Goal: Obtain resource: Download file/media

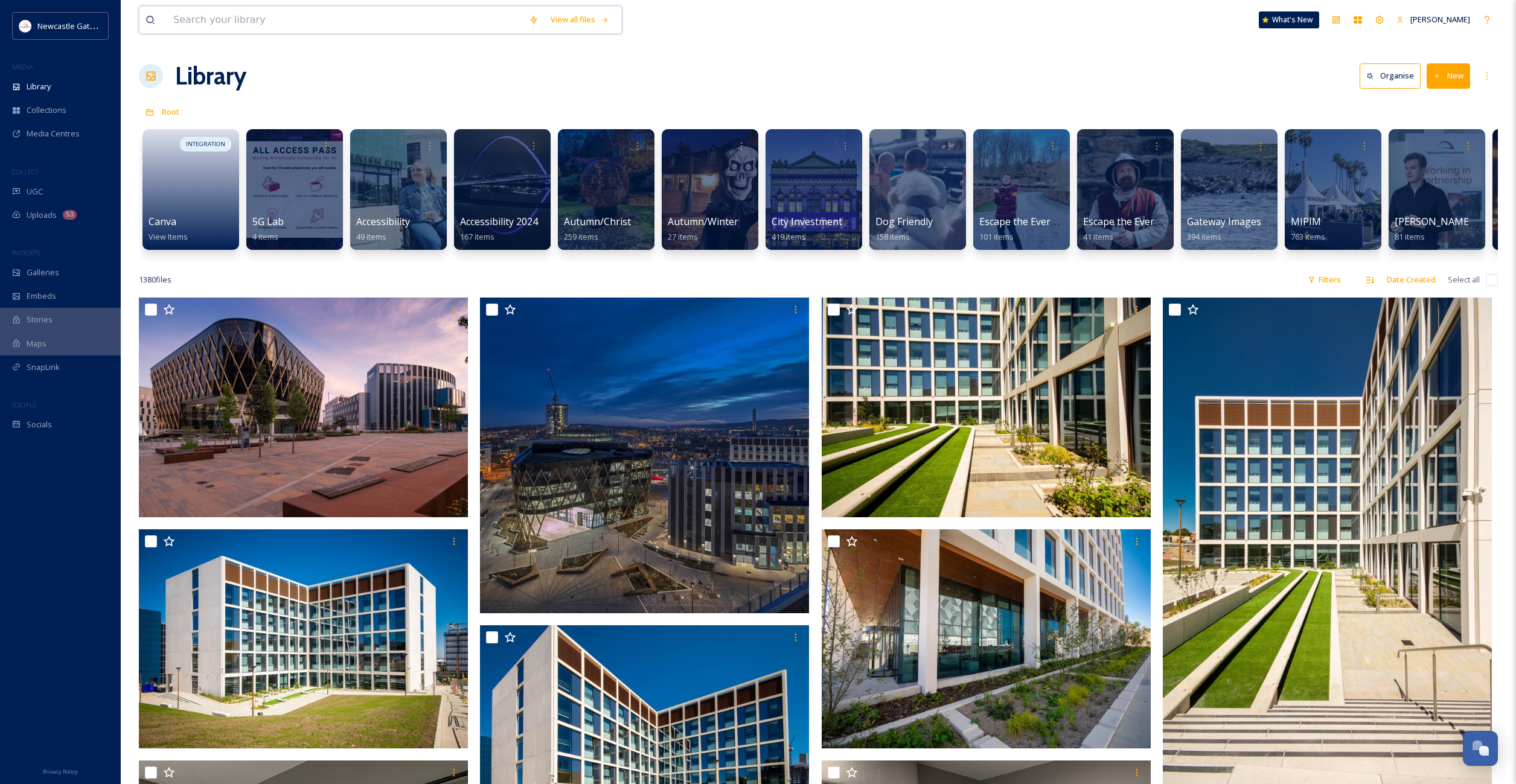
click at [344, 12] on input at bounding box center [344, 20] width 355 height 27
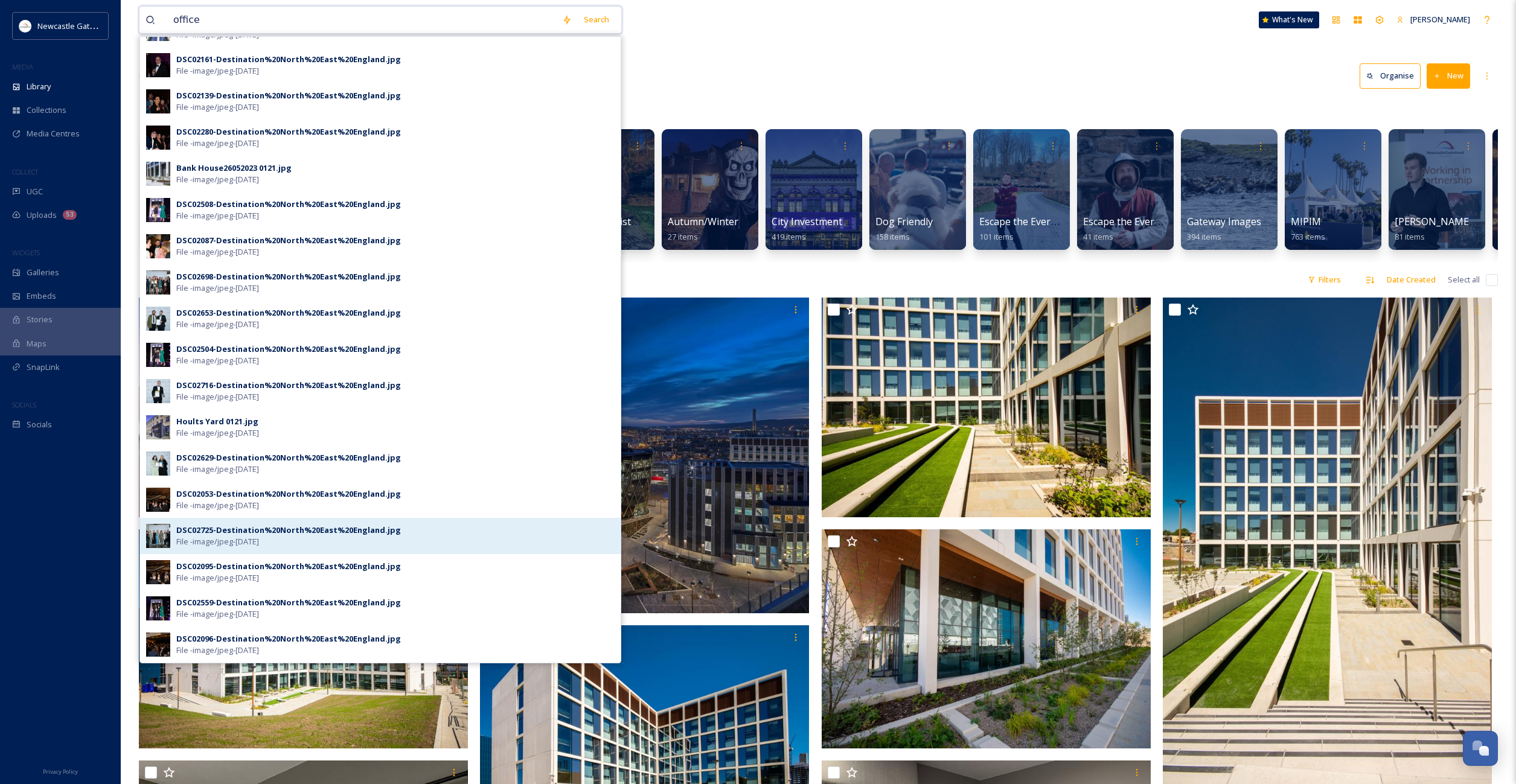
scroll to position [134, 0]
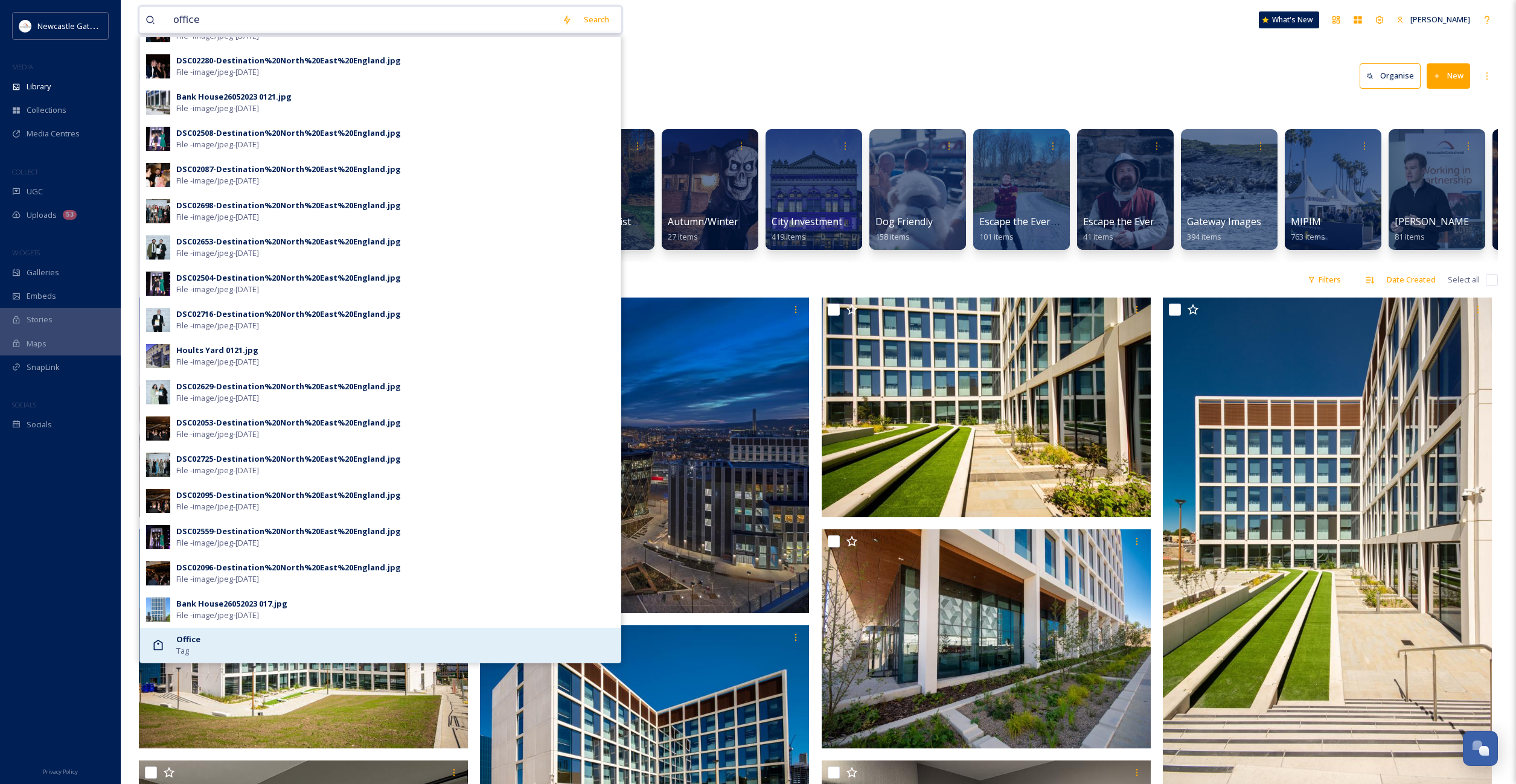
type input "office"
click at [208, 638] on div "Office Tag" at bounding box center [395, 644] width 439 height 23
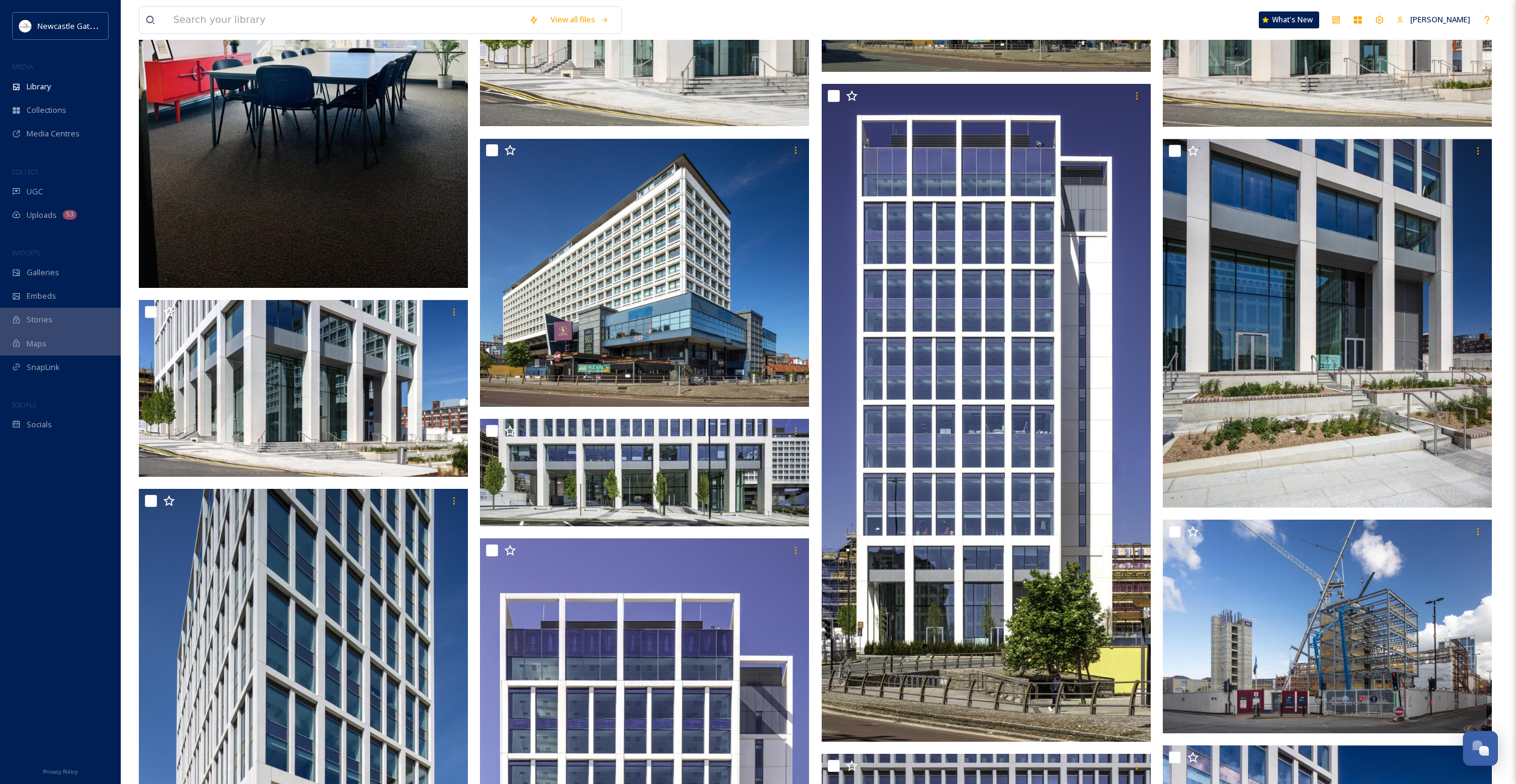
scroll to position [173, 0]
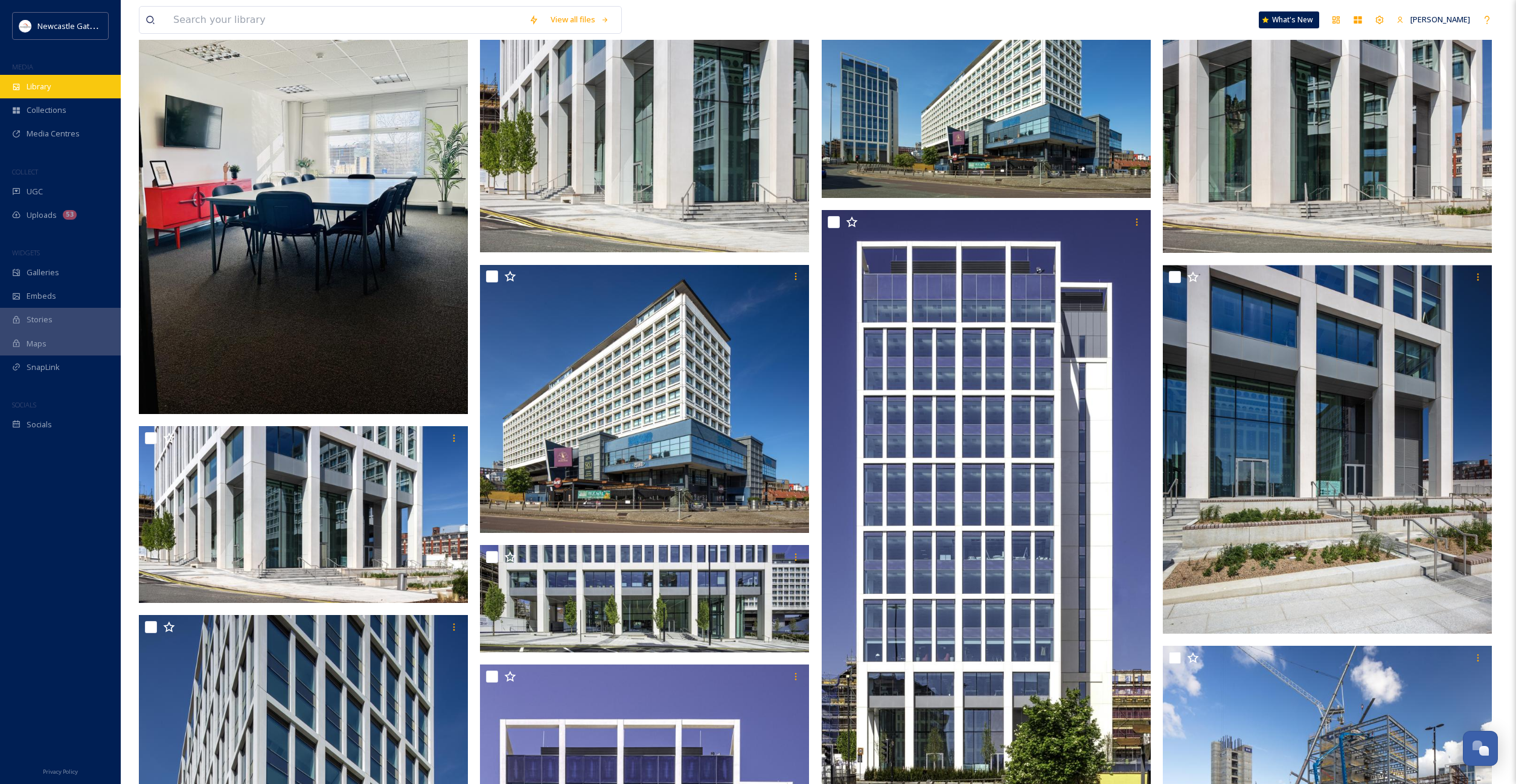
click at [40, 79] on div "Library" at bounding box center [60, 87] width 121 height 24
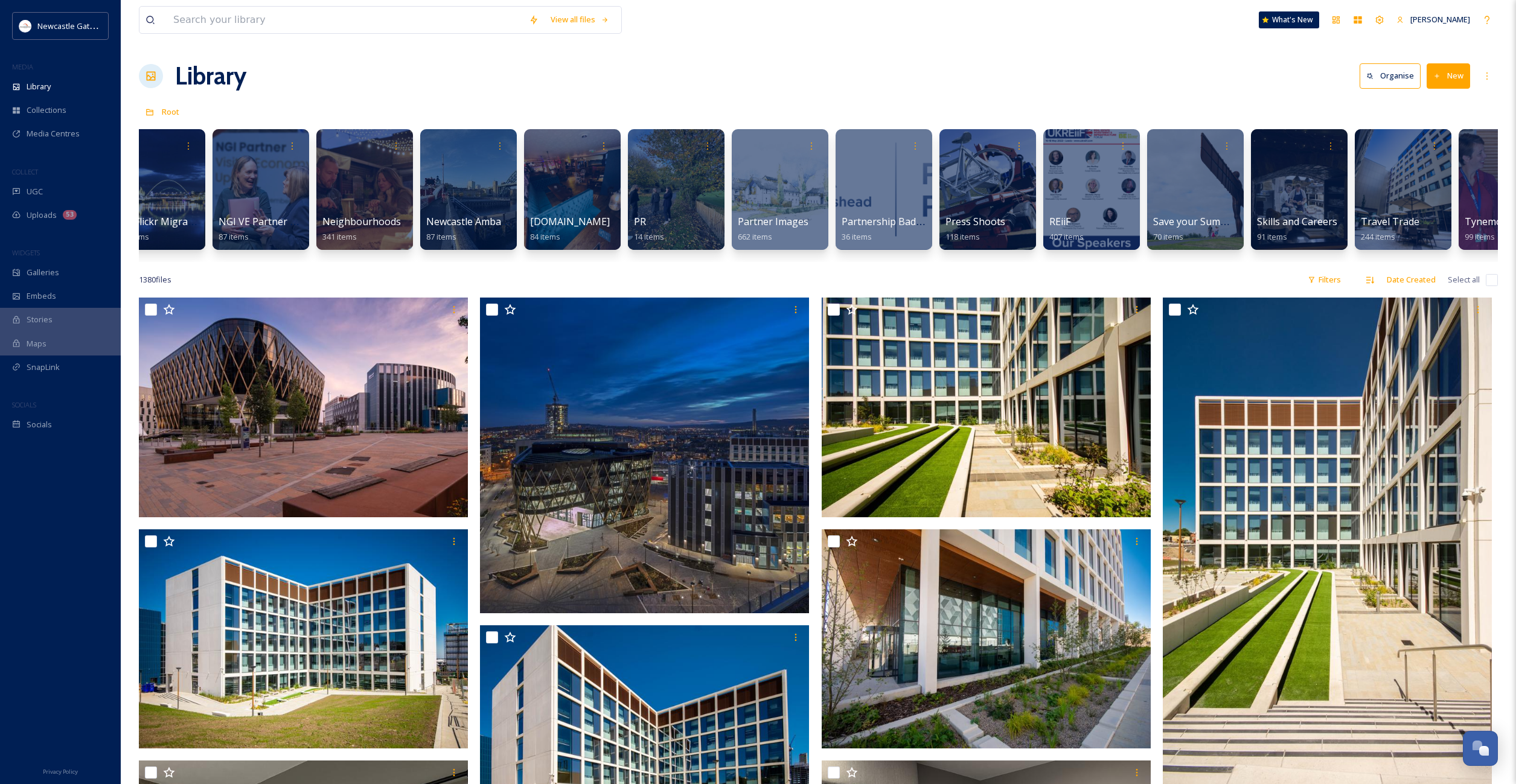
scroll to position [0, 1621]
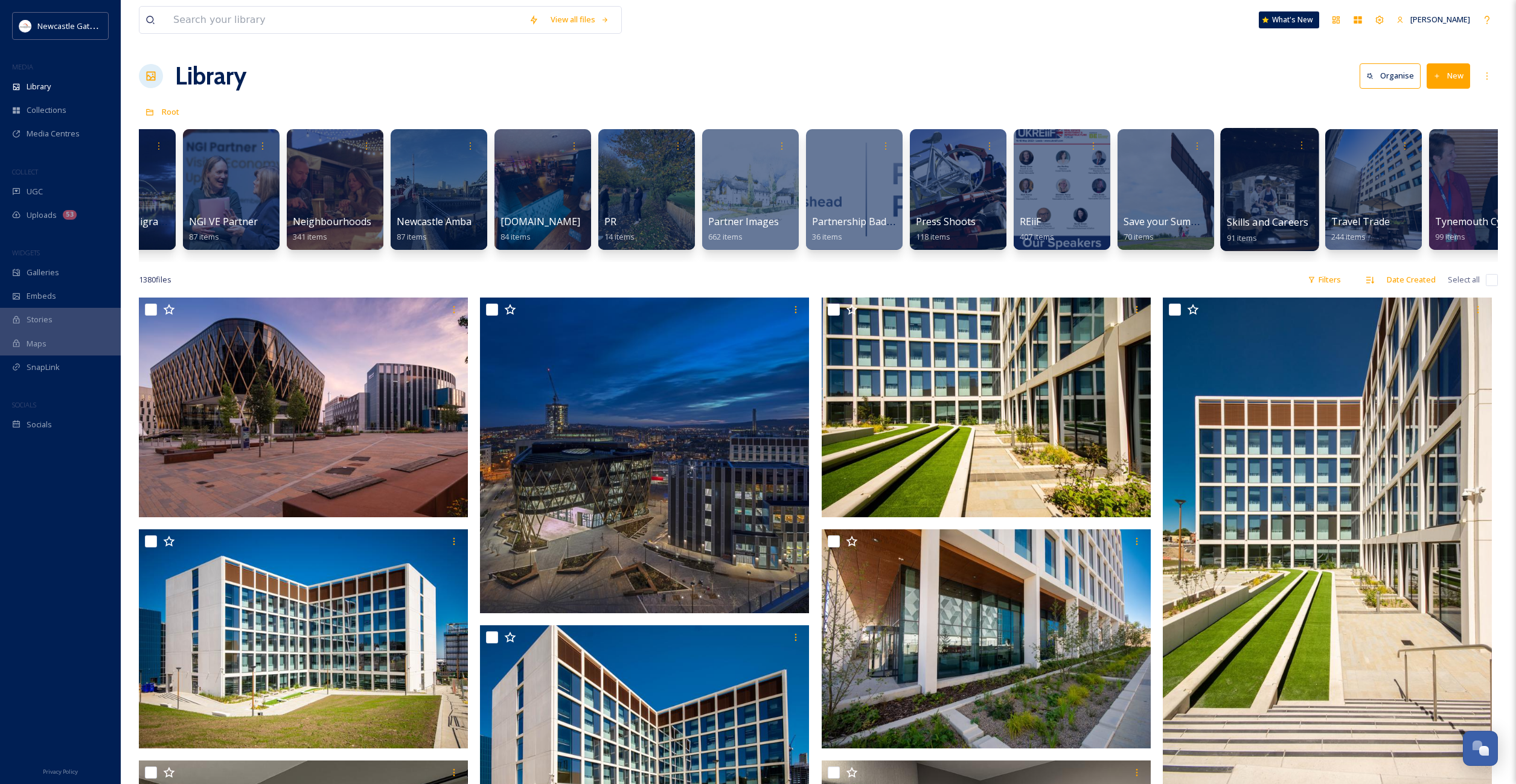
click at [1271, 198] on div at bounding box center [1269, 189] width 98 height 123
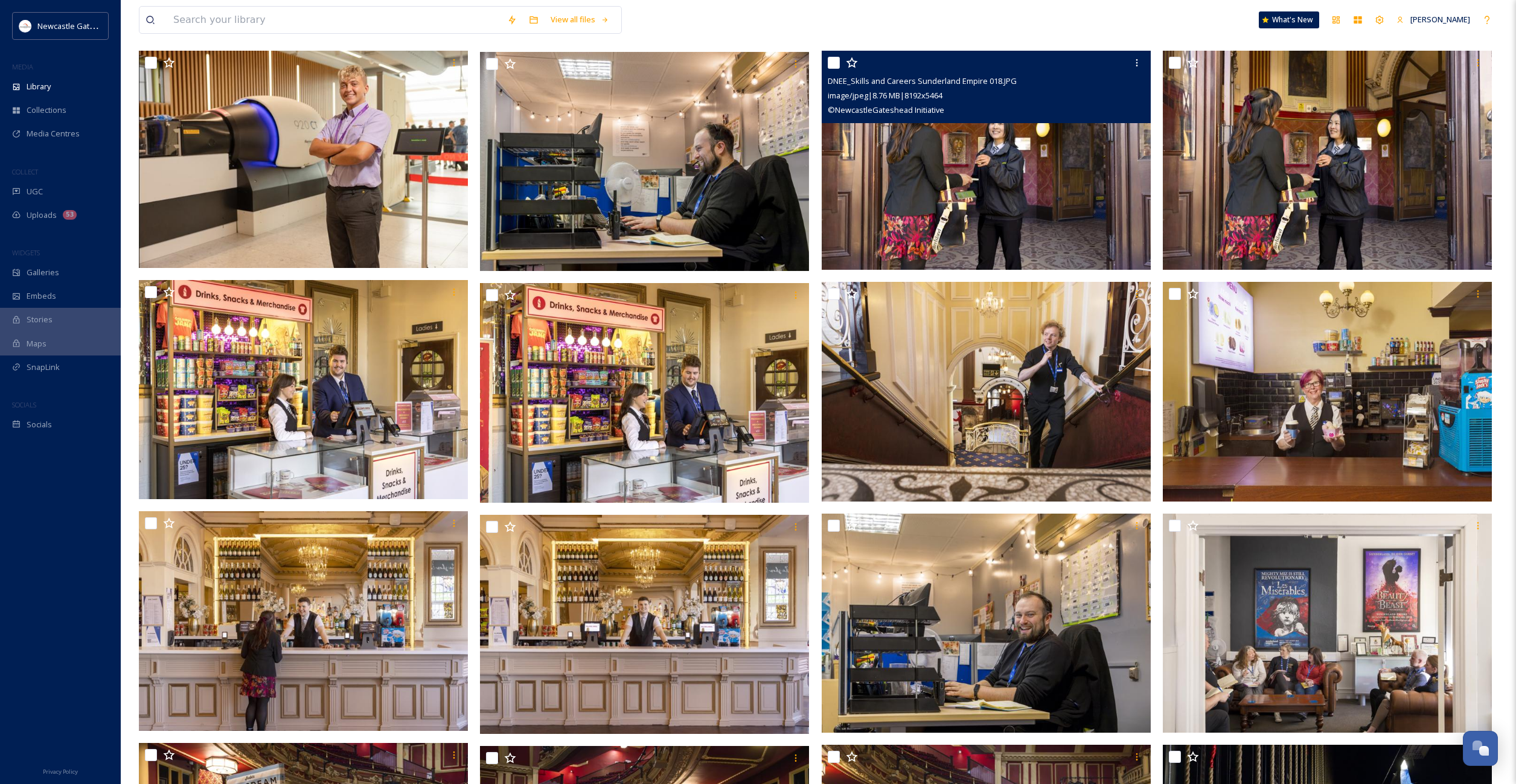
scroll to position [355, 0]
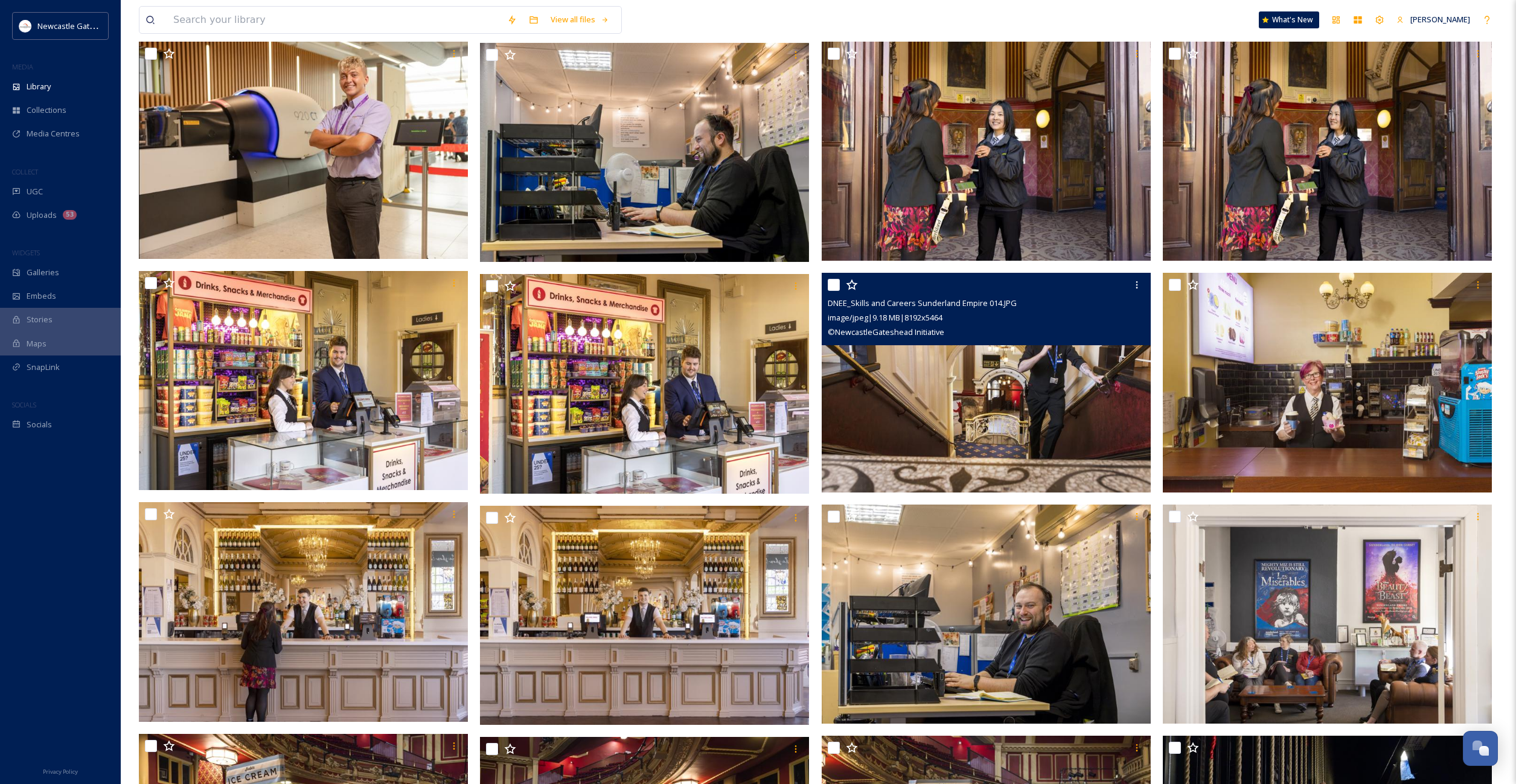
click at [962, 399] on img at bounding box center [986, 382] width 329 height 219
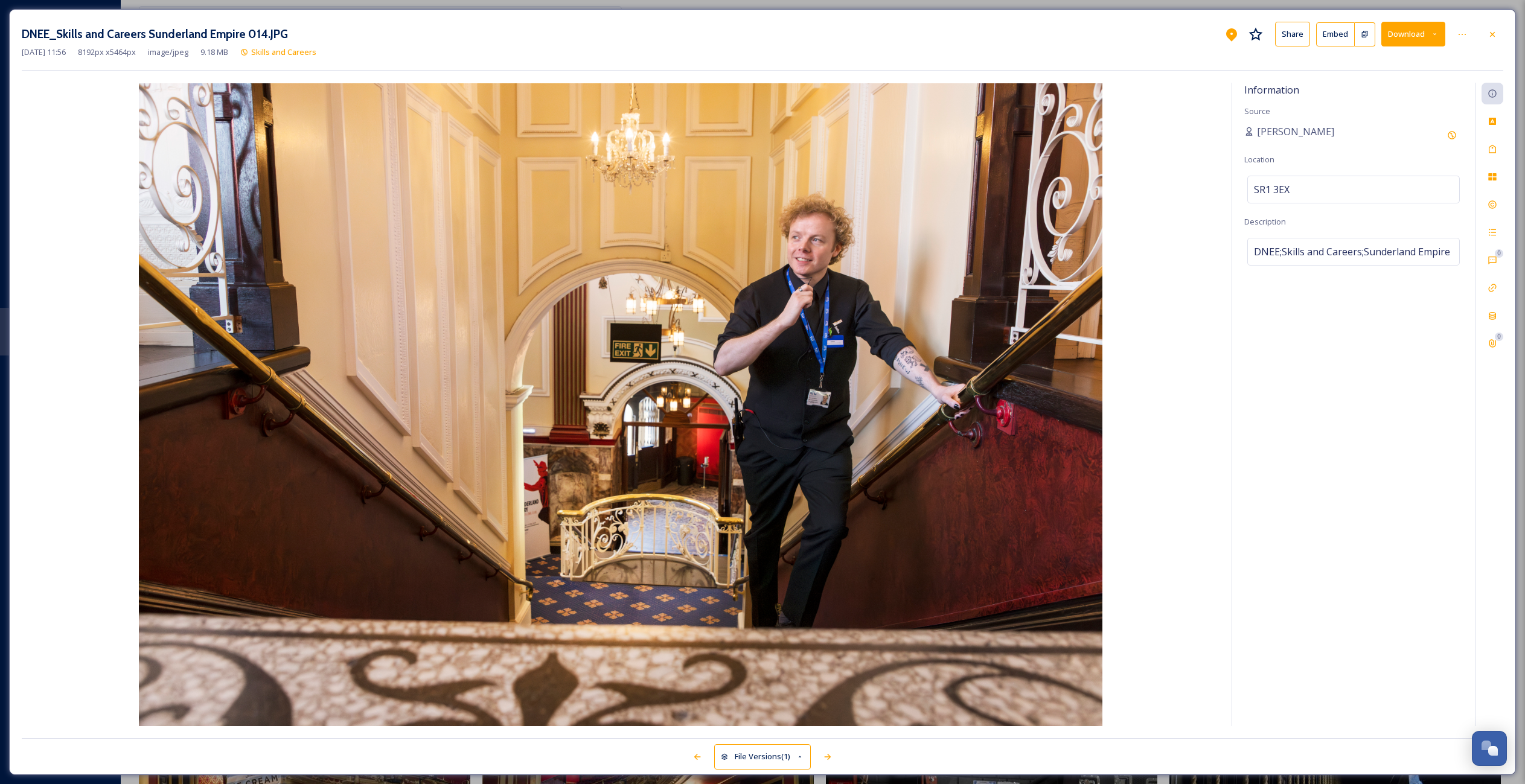
click at [1417, 36] on button "Download" at bounding box center [1413, 33] width 64 height 25
click at [1371, 59] on span "Download Original (8192 x 5464)" at bounding box center [1382, 62] width 114 height 12
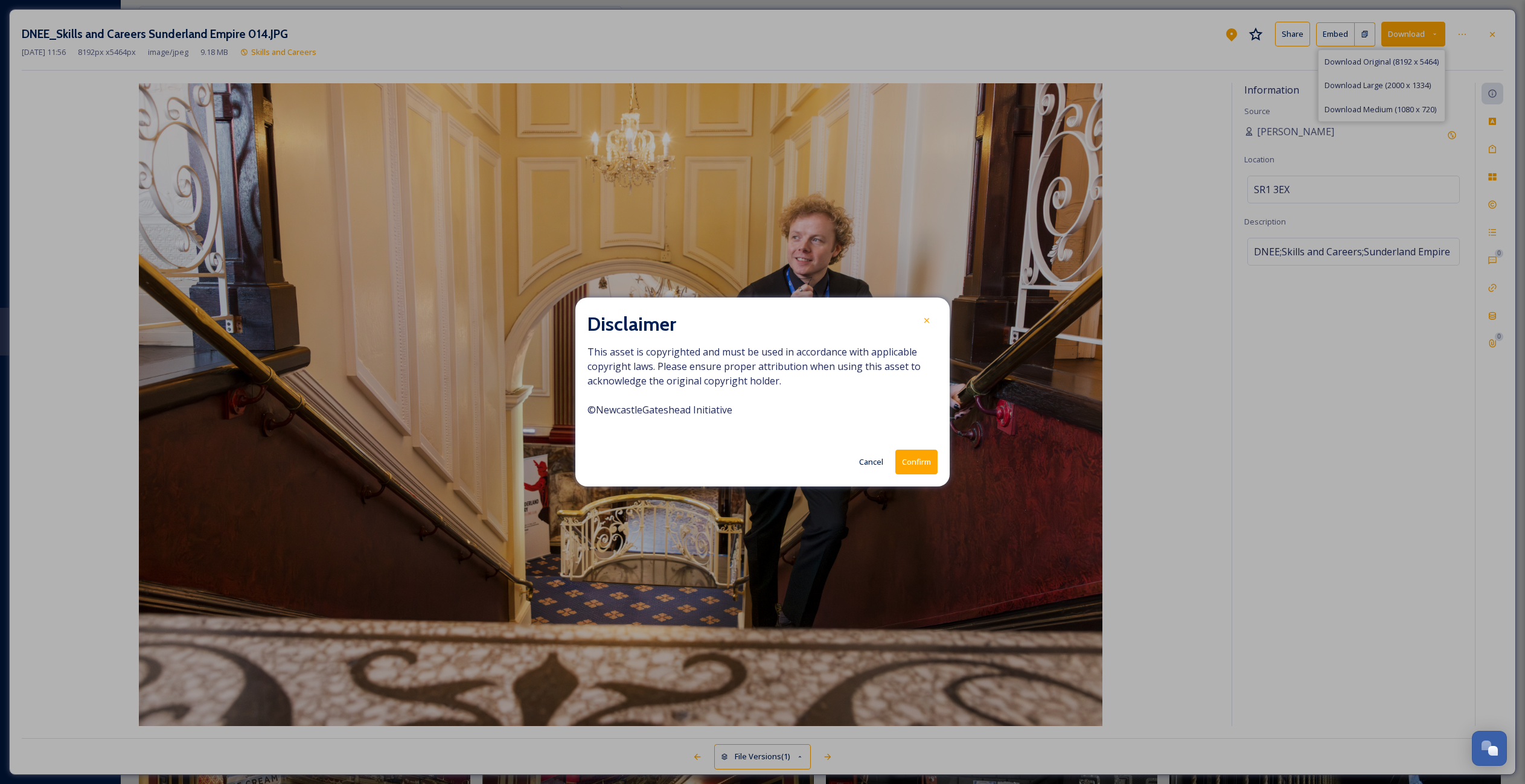
click at [909, 465] on button "Confirm" at bounding box center [916, 461] width 42 height 25
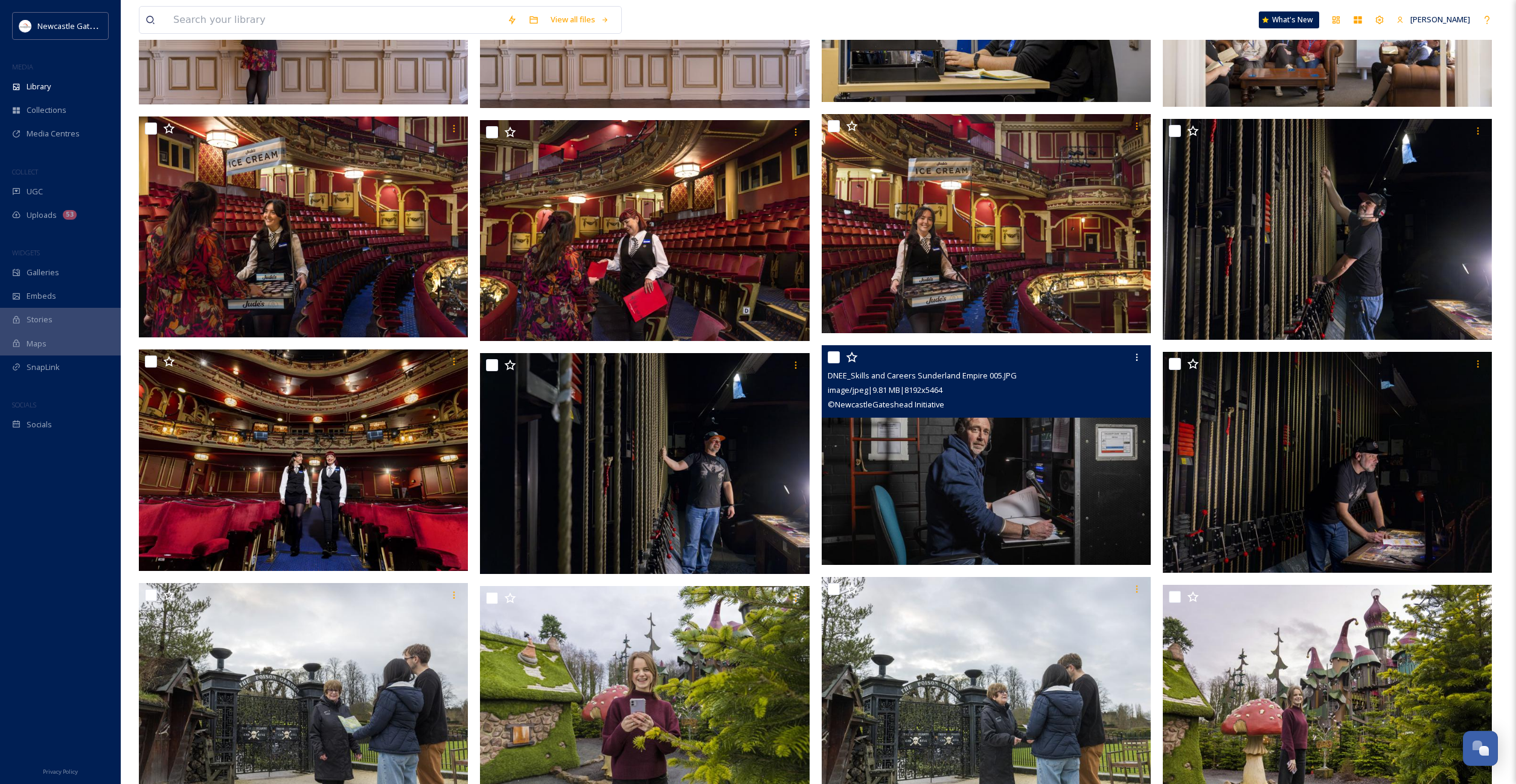
scroll to position [850, 0]
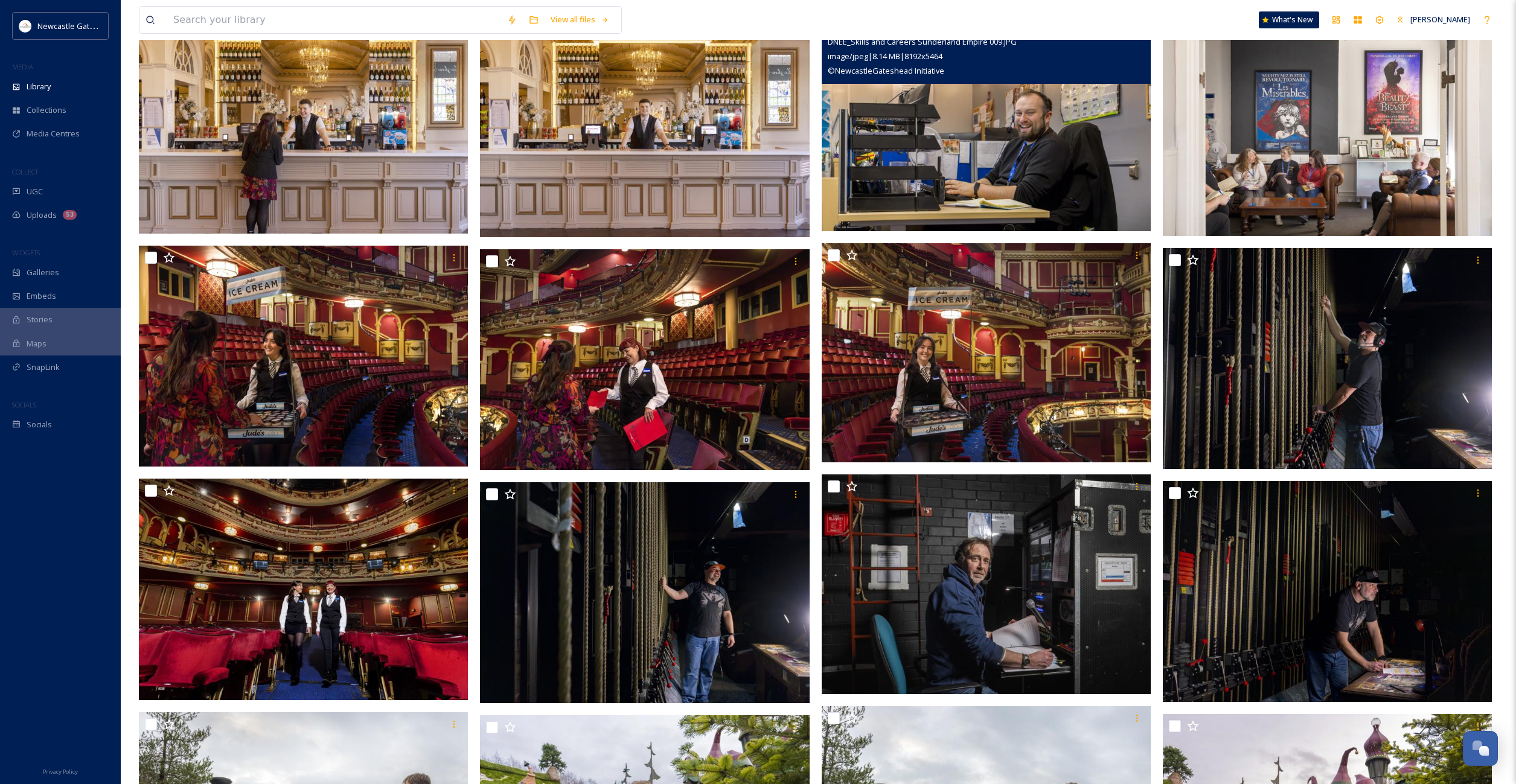
click at [1067, 158] on img at bounding box center [986, 121] width 329 height 219
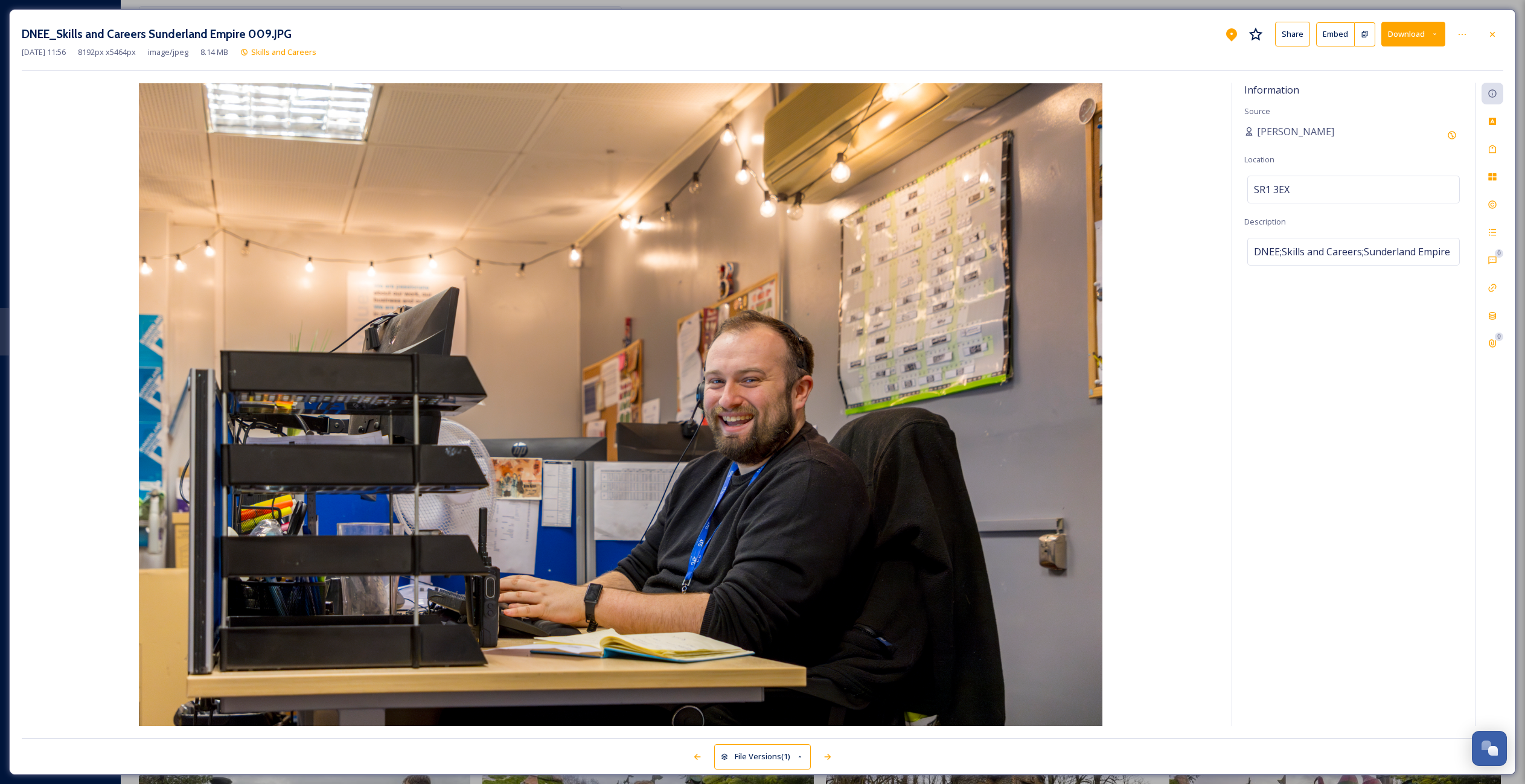
click at [1399, 38] on button "Download" at bounding box center [1413, 33] width 64 height 25
click at [1376, 67] on span "Download Original (8192 x 5464)" at bounding box center [1382, 62] width 114 height 12
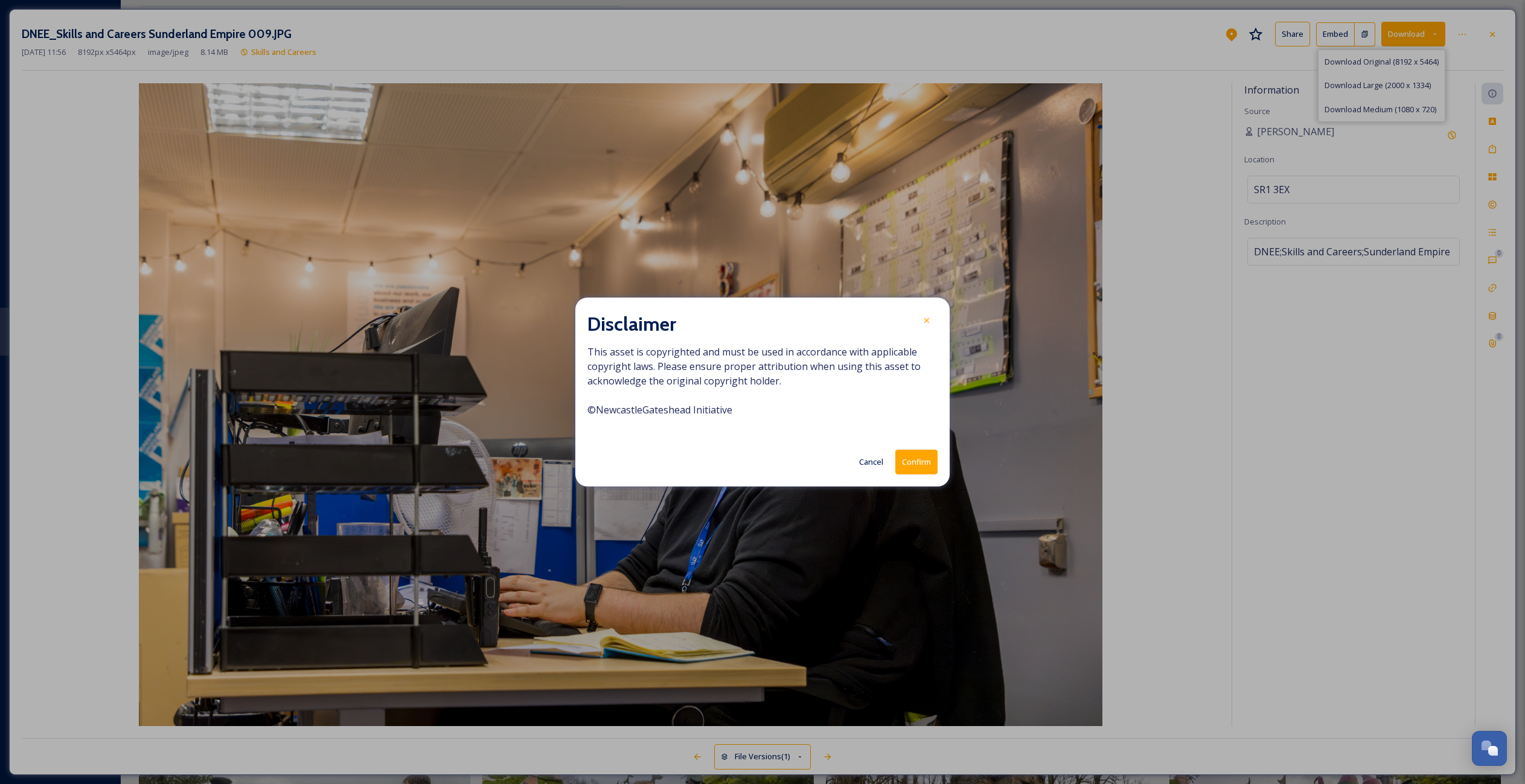
click at [912, 471] on button "Confirm" at bounding box center [916, 461] width 42 height 25
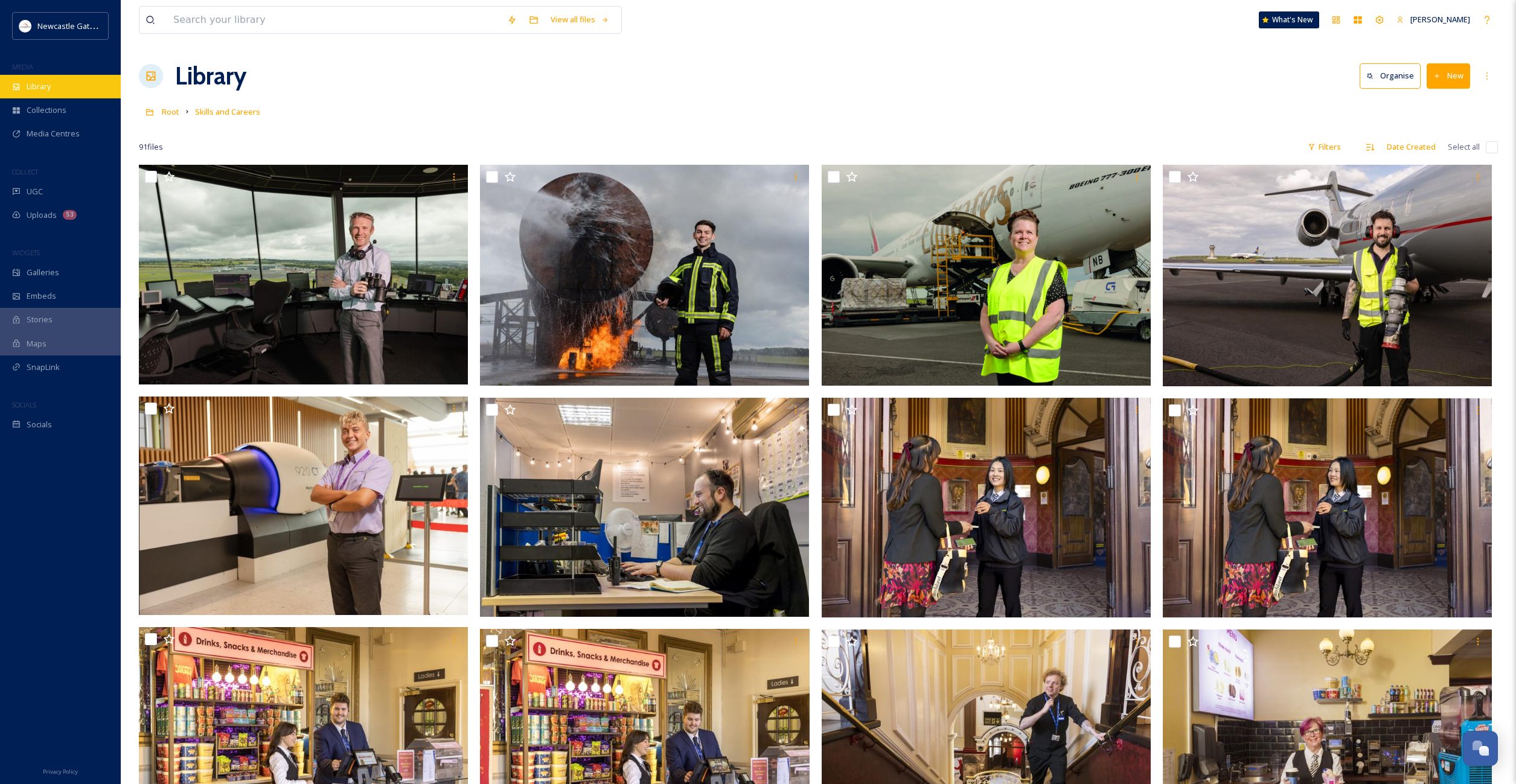
click at [43, 87] on span "Library" at bounding box center [38, 87] width 25 height 12
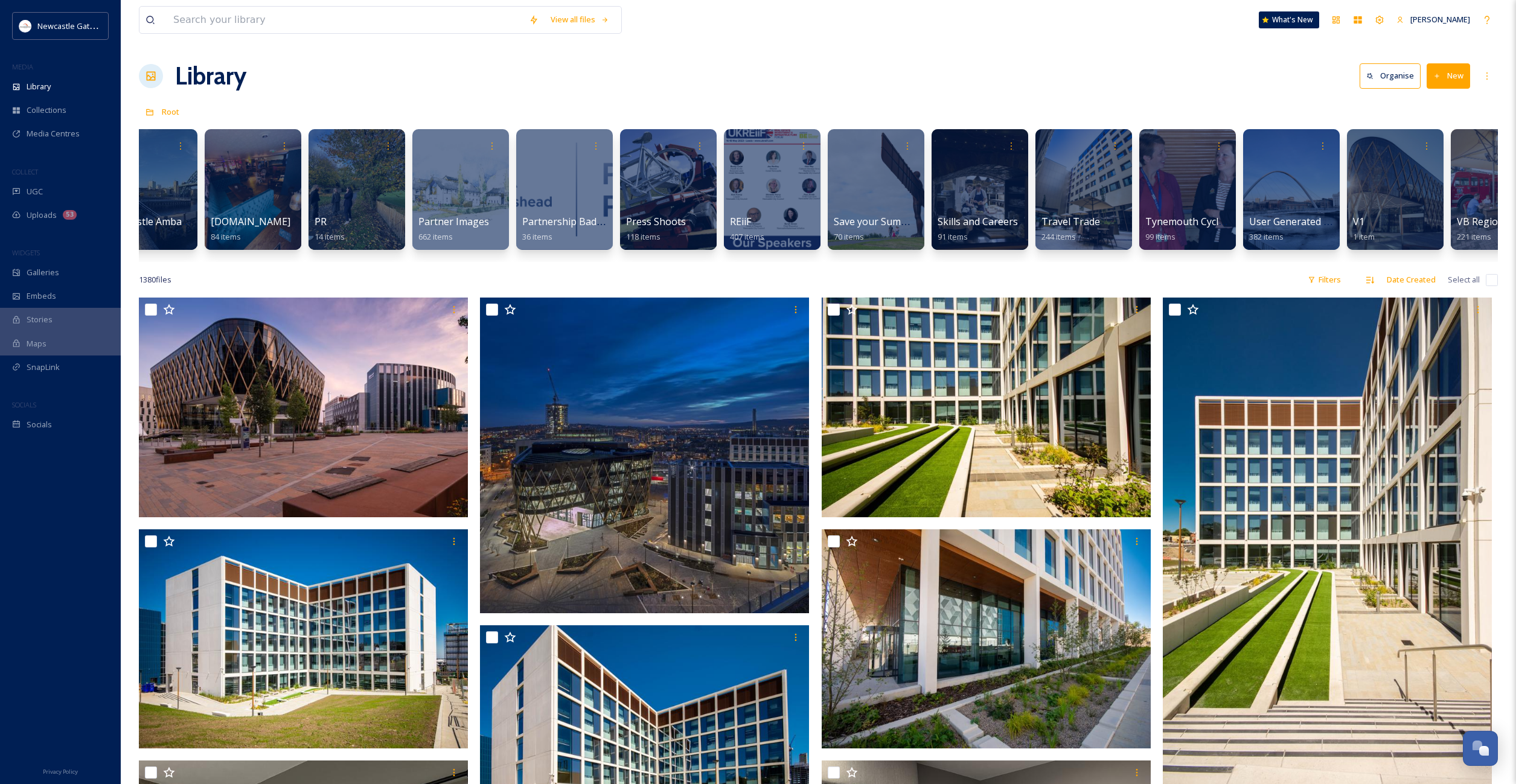
scroll to position [0, 1936]
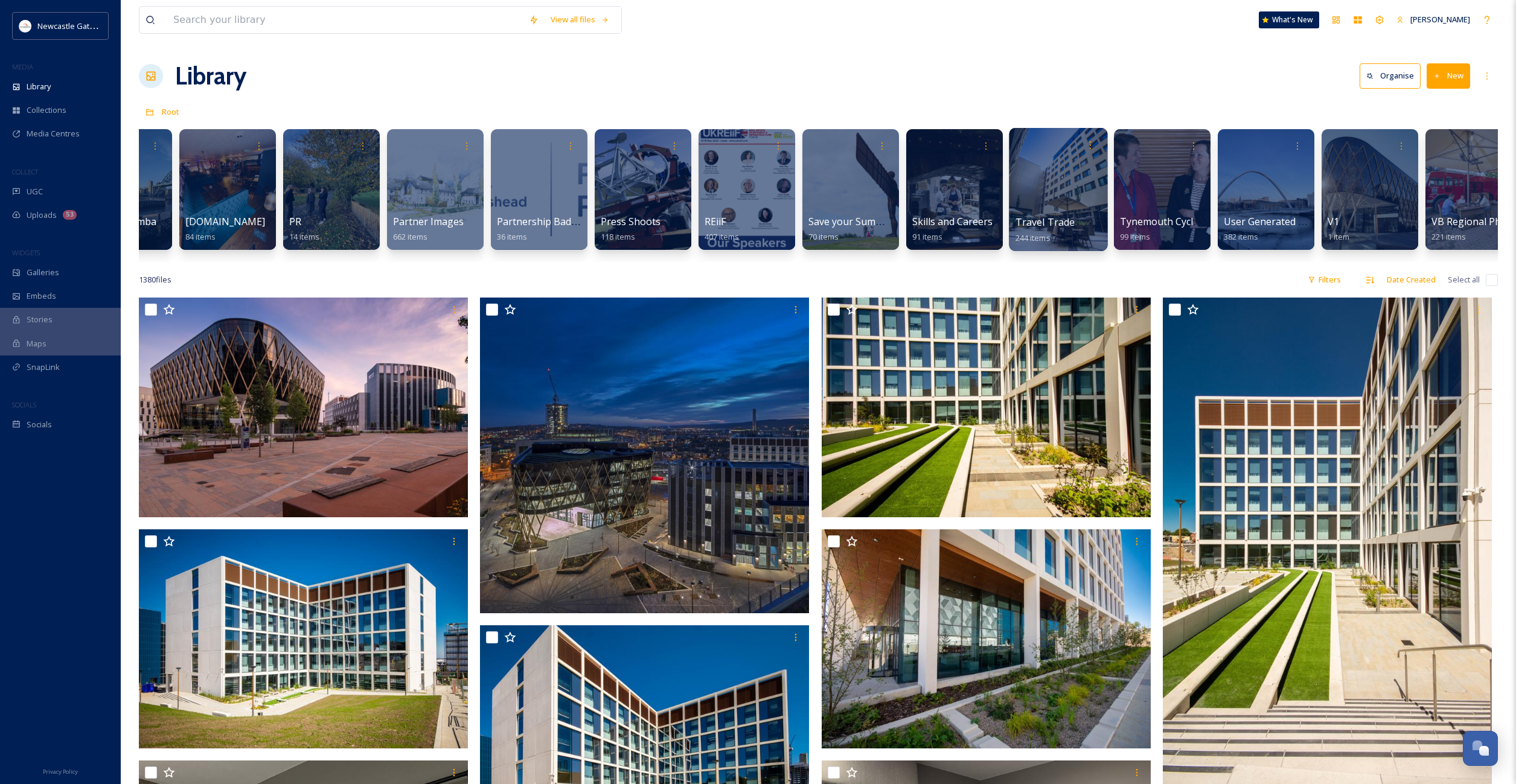
click at [1059, 206] on div at bounding box center [1059, 189] width 98 height 123
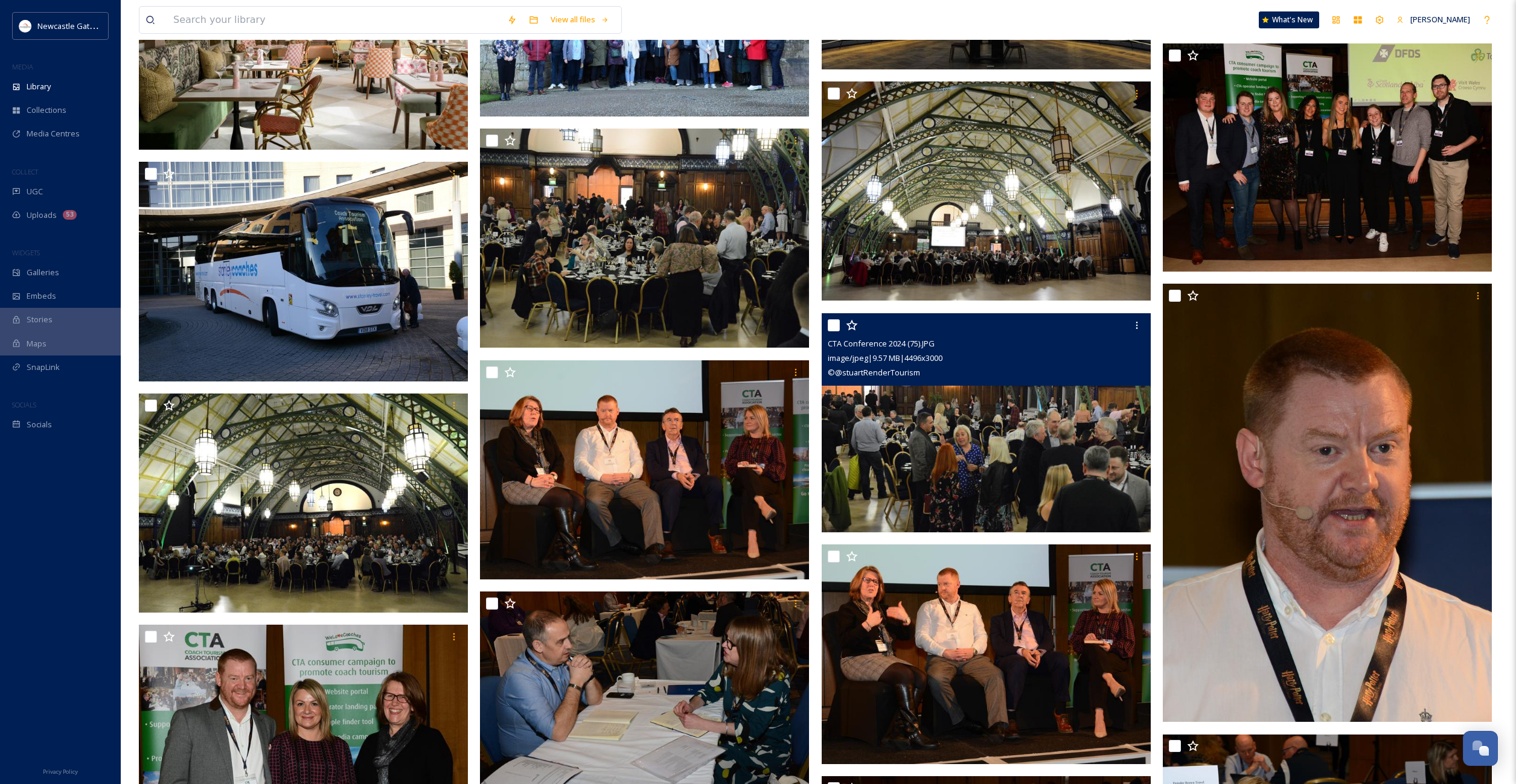
scroll to position [2055, 0]
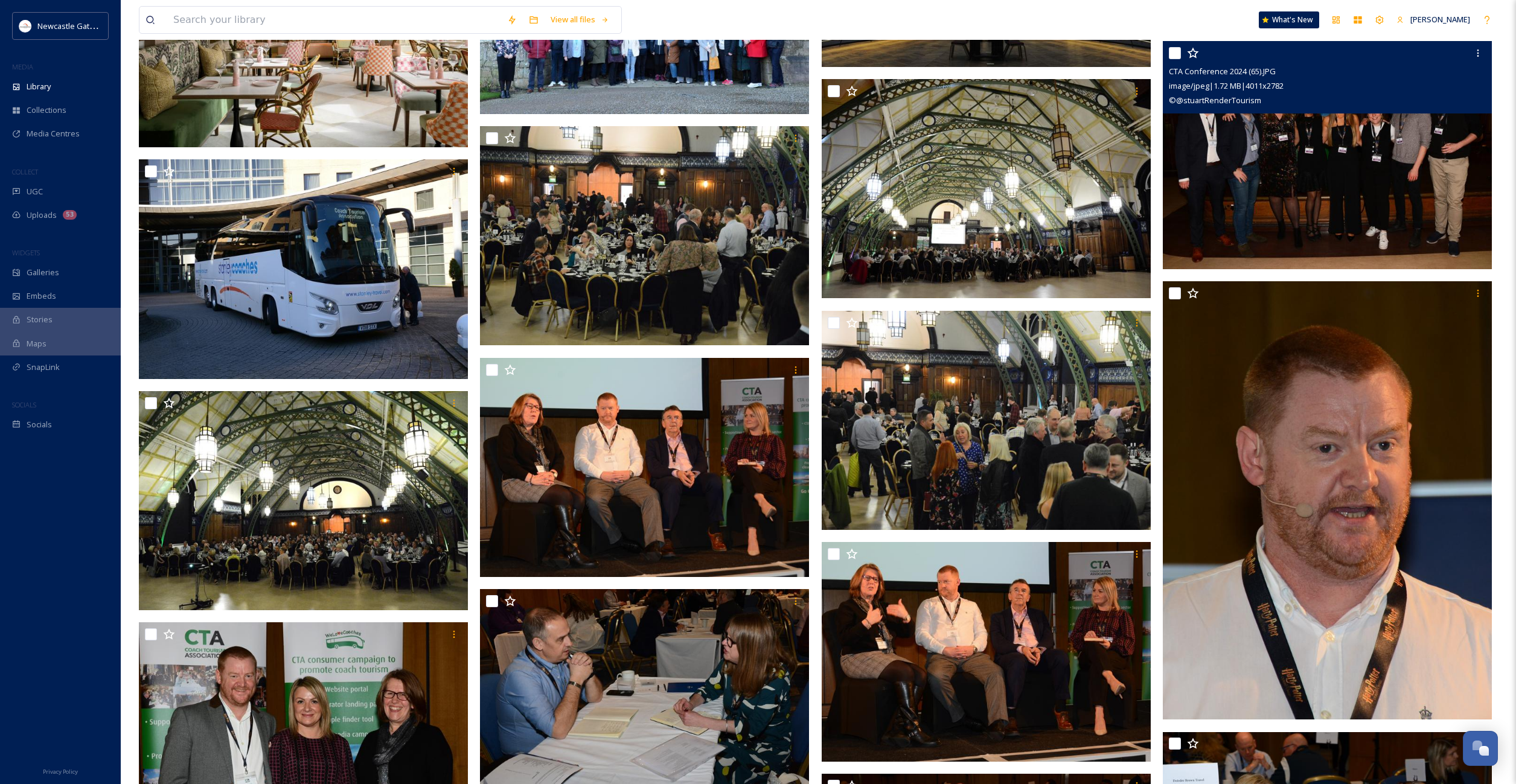
click at [1264, 167] on img at bounding box center [1327, 155] width 329 height 228
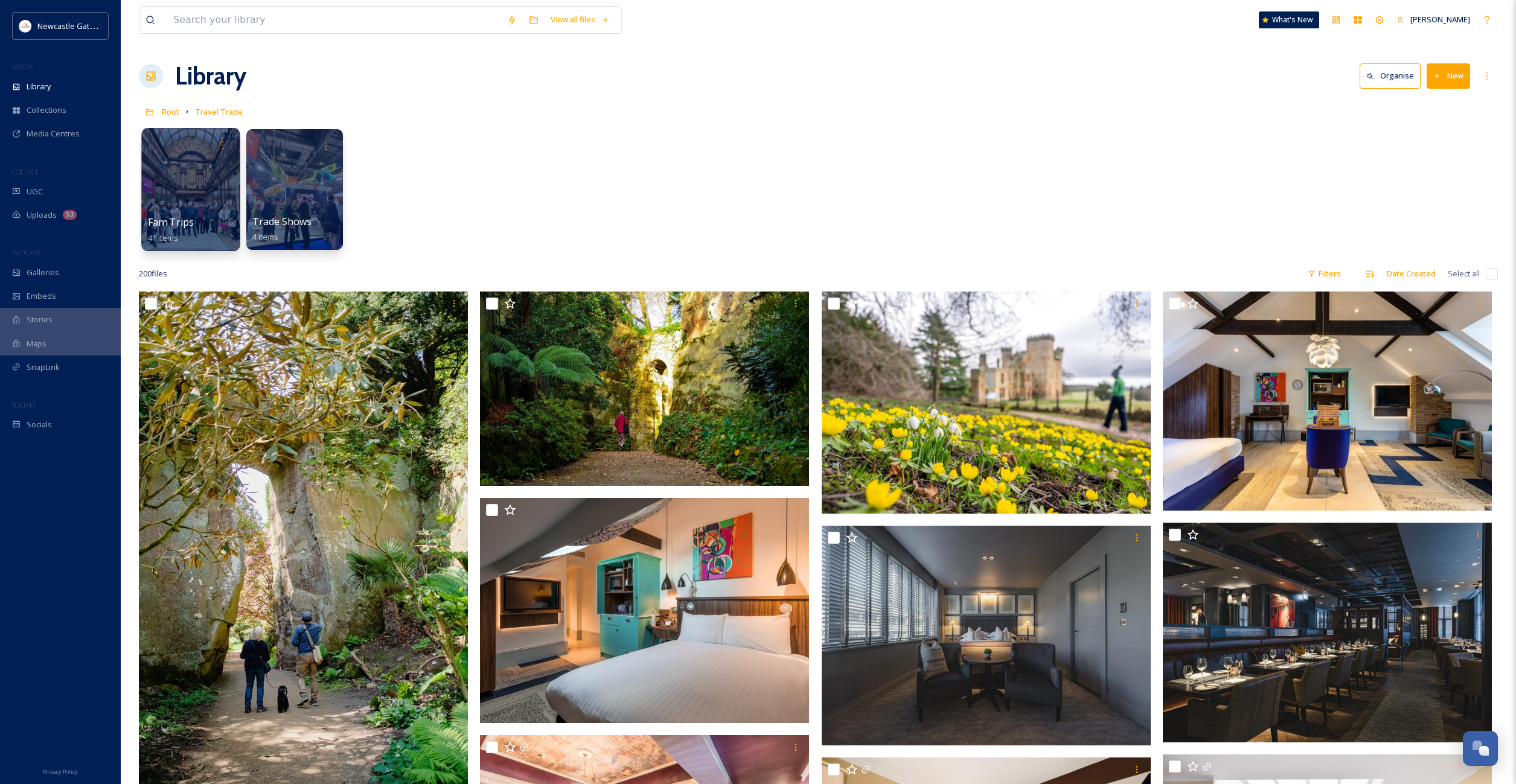
click at [188, 190] on div at bounding box center [191, 189] width 98 height 123
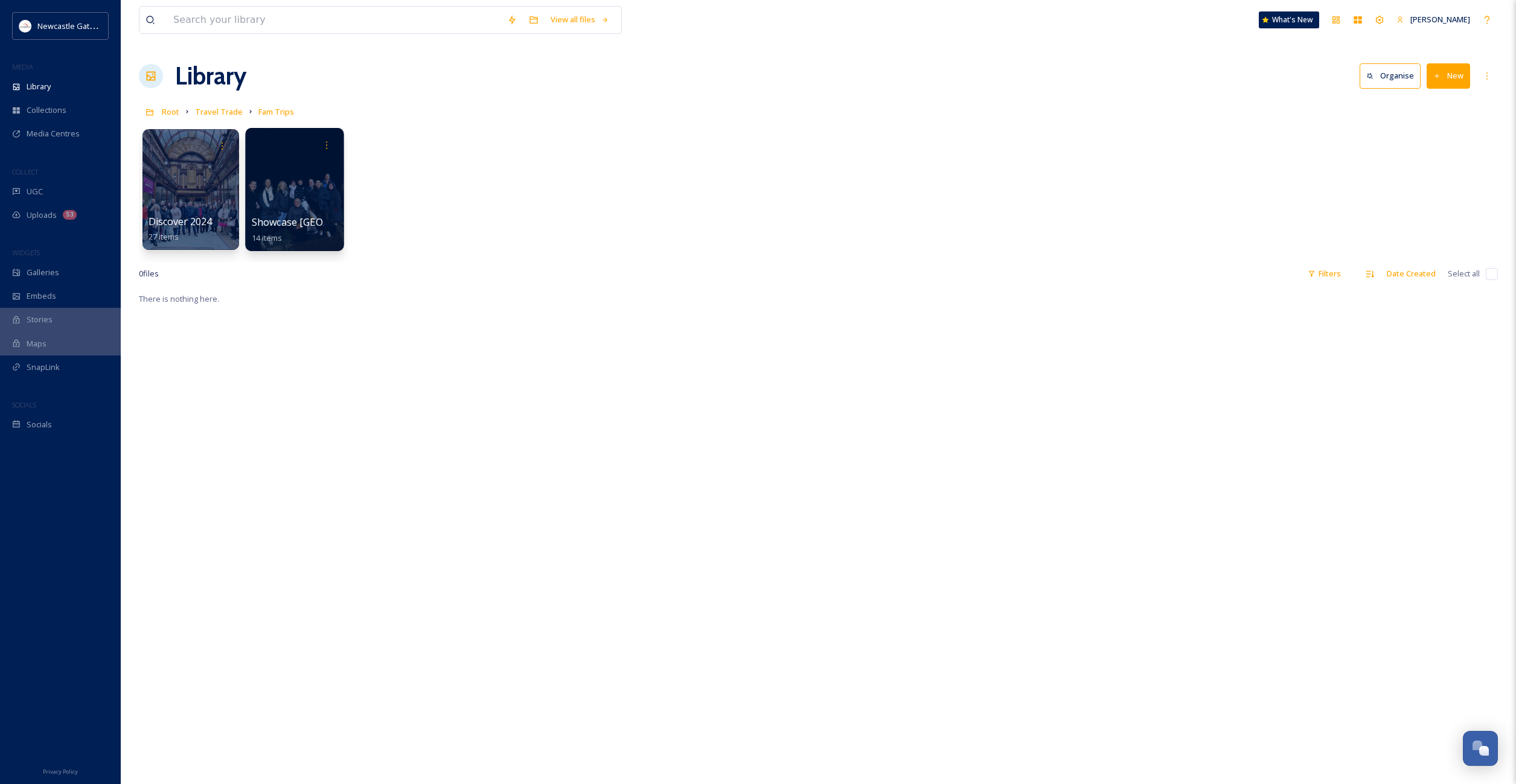
click at [293, 192] on div at bounding box center [294, 189] width 98 height 123
click at [193, 205] on div at bounding box center [191, 189] width 98 height 123
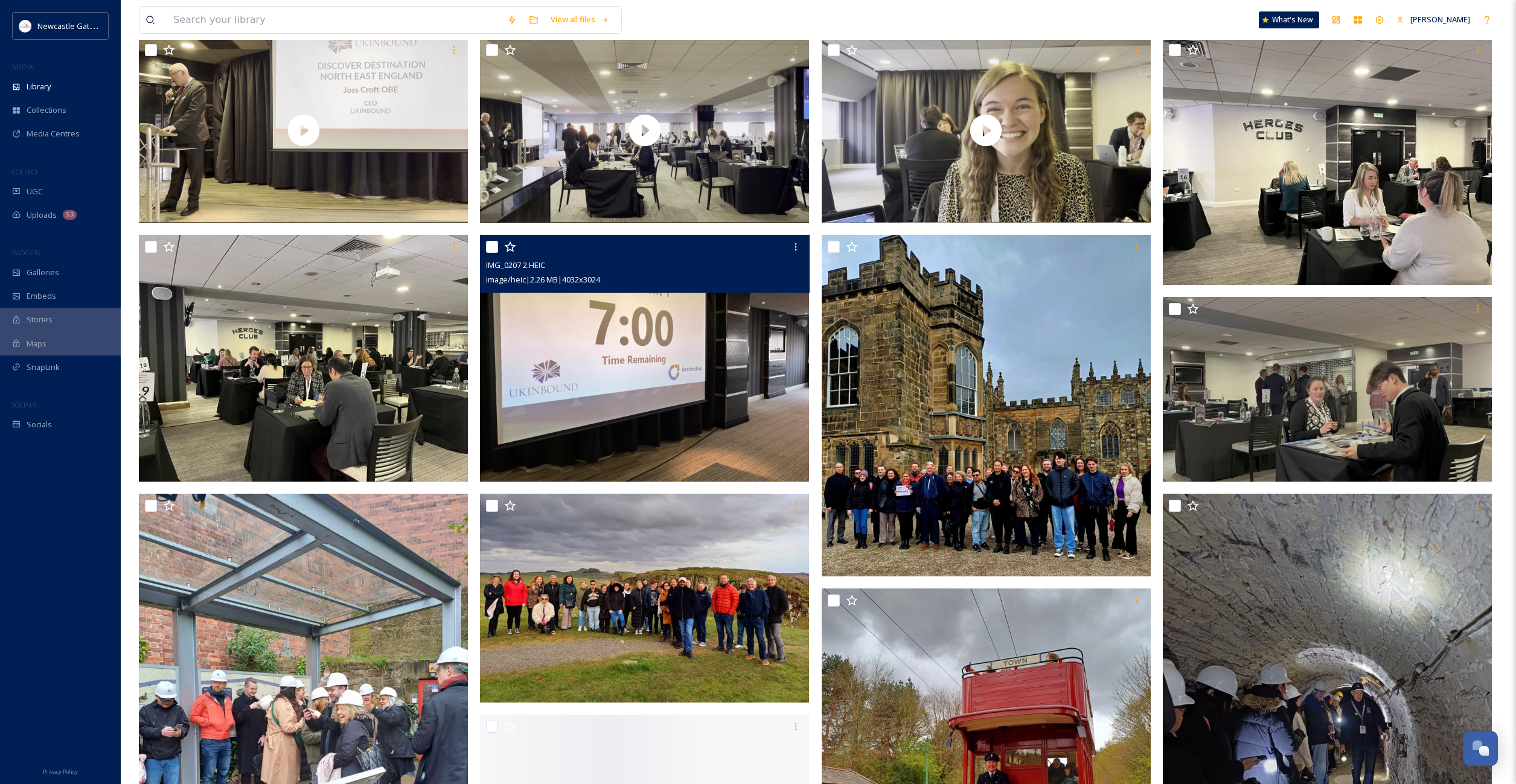
scroll to position [1174, 0]
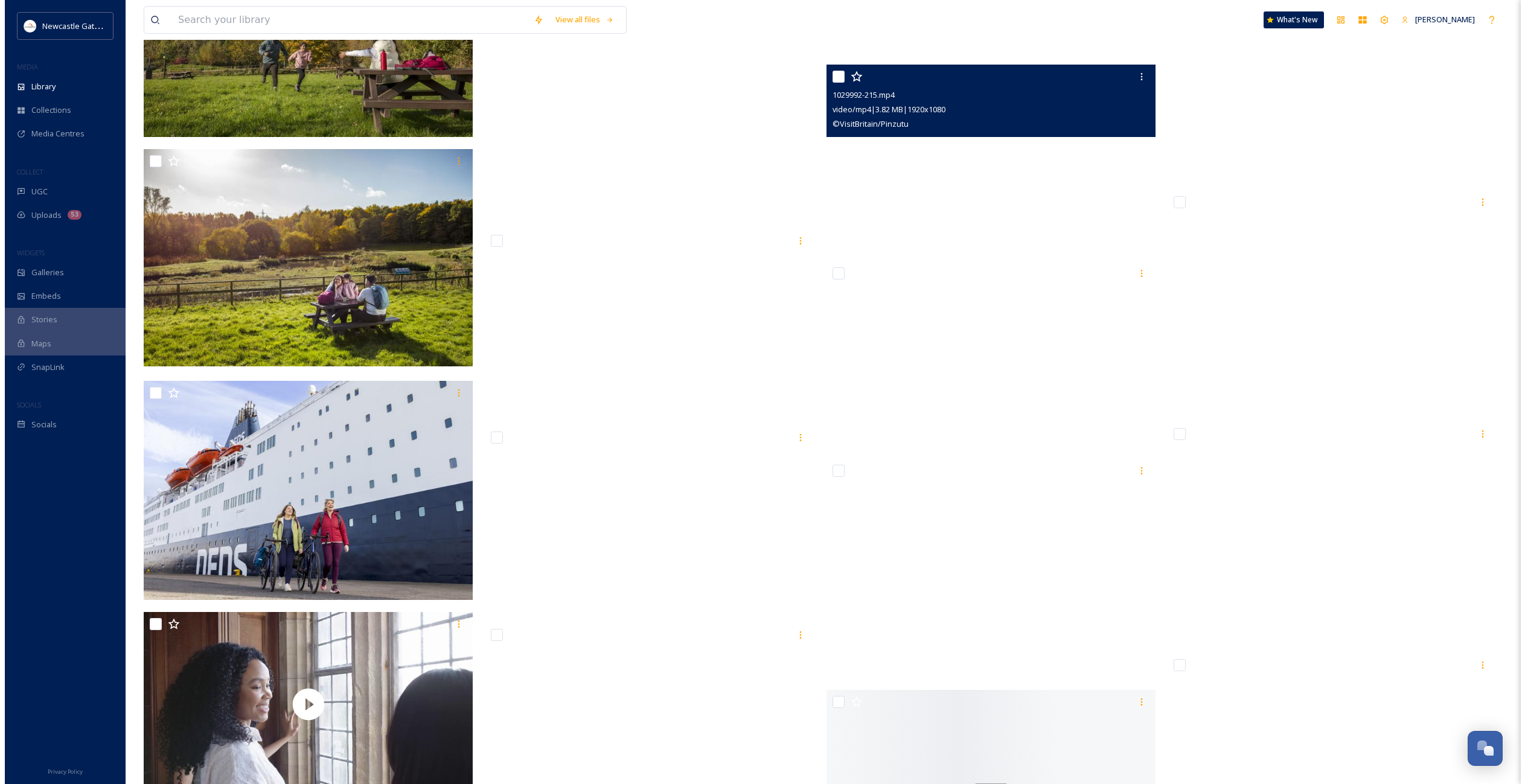
scroll to position [39708, 0]
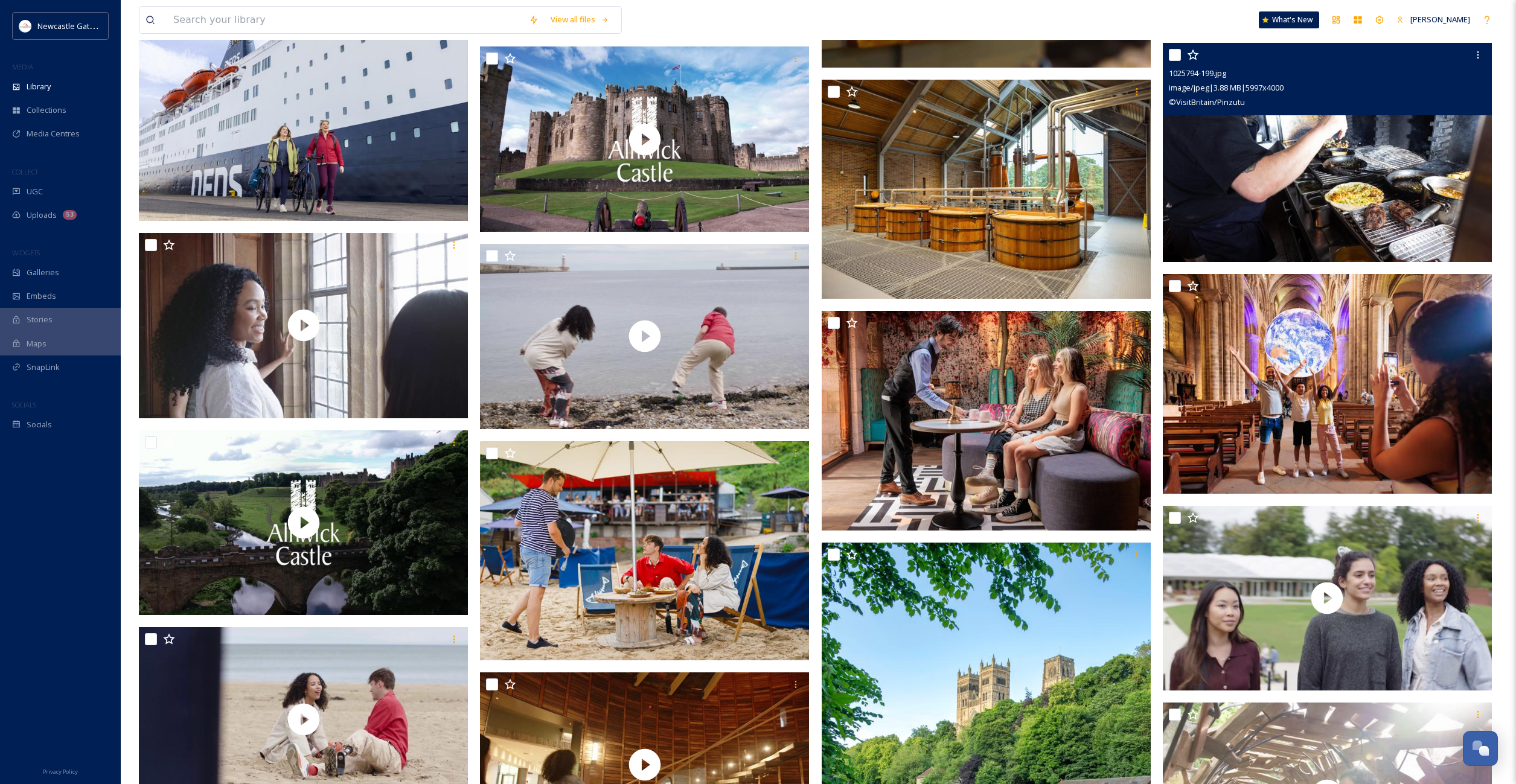
click at [1306, 177] on img at bounding box center [1327, 152] width 329 height 219
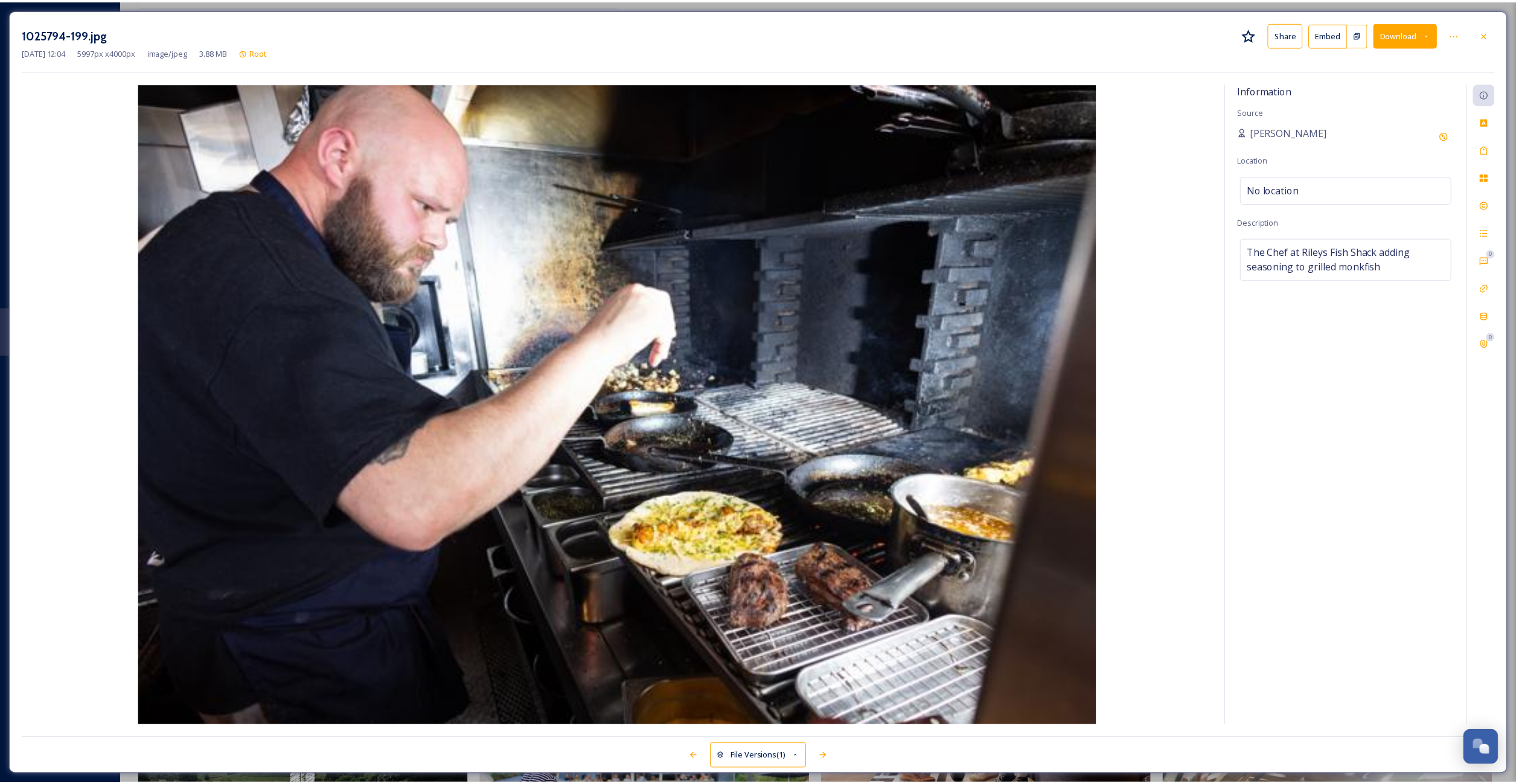
scroll to position [39986, 0]
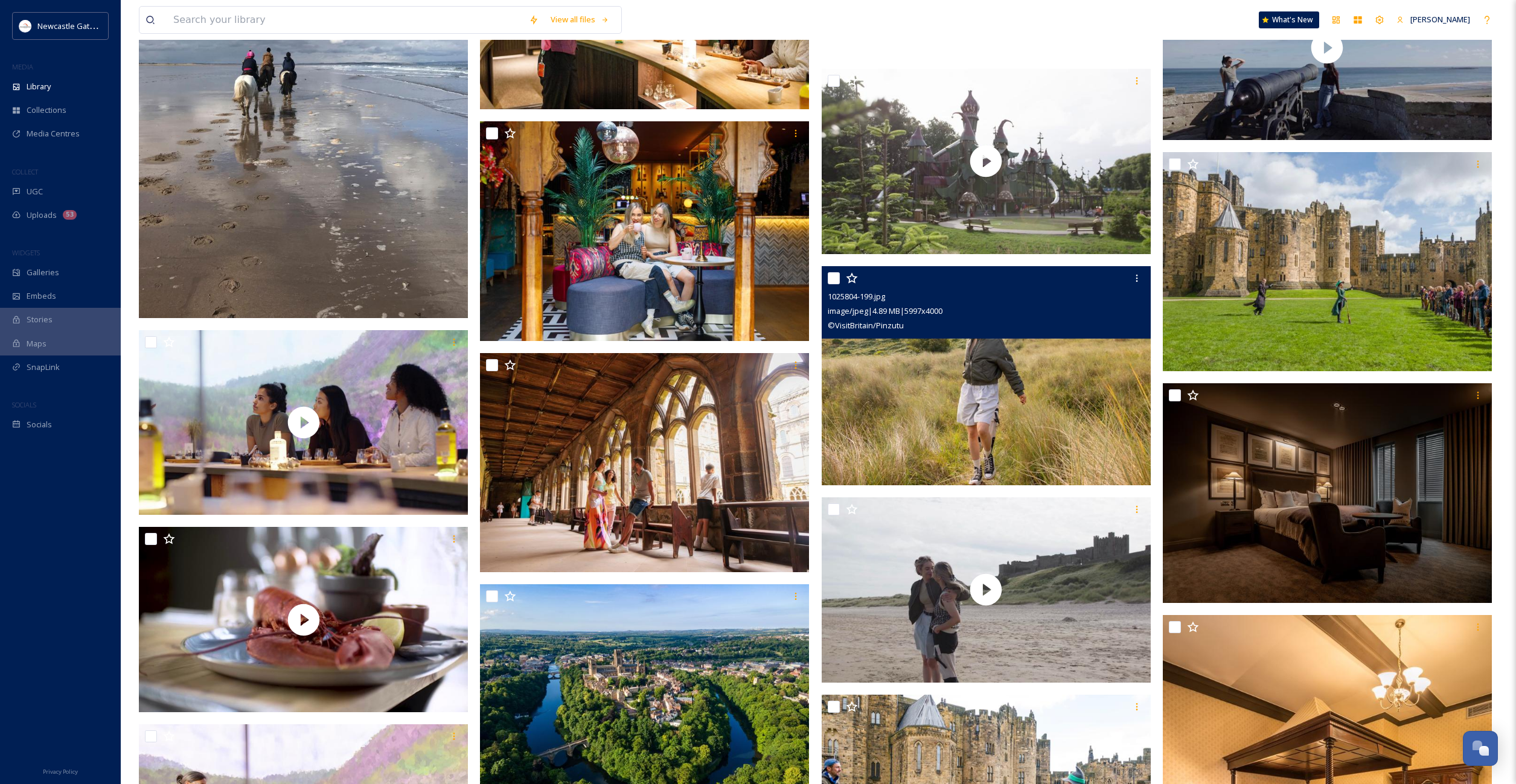
scroll to position [40954, 0]
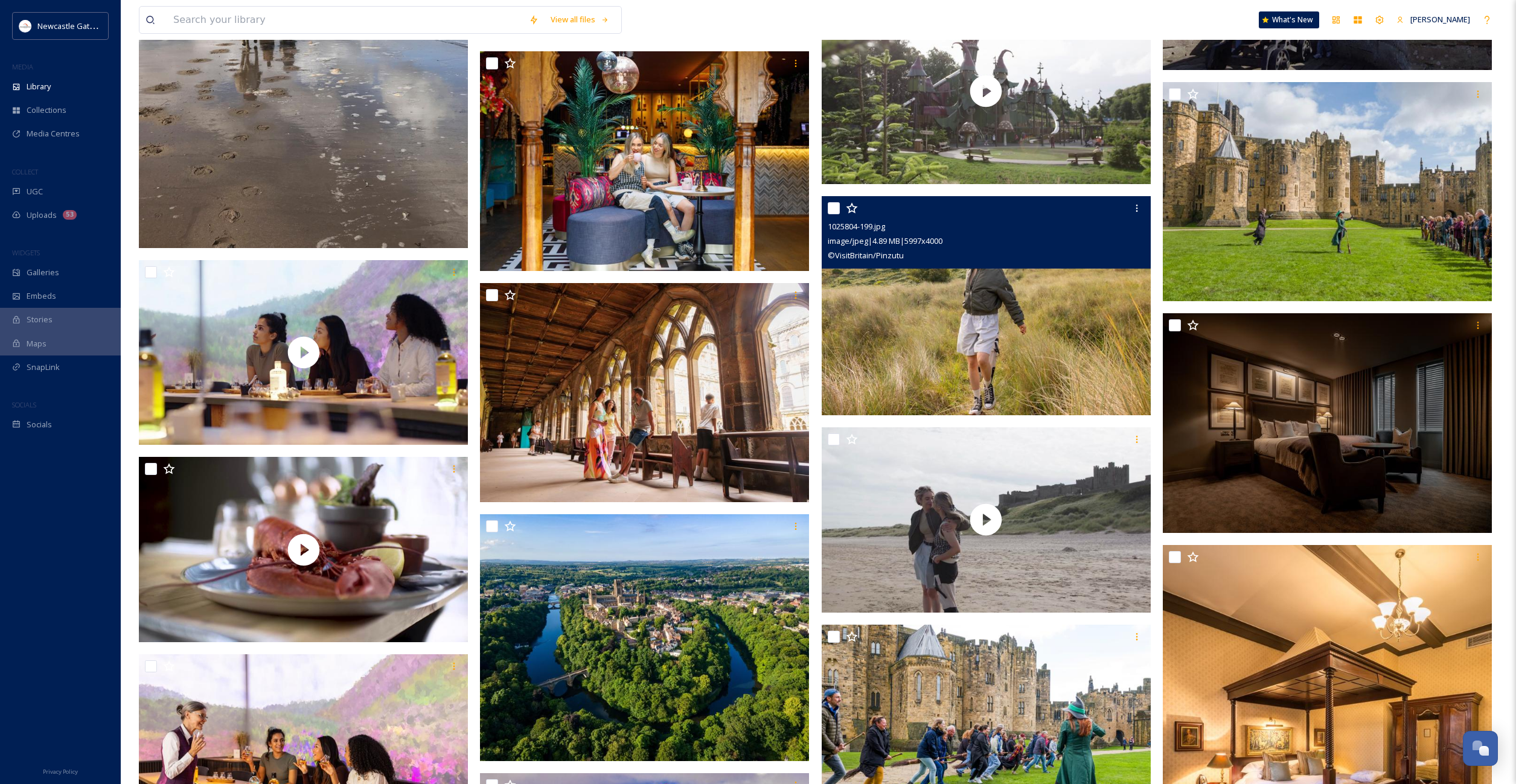
click at [991, 343] on img at bounding box center [986, 305] width 329 height 219
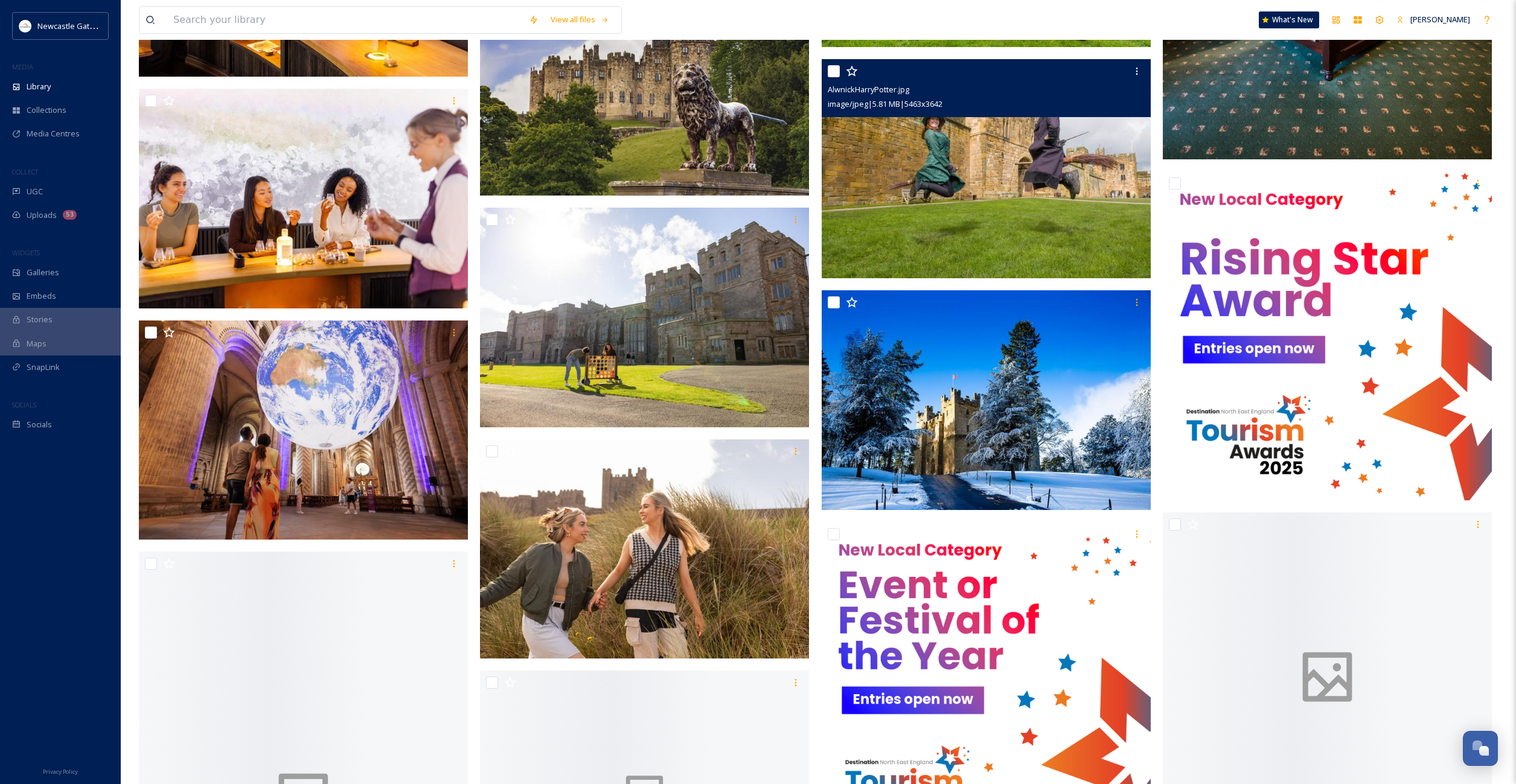
scroll to position [41753, 0]
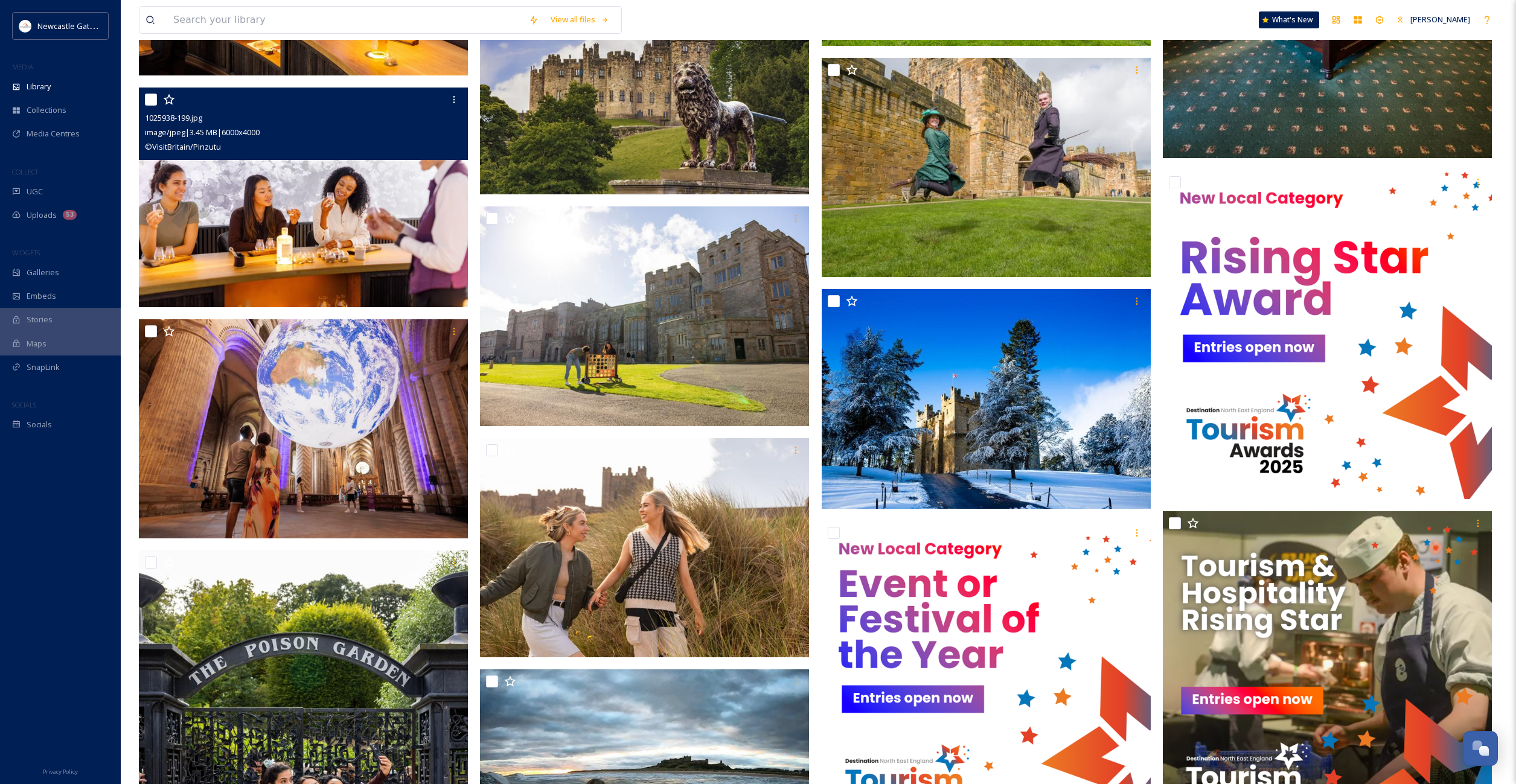
click at [324, 262] on img at bounding box center [303, 197] width 329 height 219
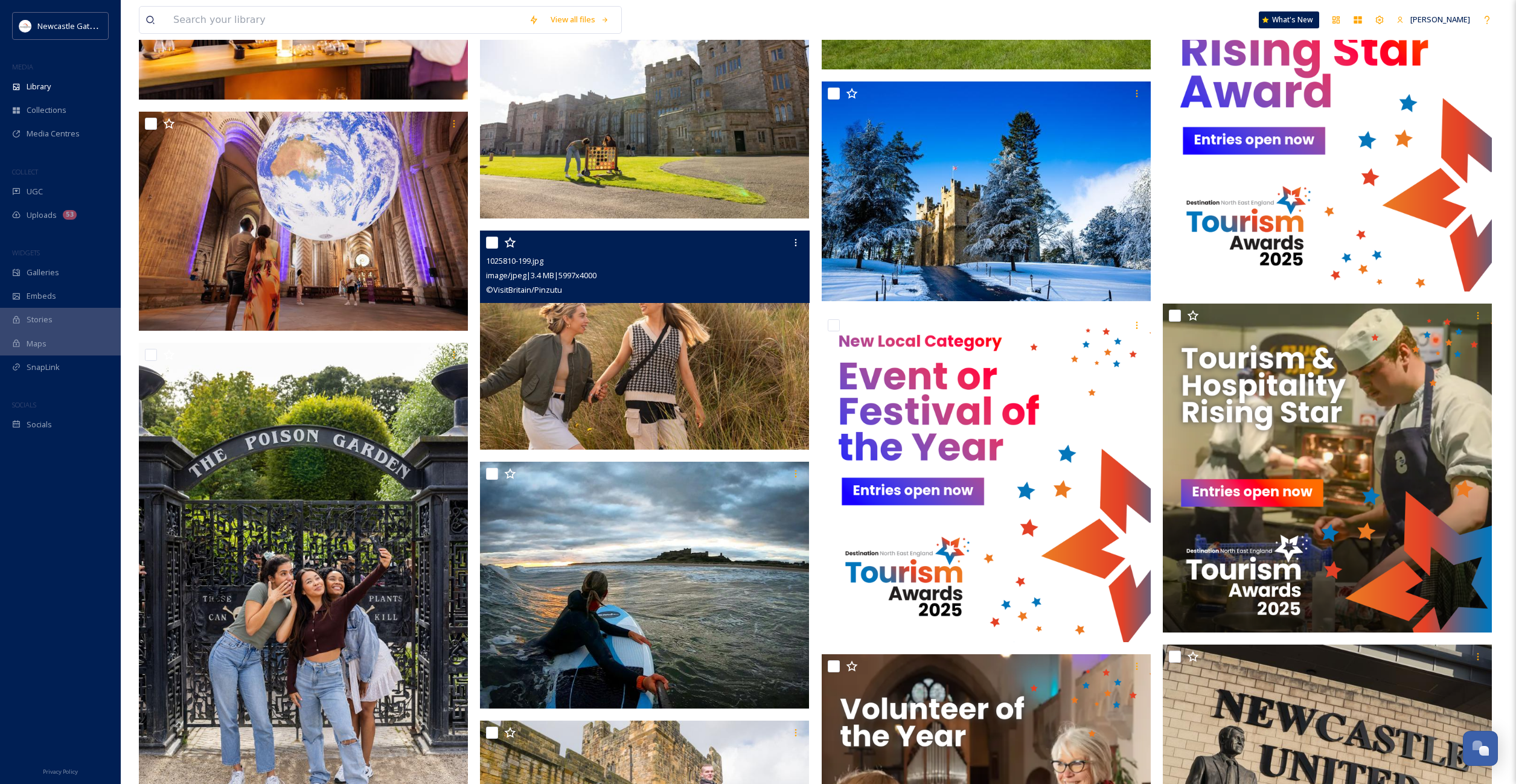
scroll to position [42024, 0]
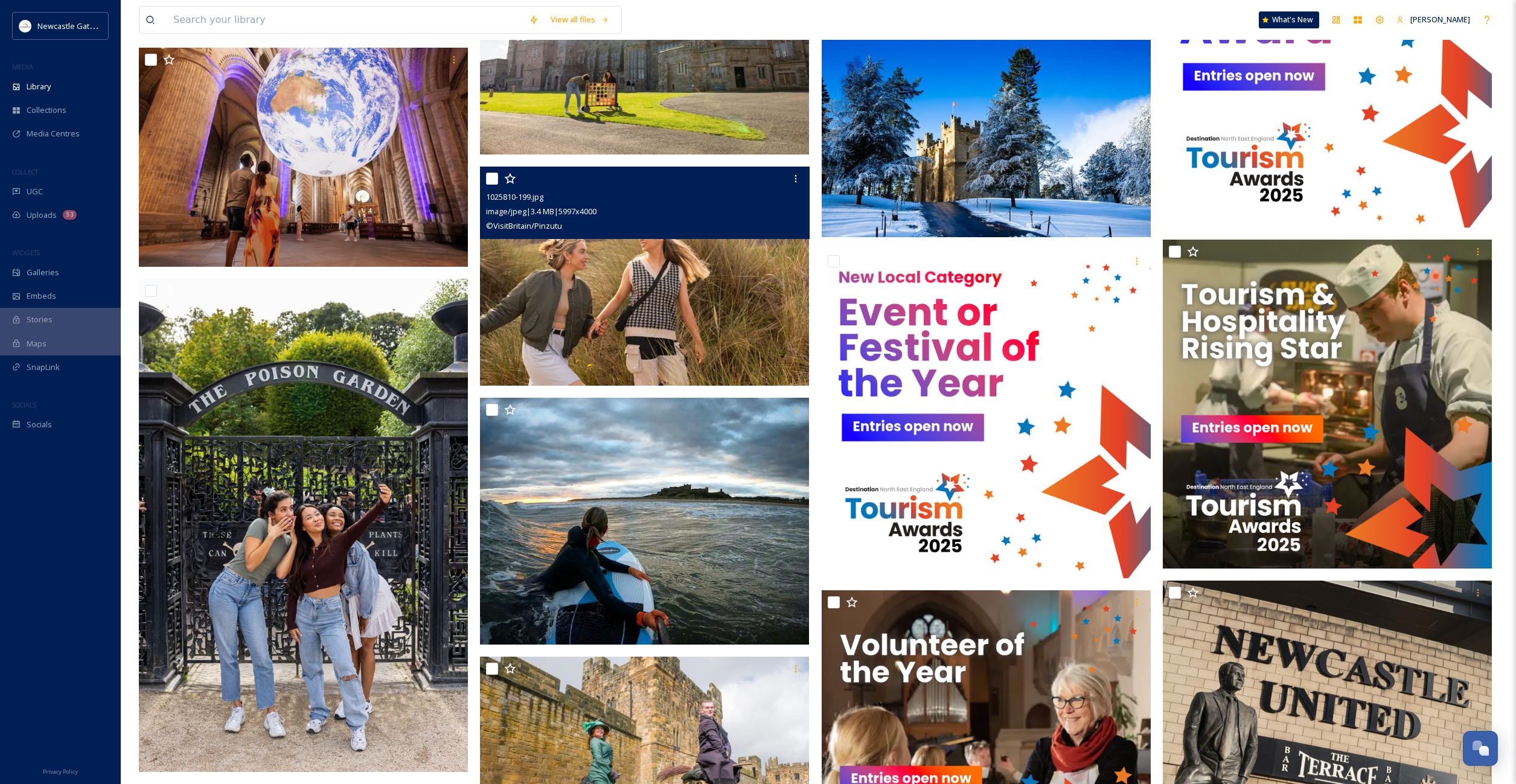
click at [579, 331] on img at bounding box center [644, 275] width 329 height 219
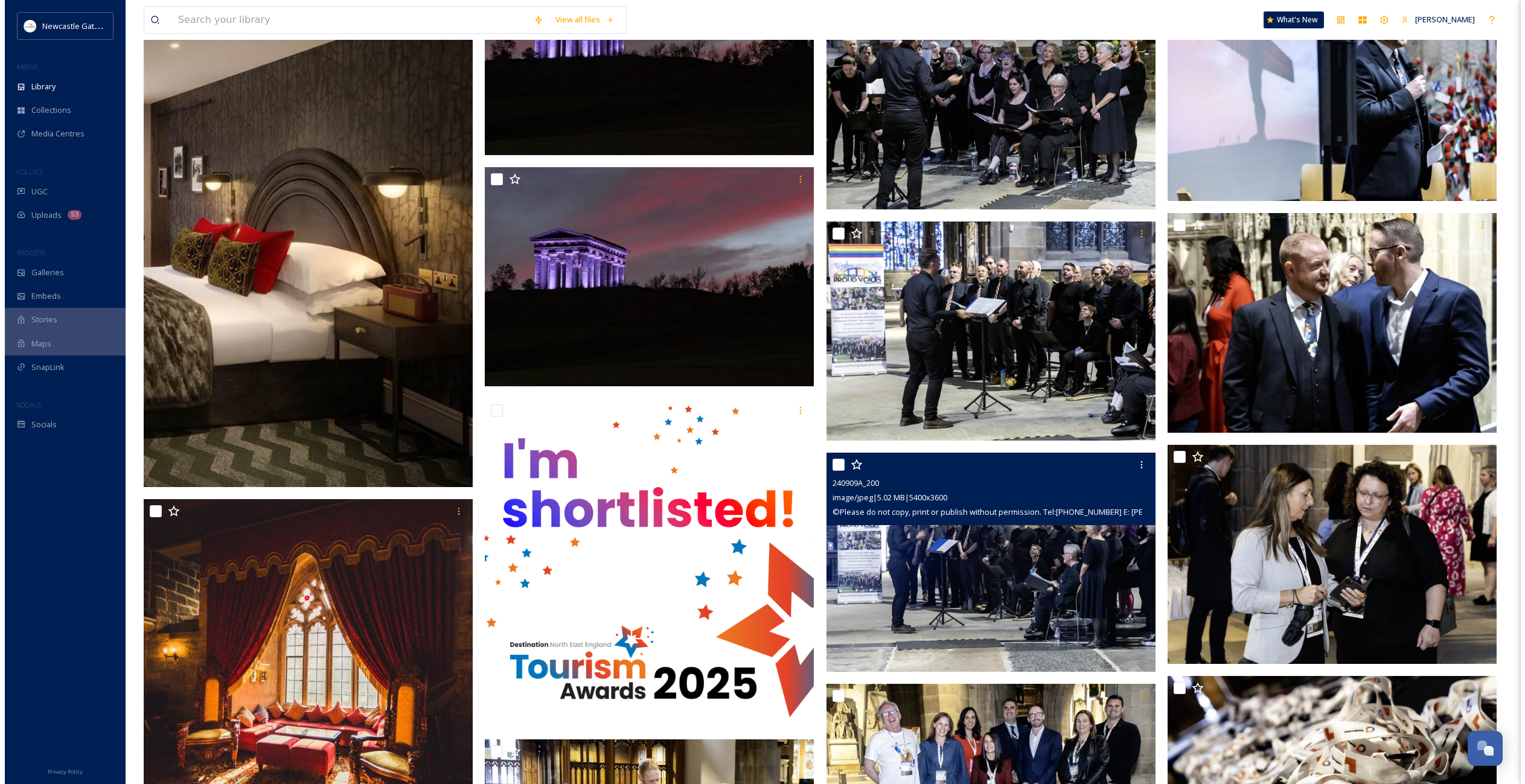
scroll to position [44010, 0]
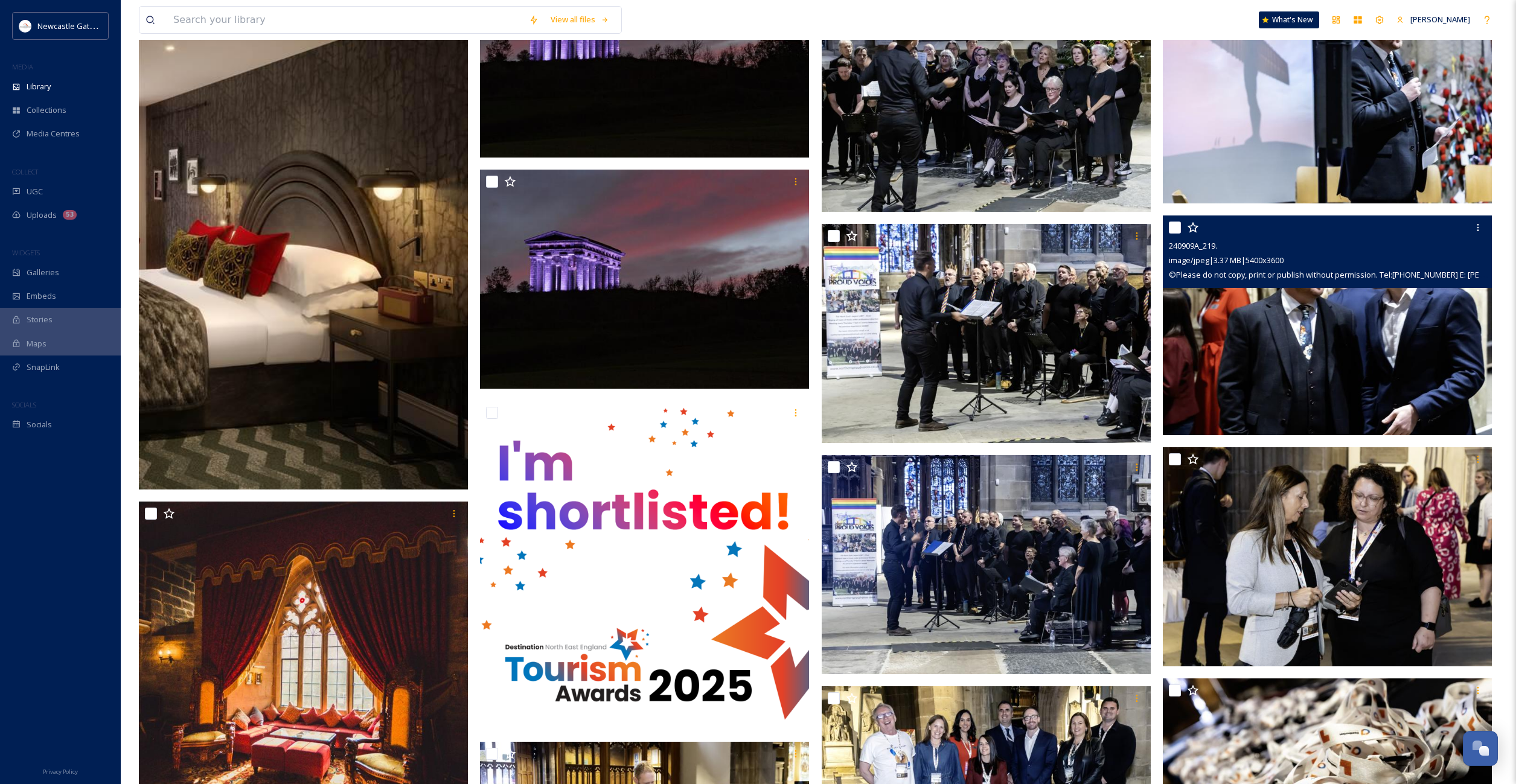
click at [1283, 362] on img at bounding box center [1327, 325] width 329 height 219
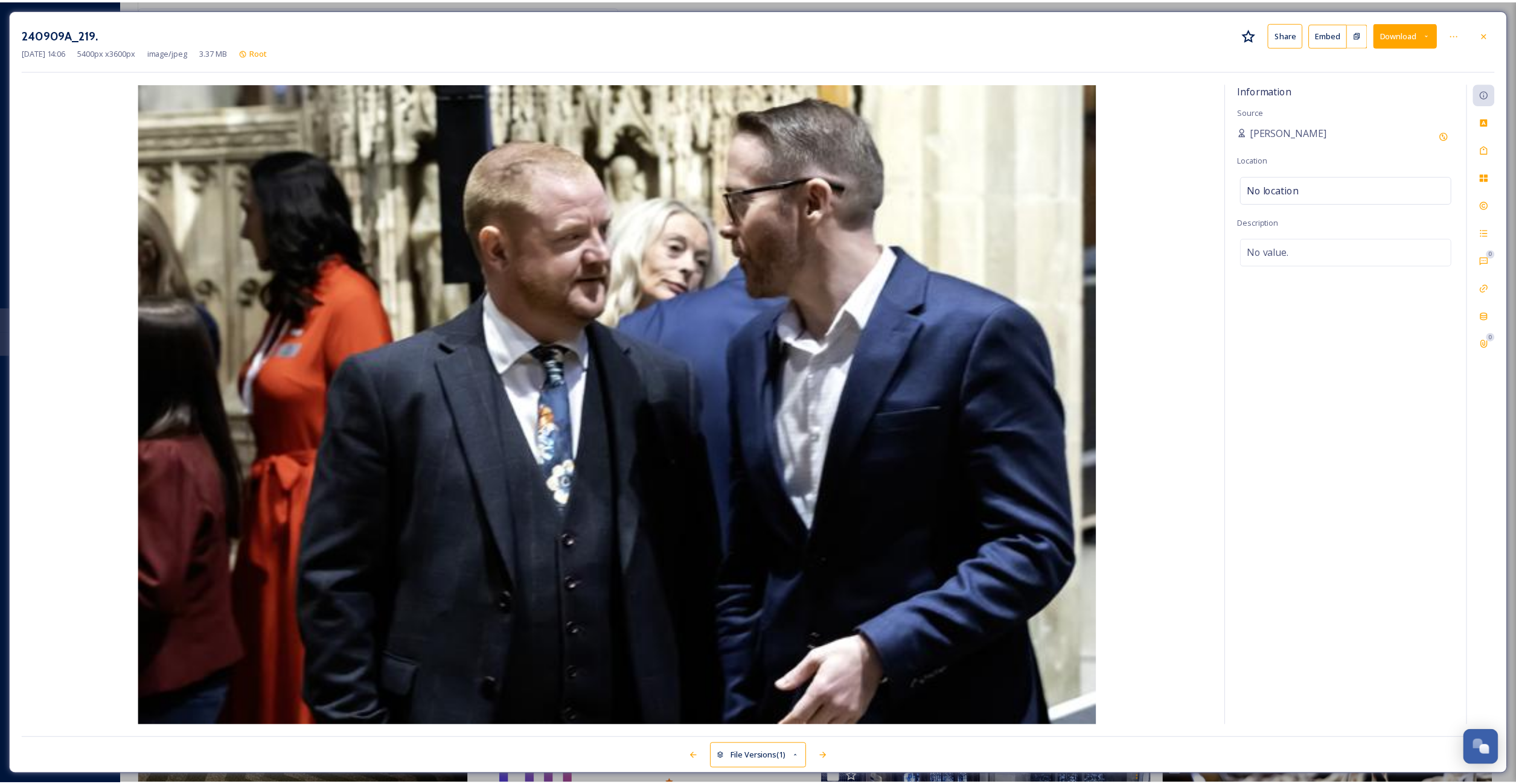
scroll to position [44318, 0]
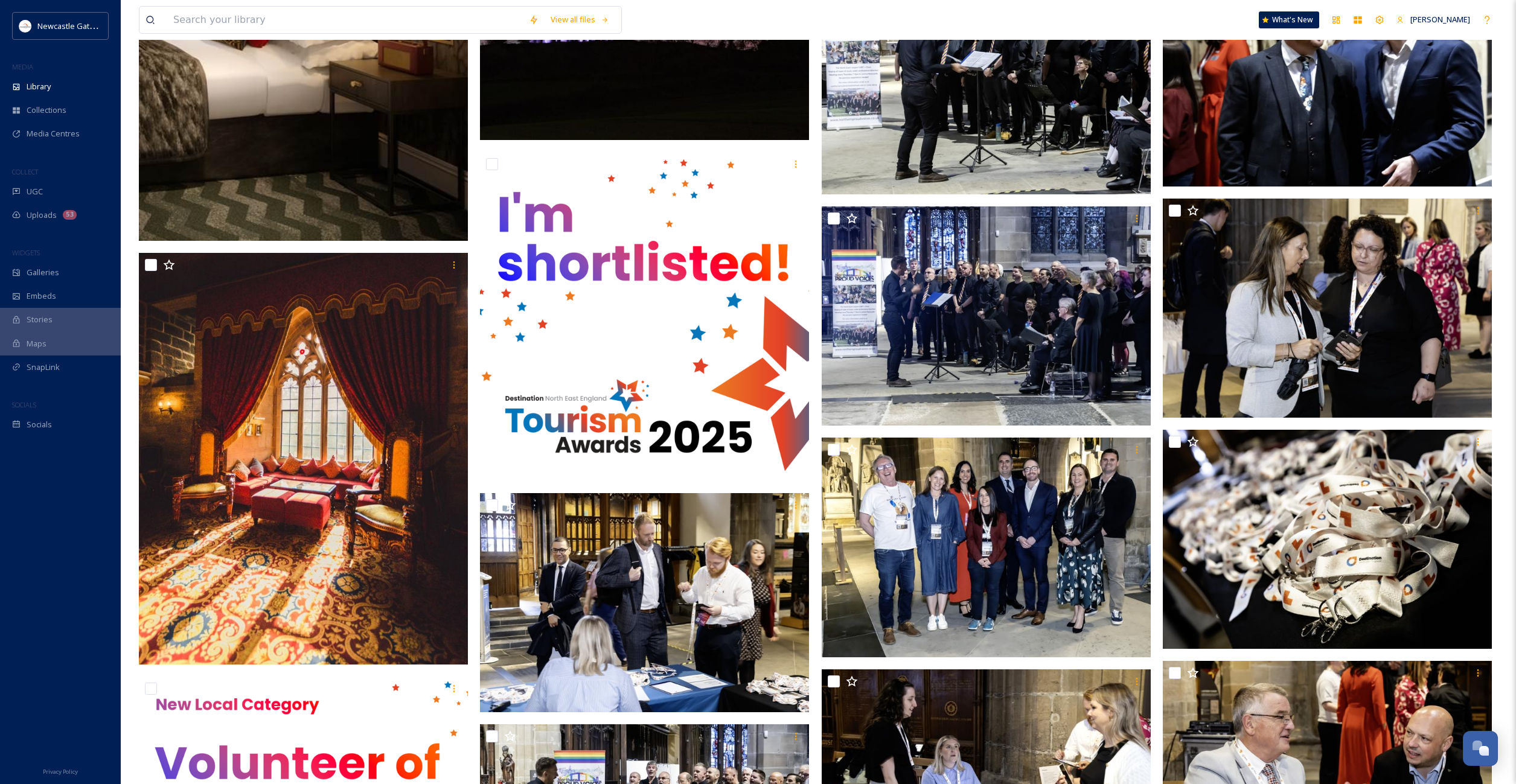
scroll to position [44246, 0]
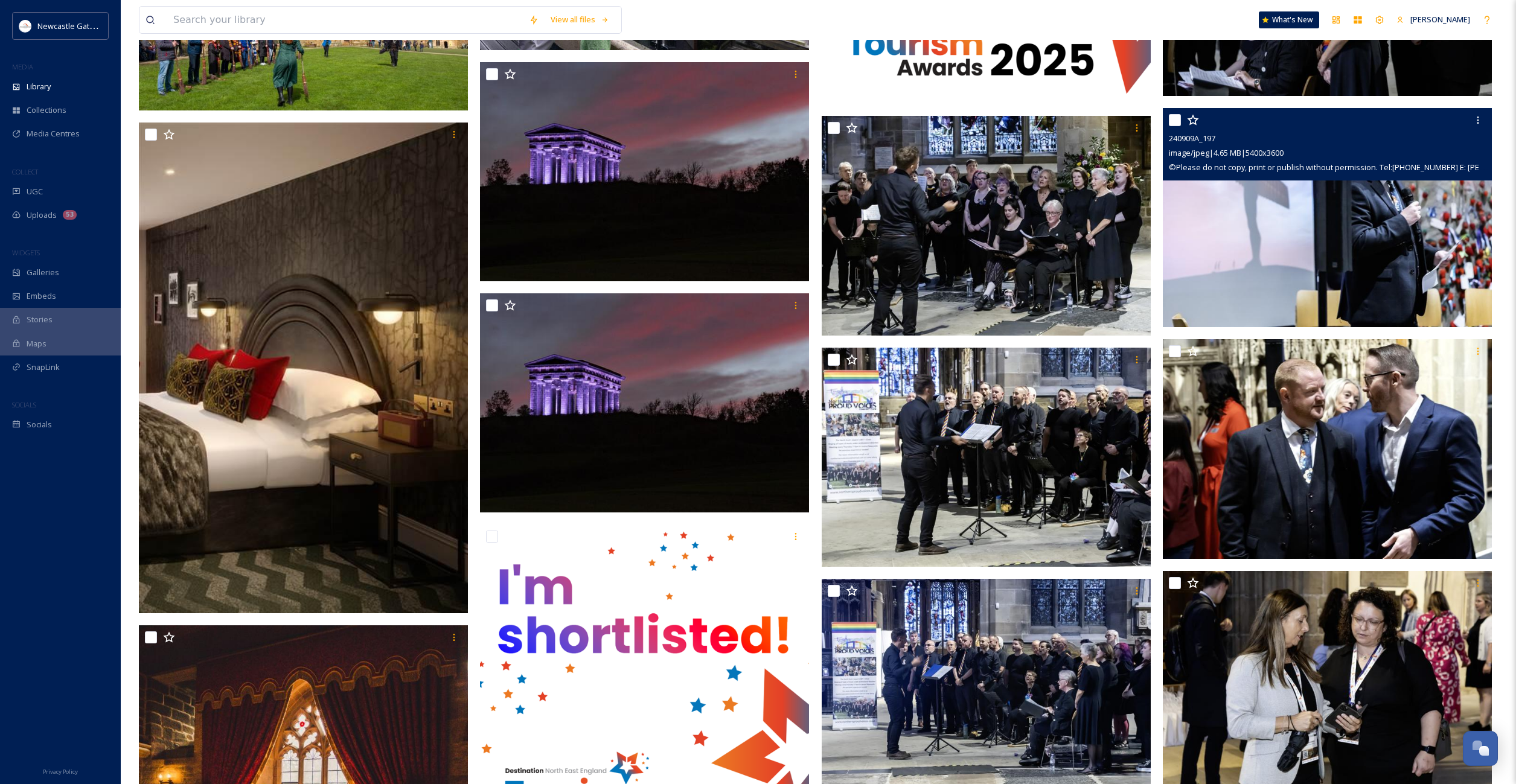
scroll to position [43884, 0]
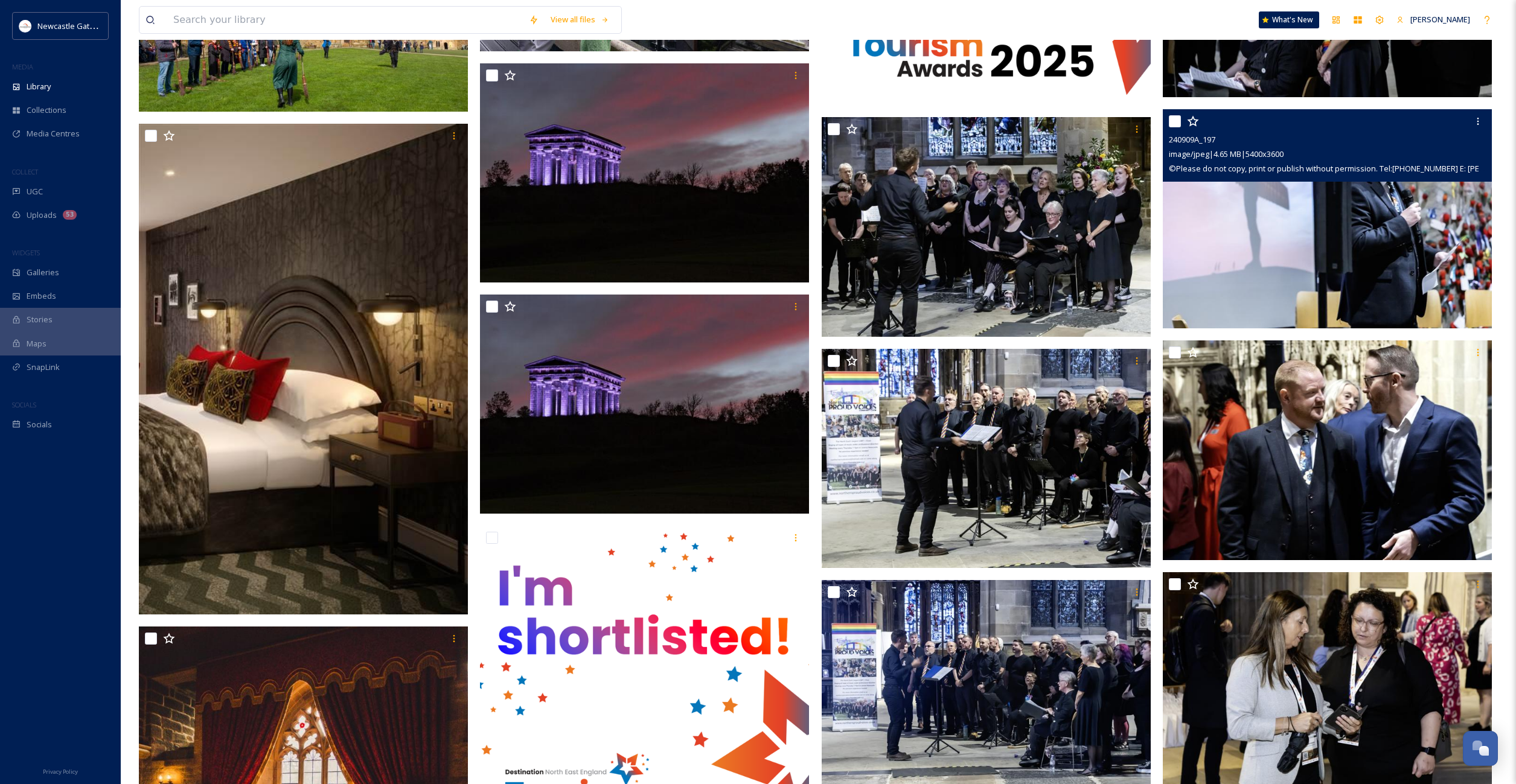
click at [1338, 232] on img at bounding box center [1327, 218] width 329 height 219
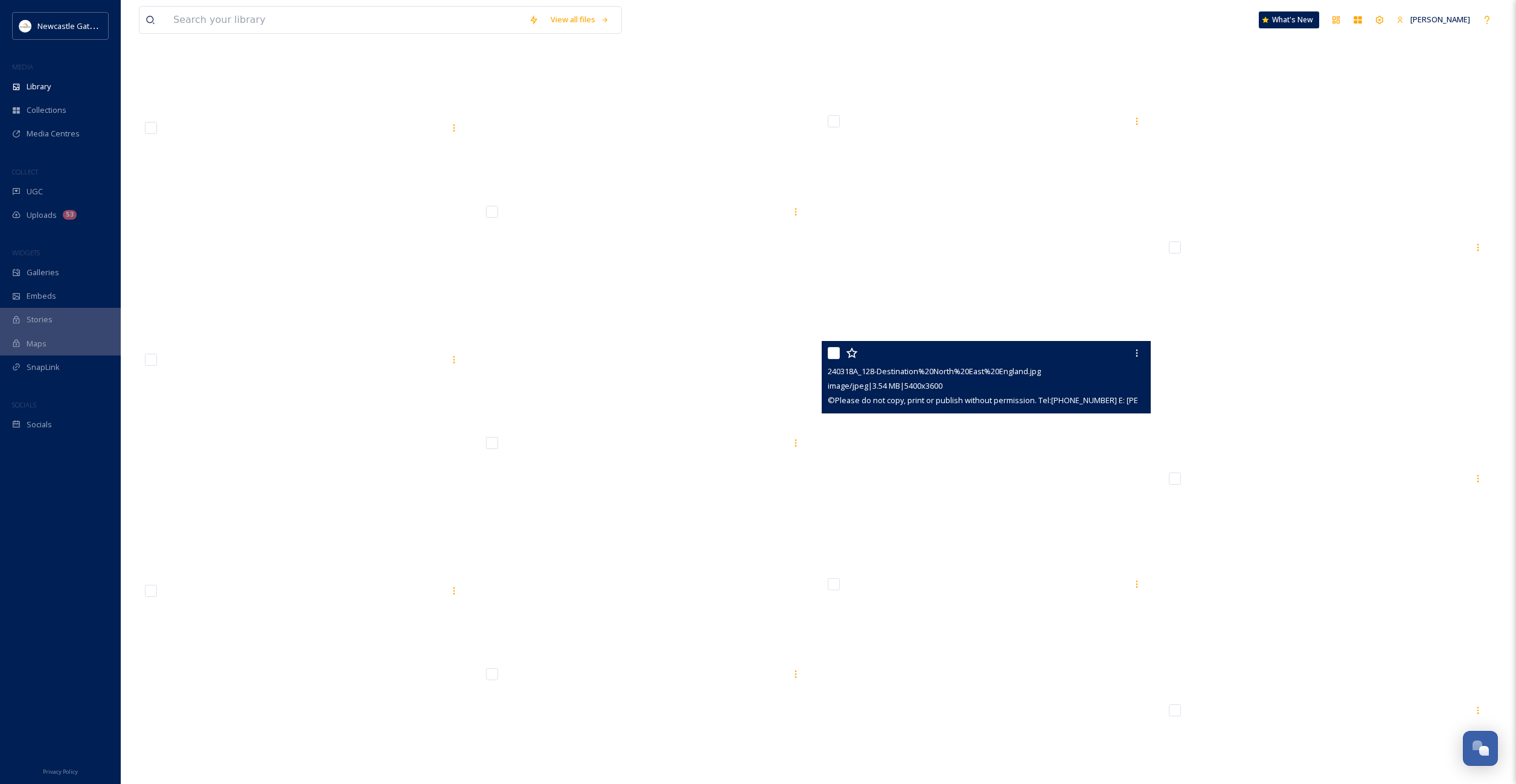
scroll to position [78835, 0]
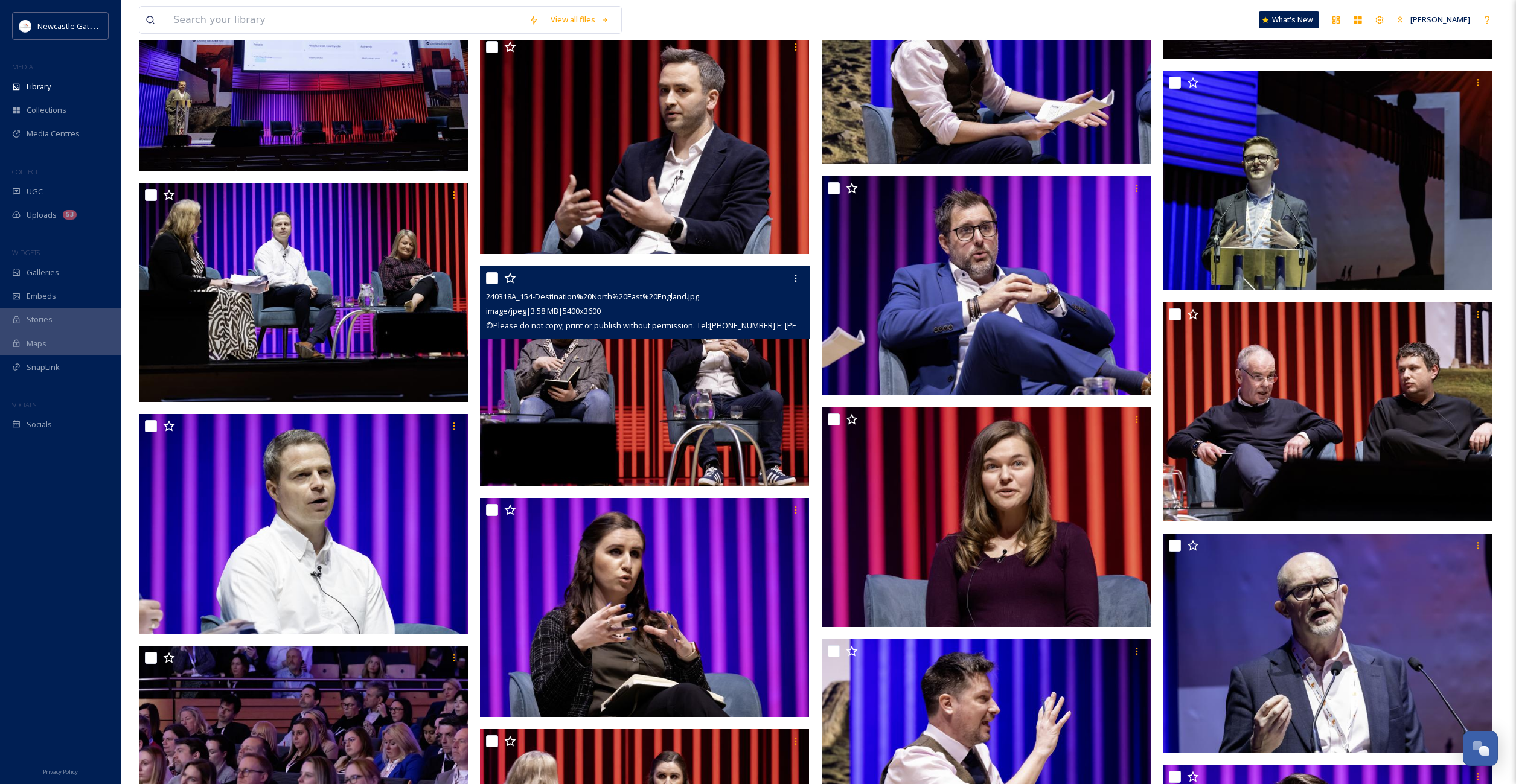
click at [717, 331] on span "© Please do not copy, print or publish without permission. Tel:[PHONE_NUMBER] …" at bounding box center [759, 326] width 547 height 12
click at [678, 394] on img at bounding box center [644, 376] width 329 height 219
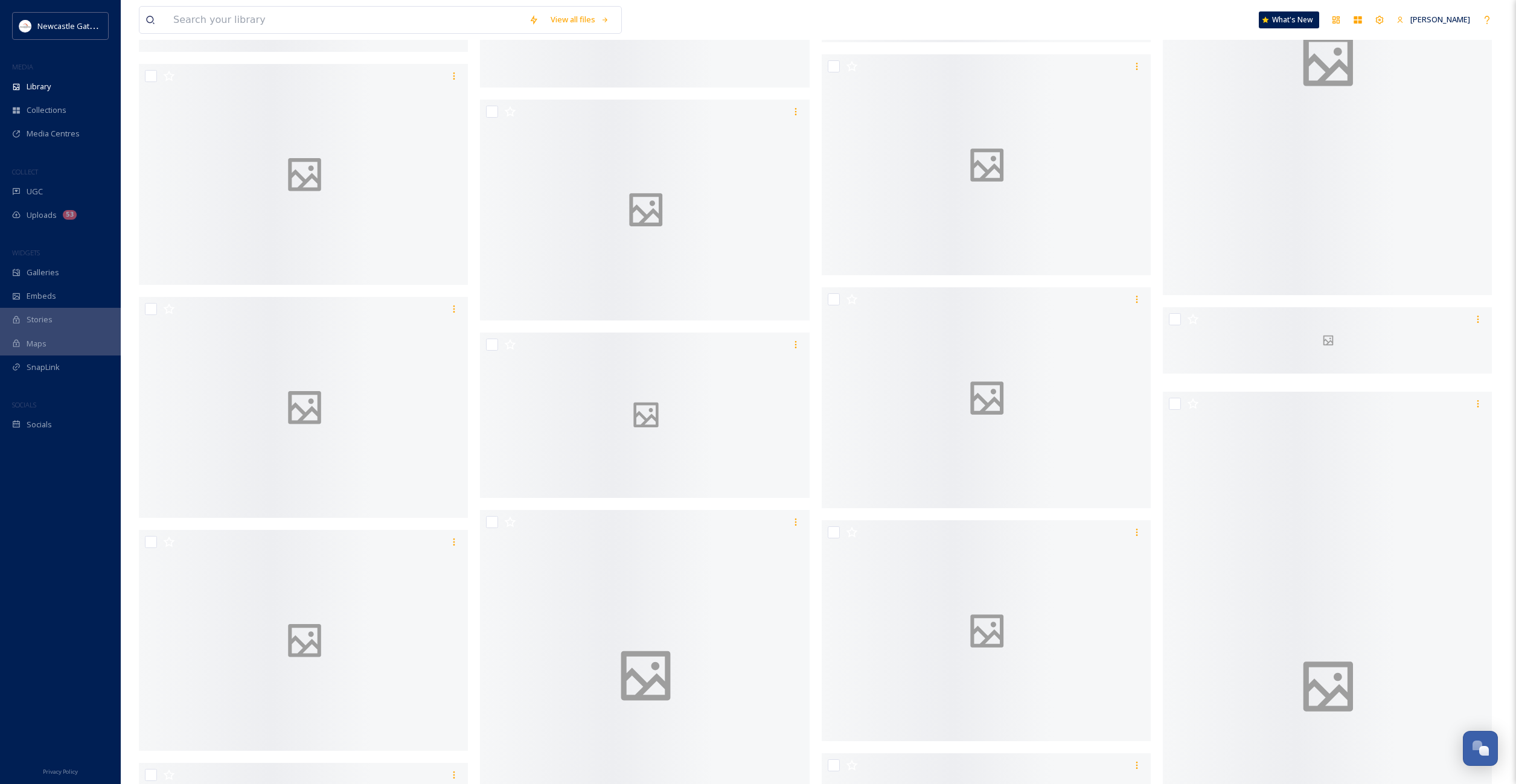
scroll to position [86967, 0]
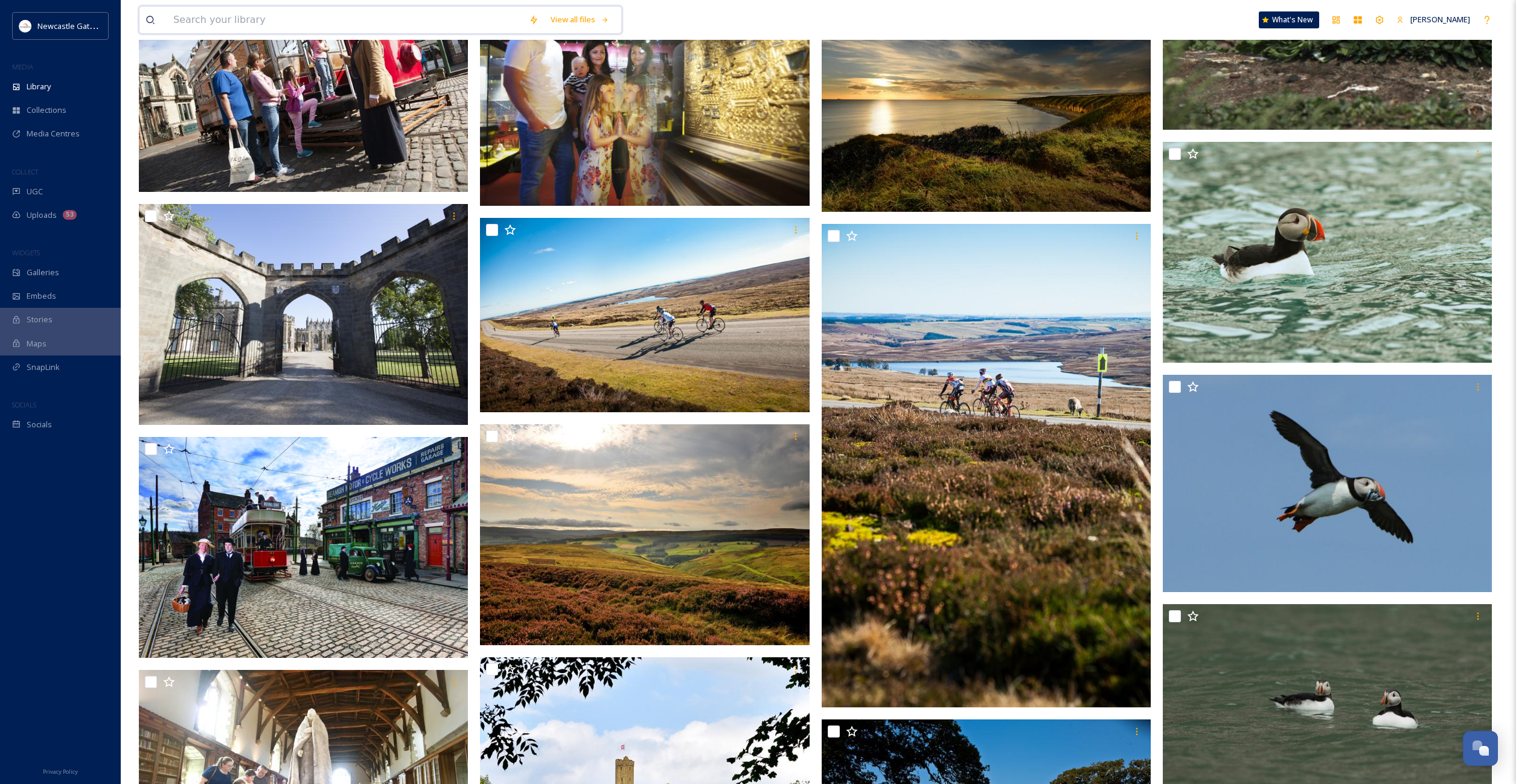
click at [291, 26] on input at bounding box center [344, 20] width 355 height 27
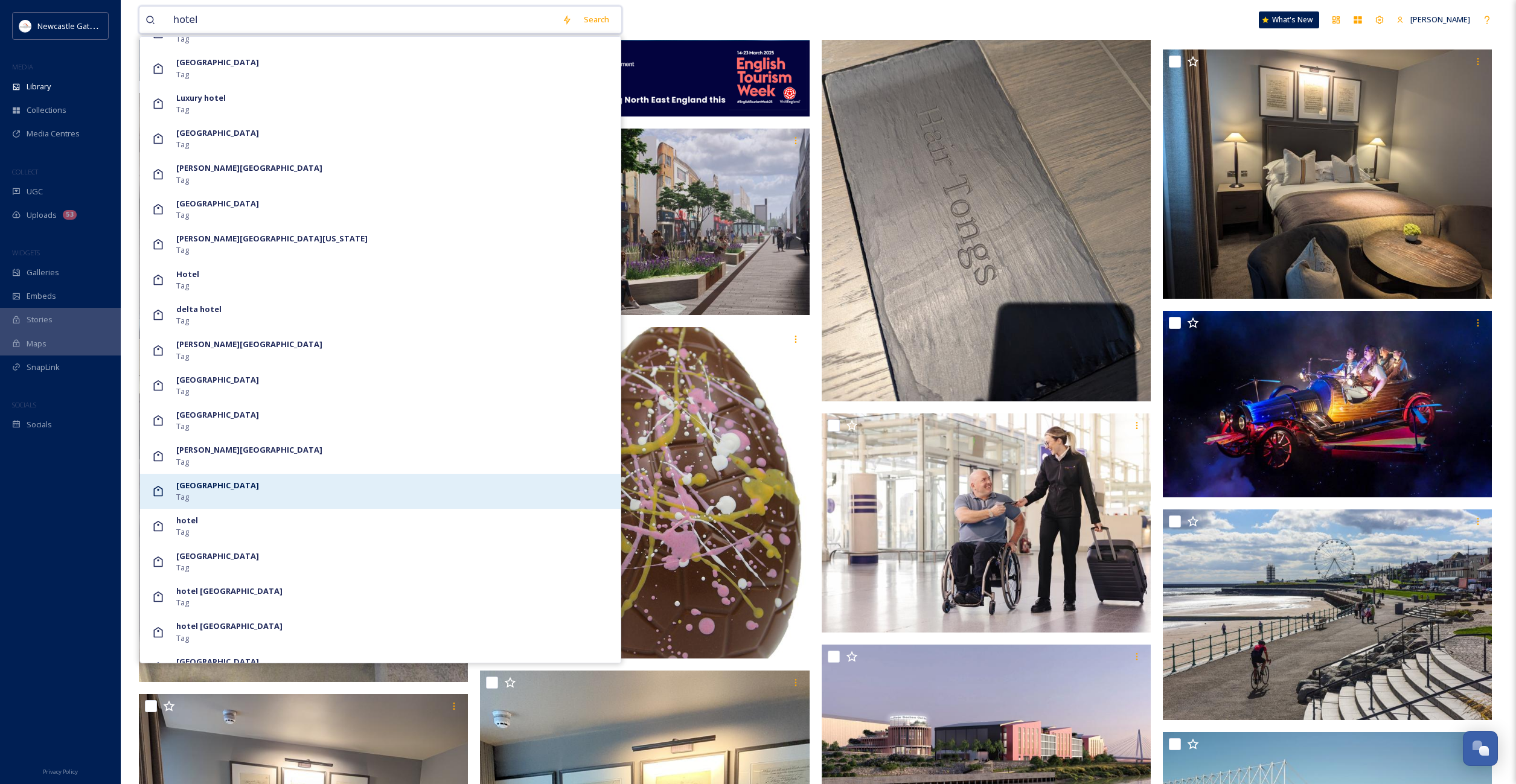
scroll to position [876, 0]
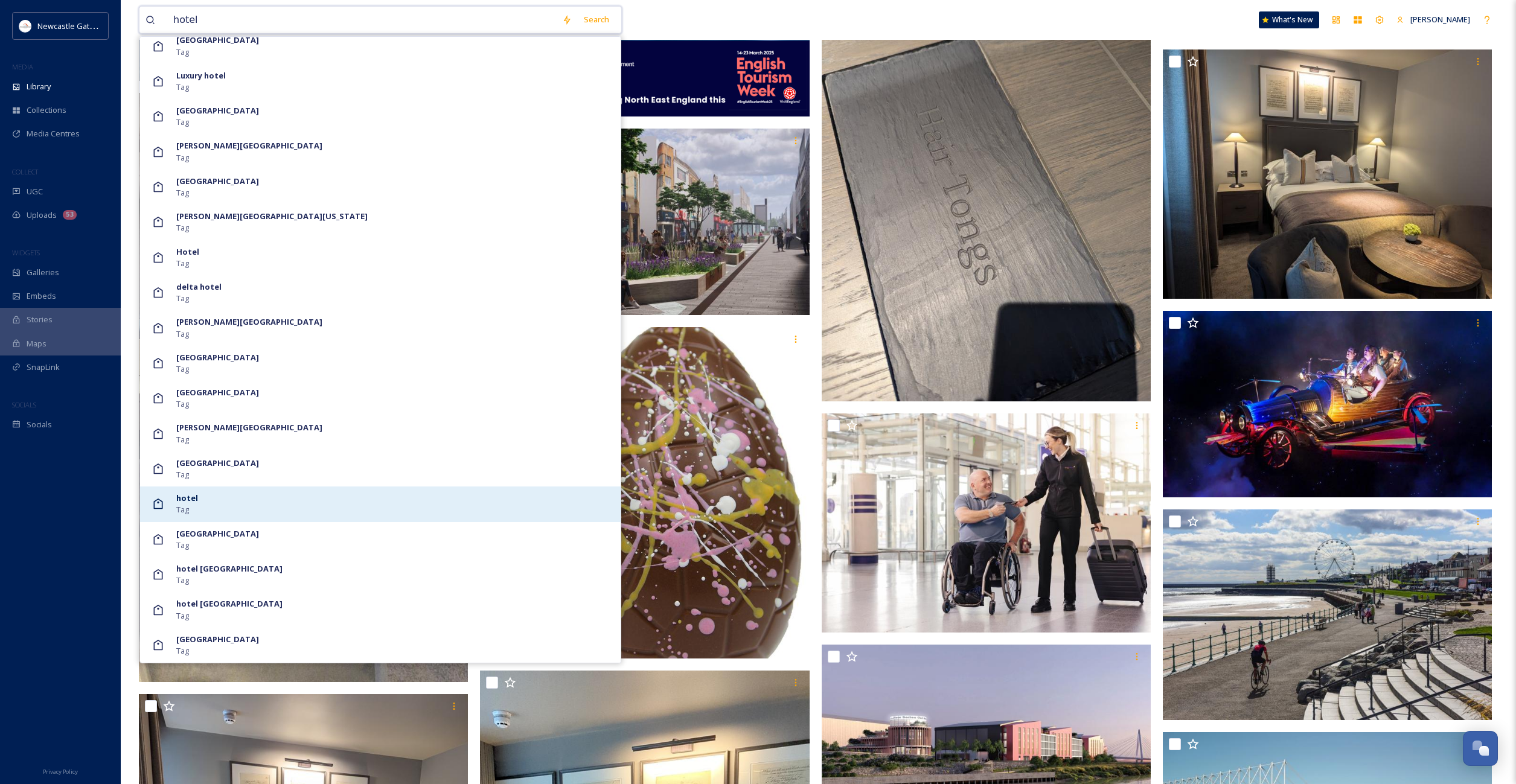
type input "hotel"
click at [235, 501] on div "hotel Tag" at bounding box center [395, 504] width 439 height 23
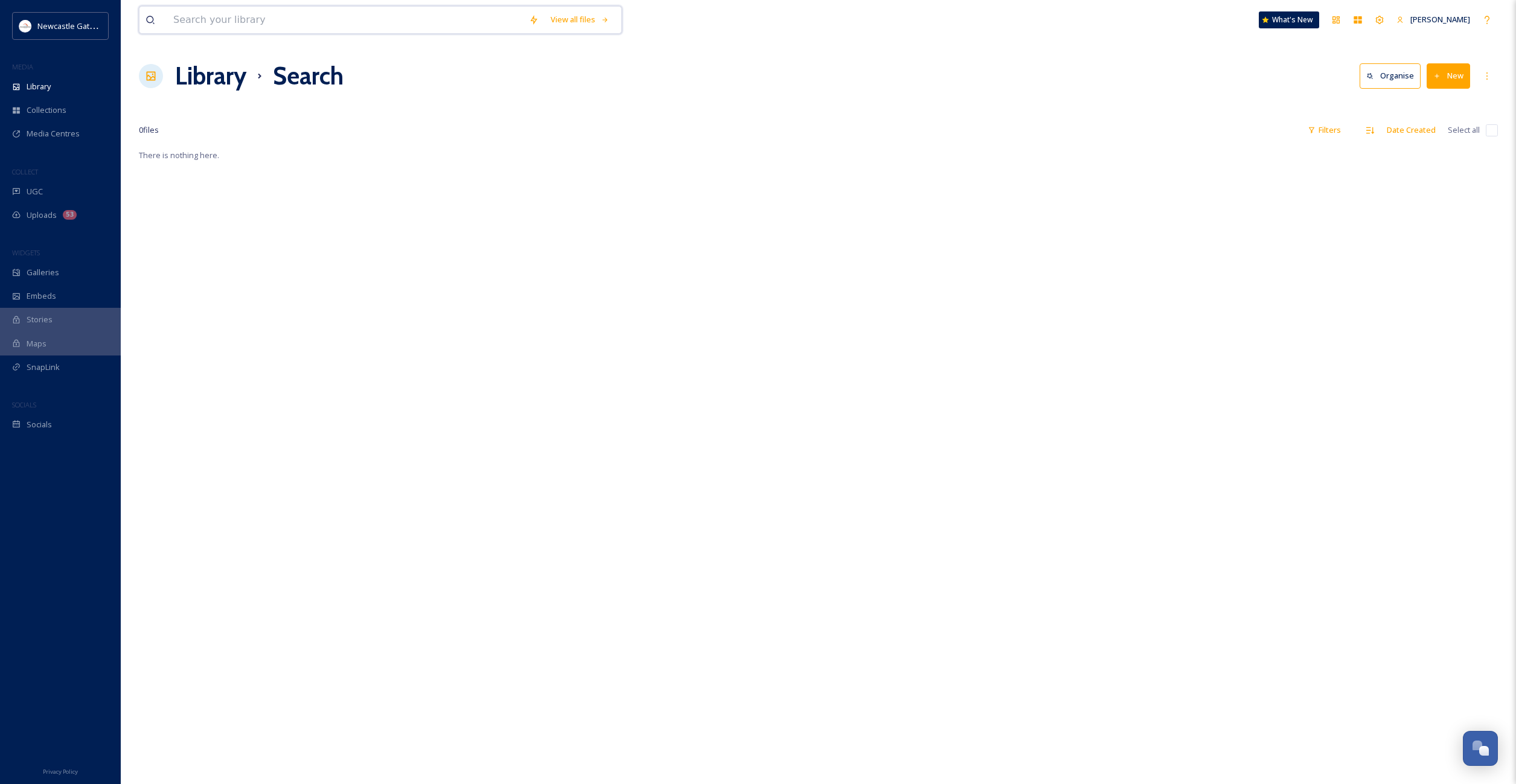
click at [237, 18] on input at bounding box center [344, 20] width 355 height 27
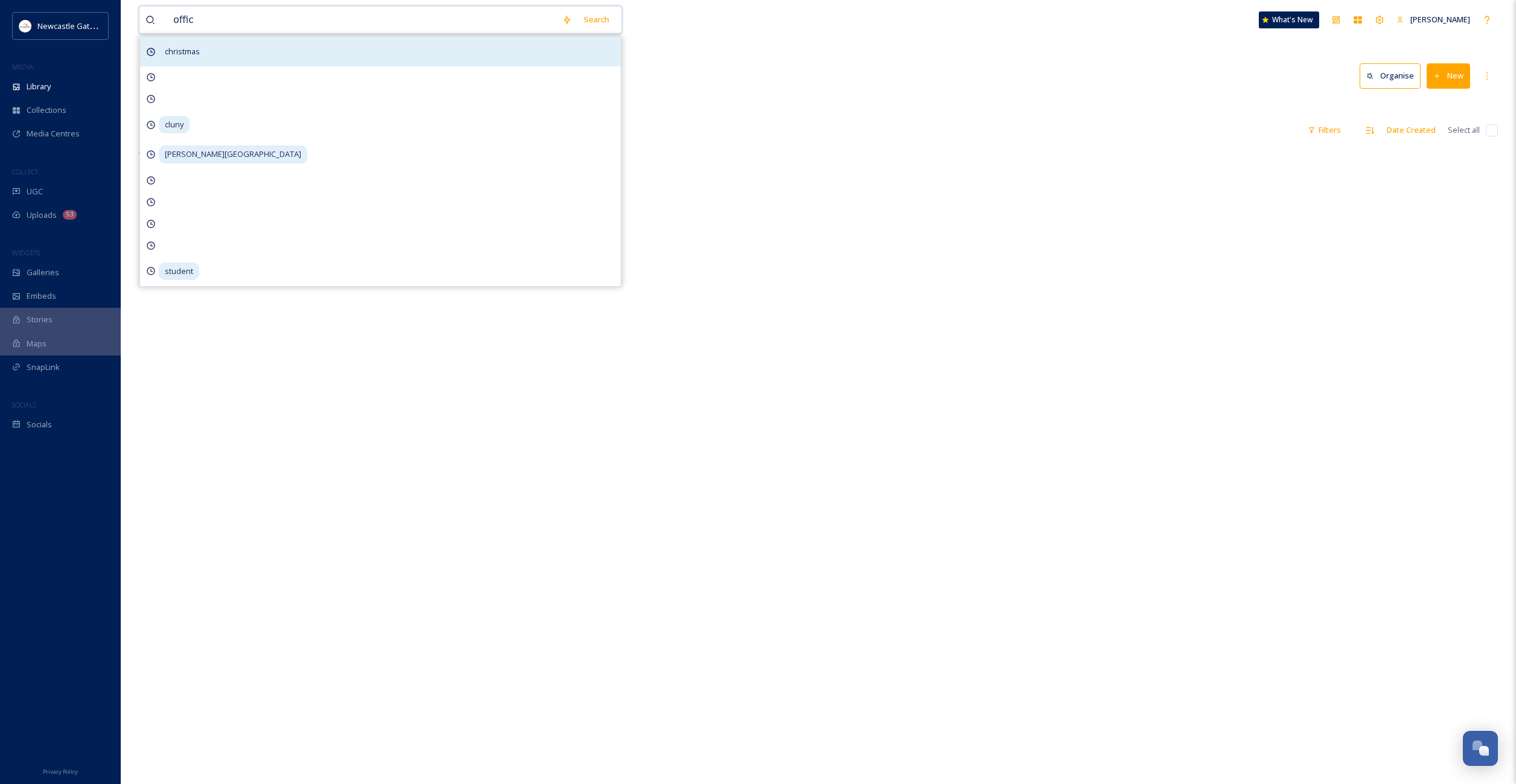
type input "office"
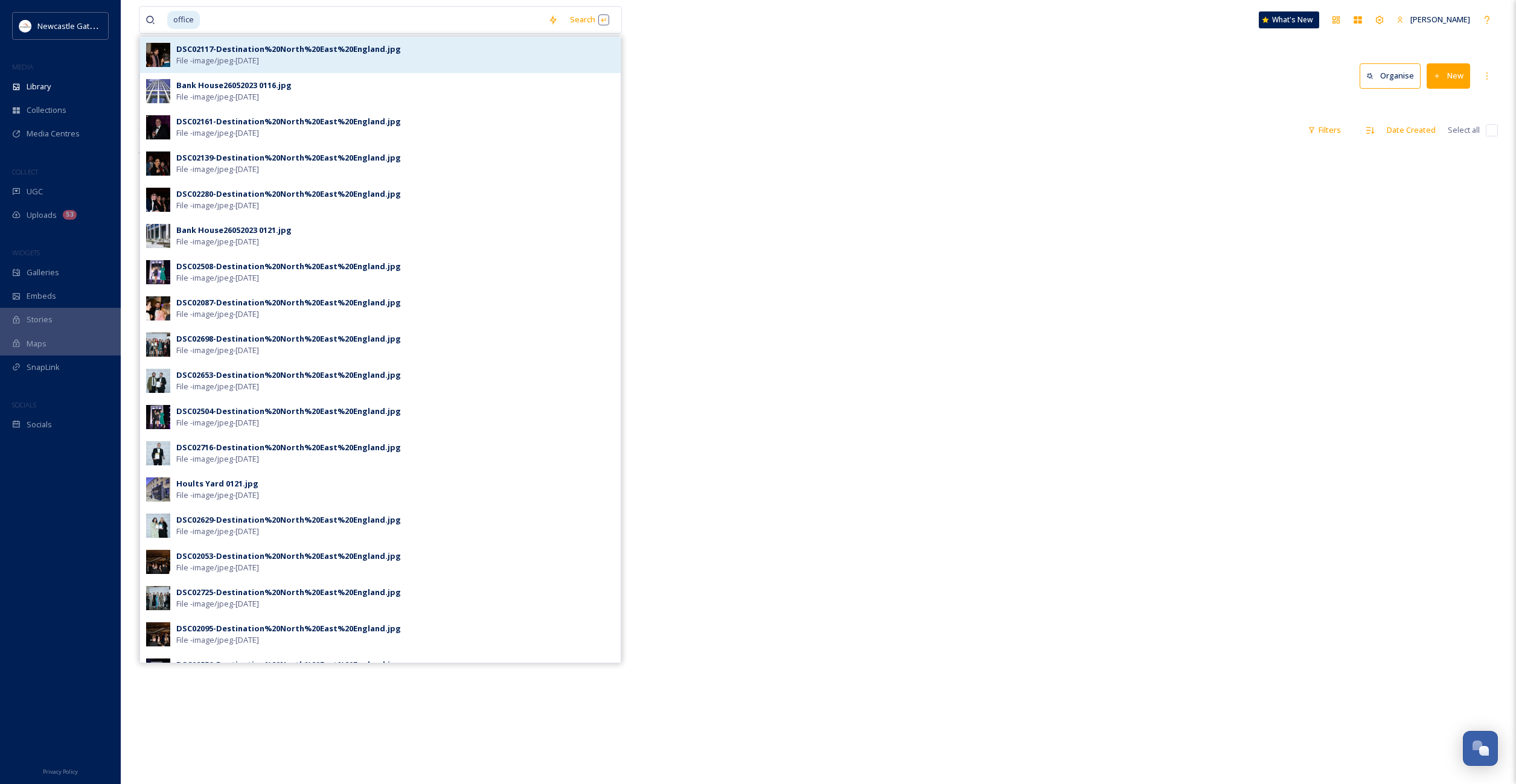
click at [292, 55] on div "DSC02117-Destination%20North%20East%20England.jpg File - image/jpeg - [DATE]" at bounding box center [395, 54] width 439 height 23
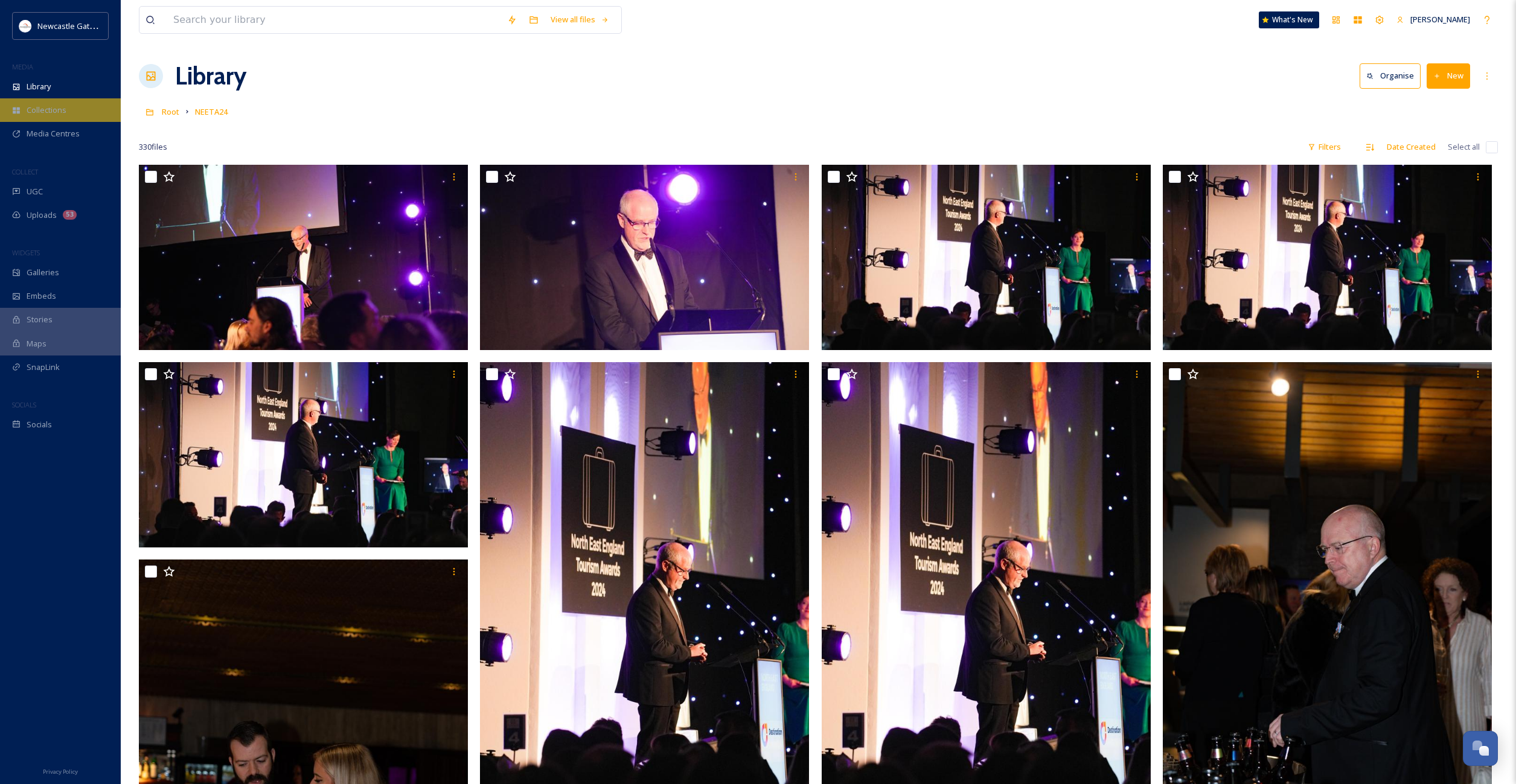
click at [59, 111] on span "Collections" at bounding box center [46, 110] width 40 height 12
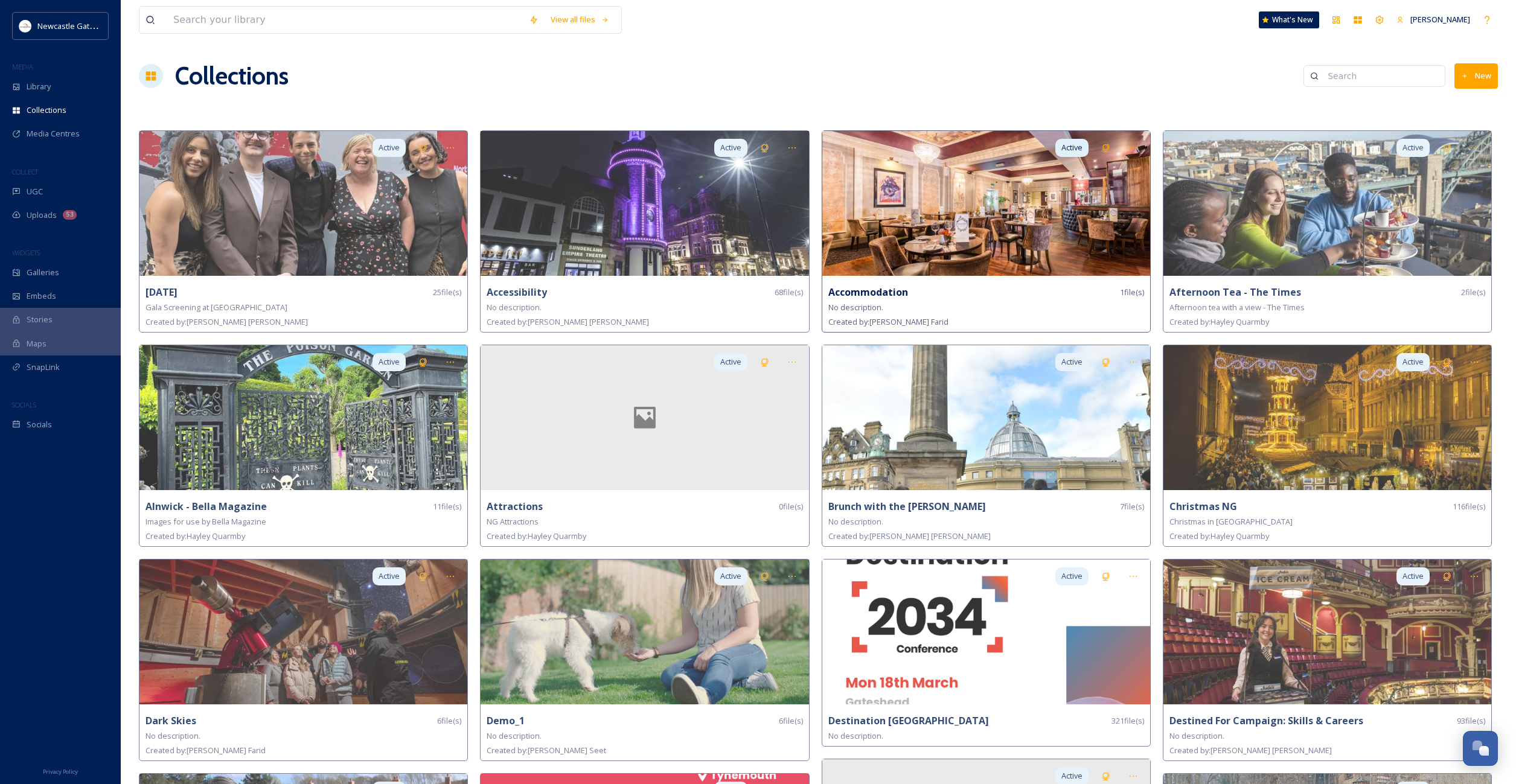
click at [998, 216] on img at bounding box center [986, 203] width 328 height 145
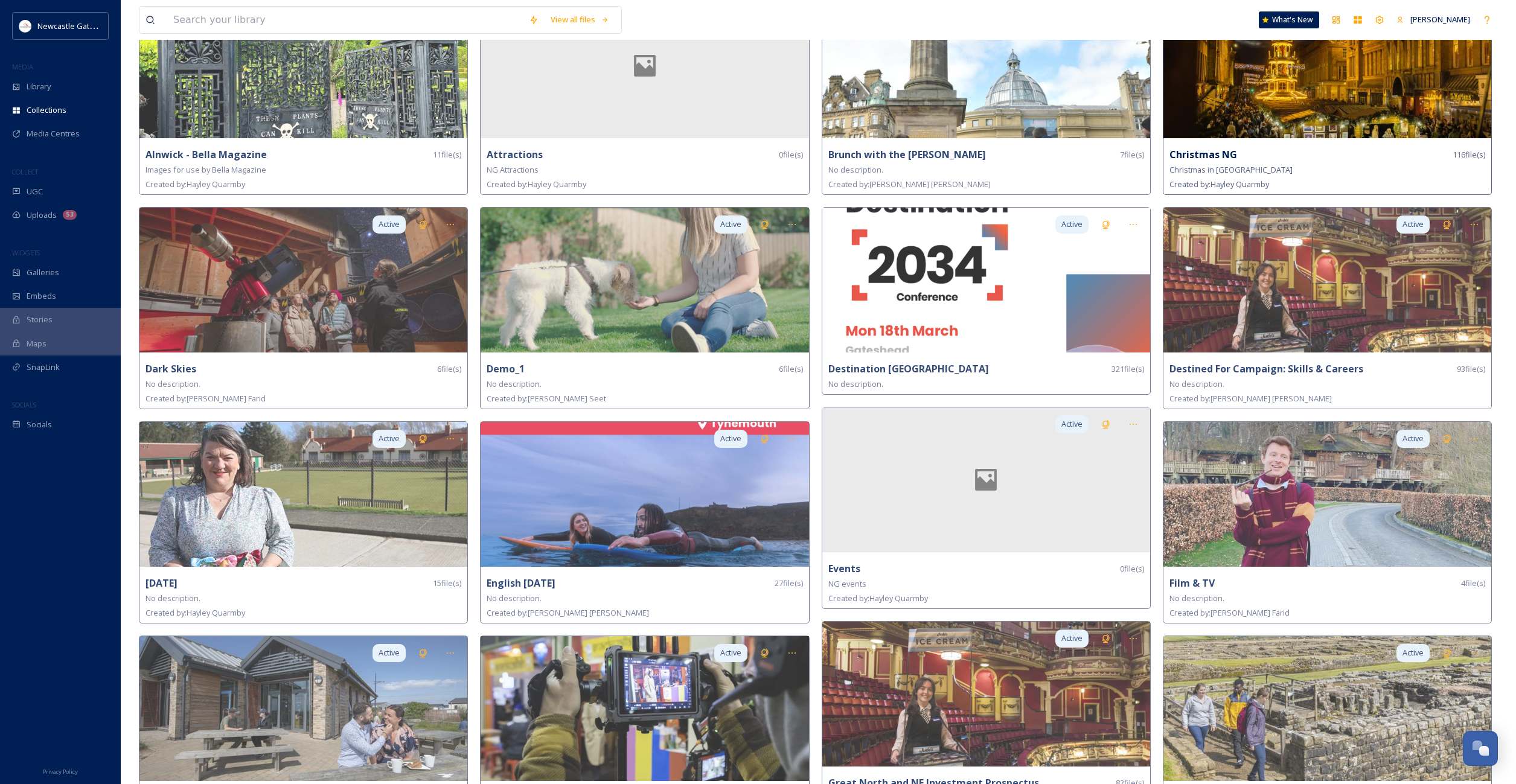
scroll to position [352, 0]
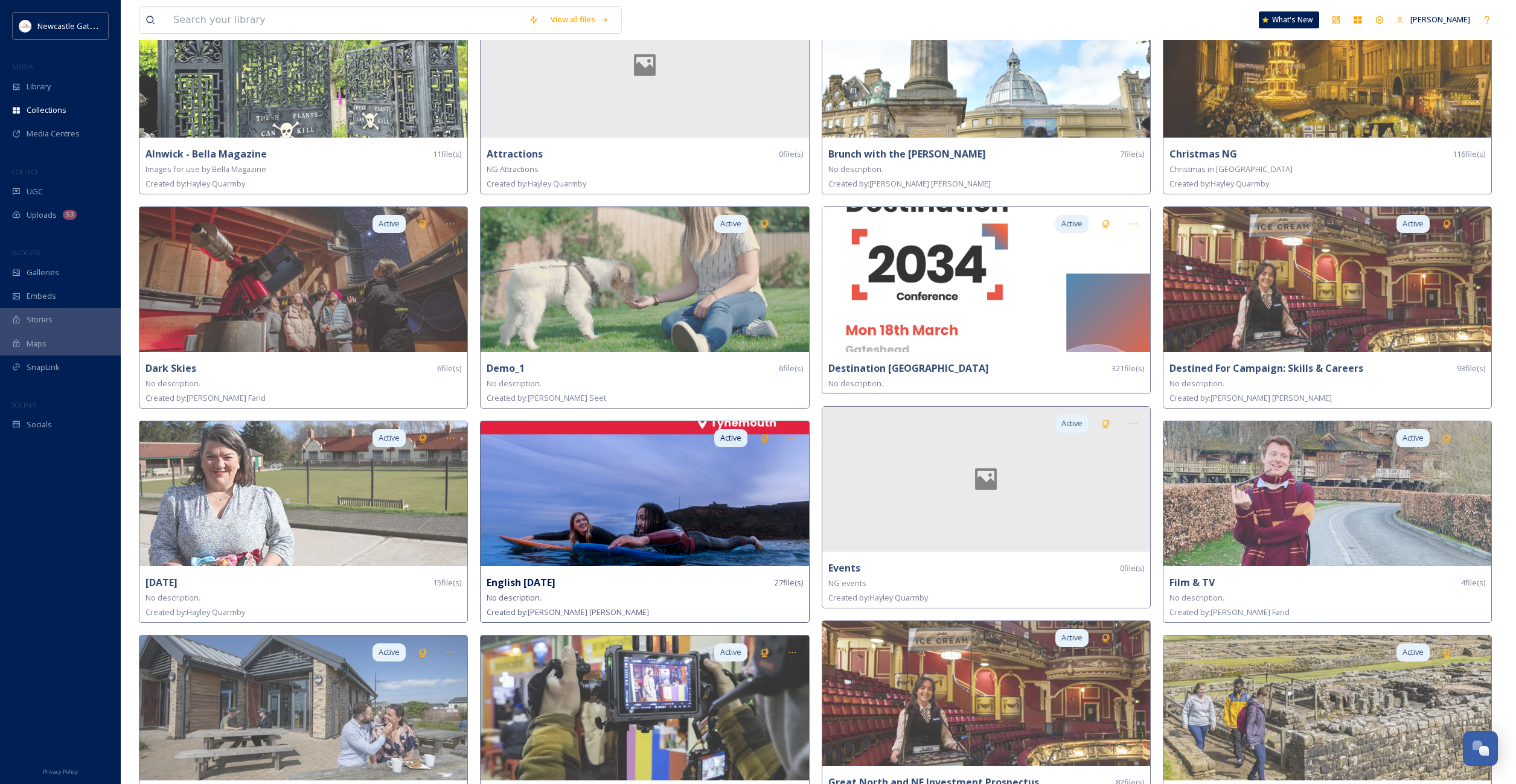
click at [599, 508] on img at bounding box center [644, 493] width 328 height 145
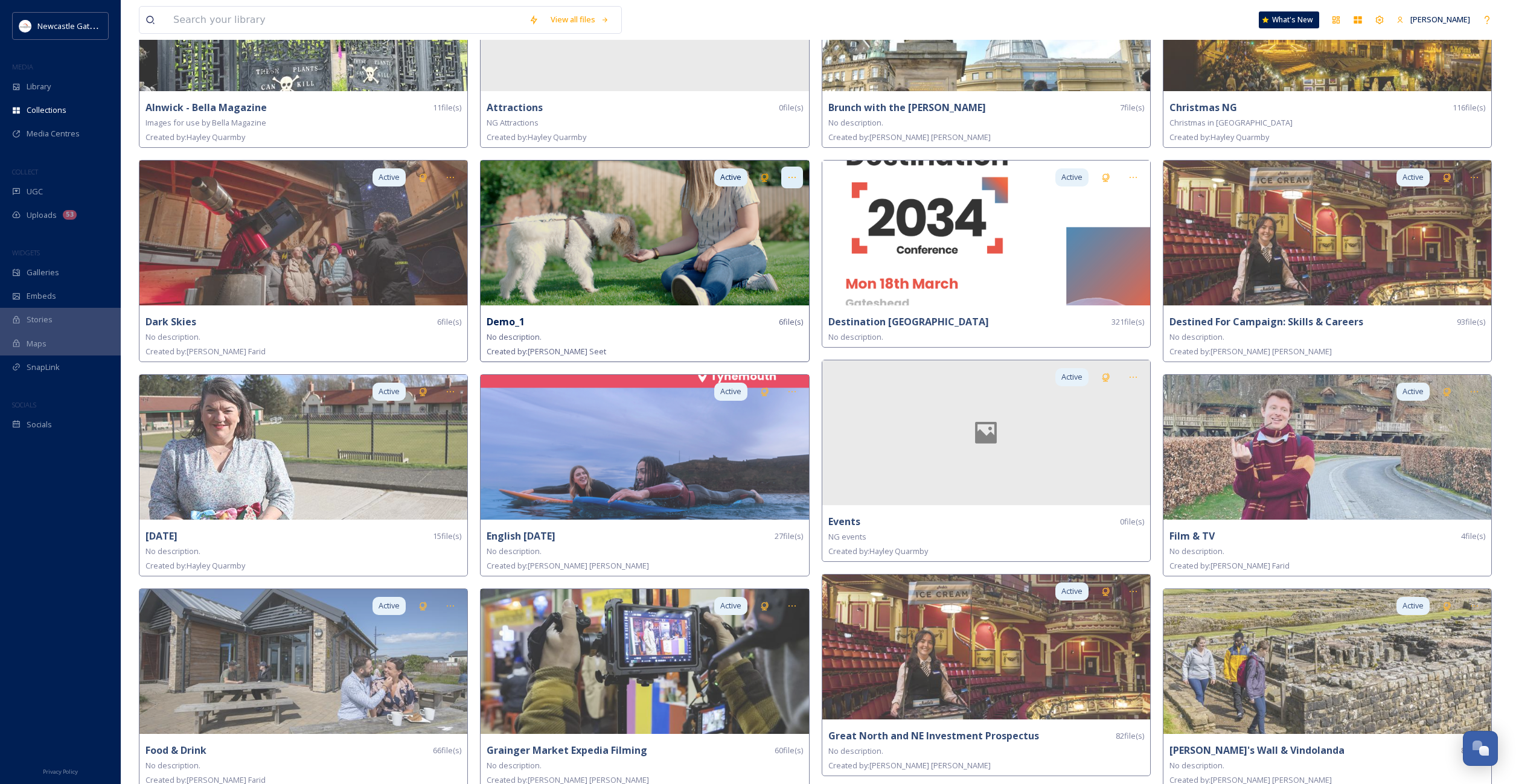
scroll to position [408, 0]
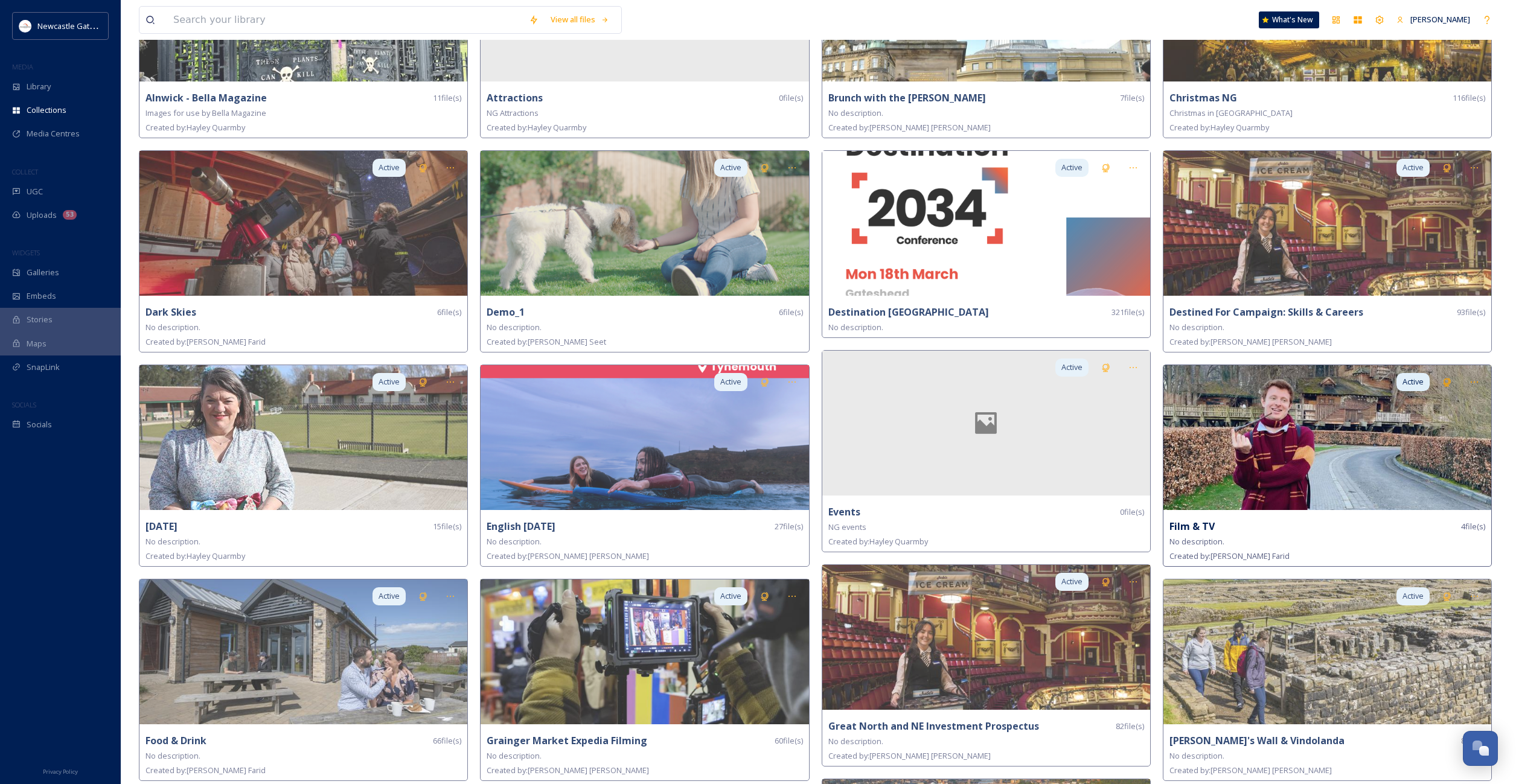
click at [1315, 421] on img at bounding box center [1327, 437] width 328 height 145
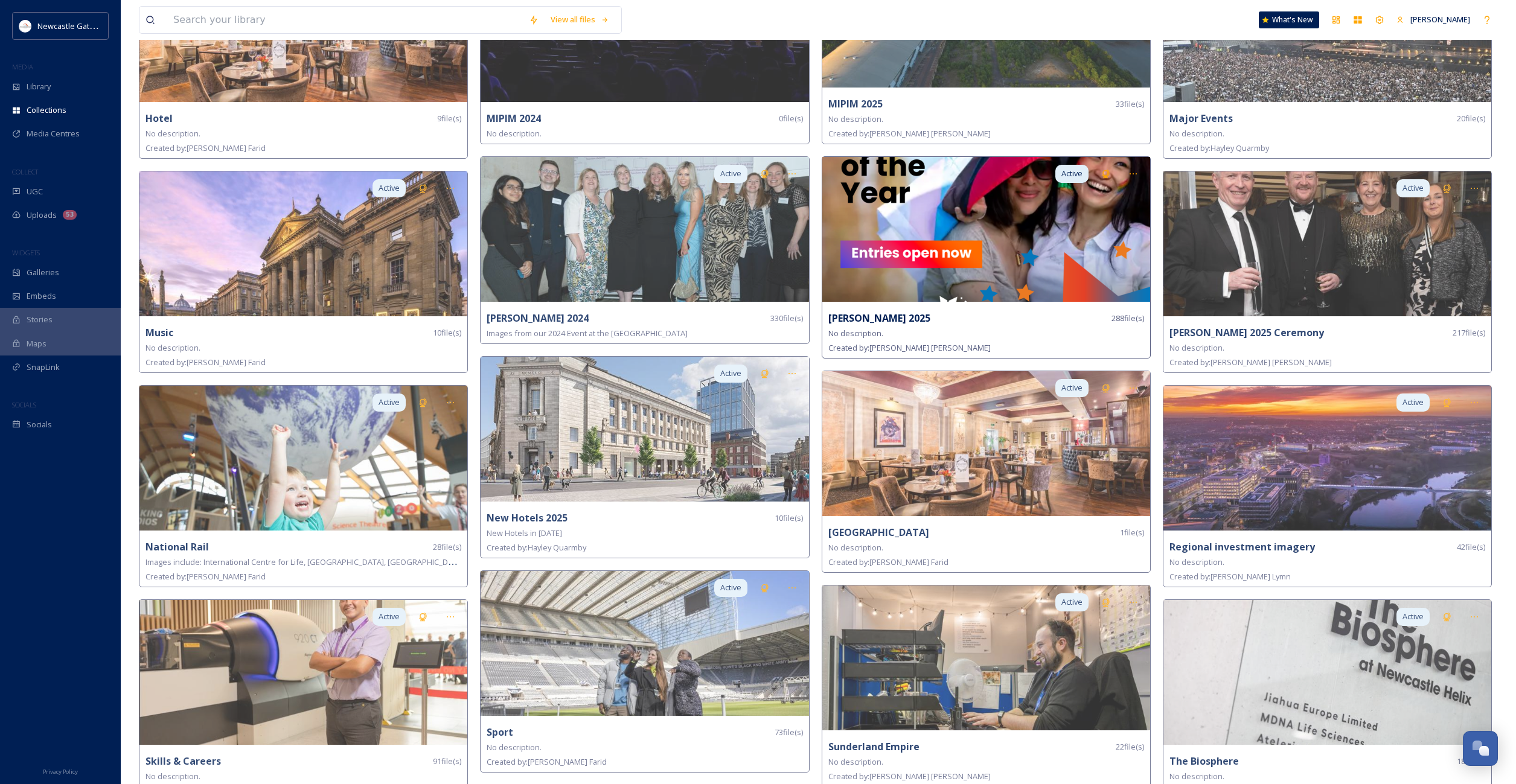
scroll to position [1263, 0]
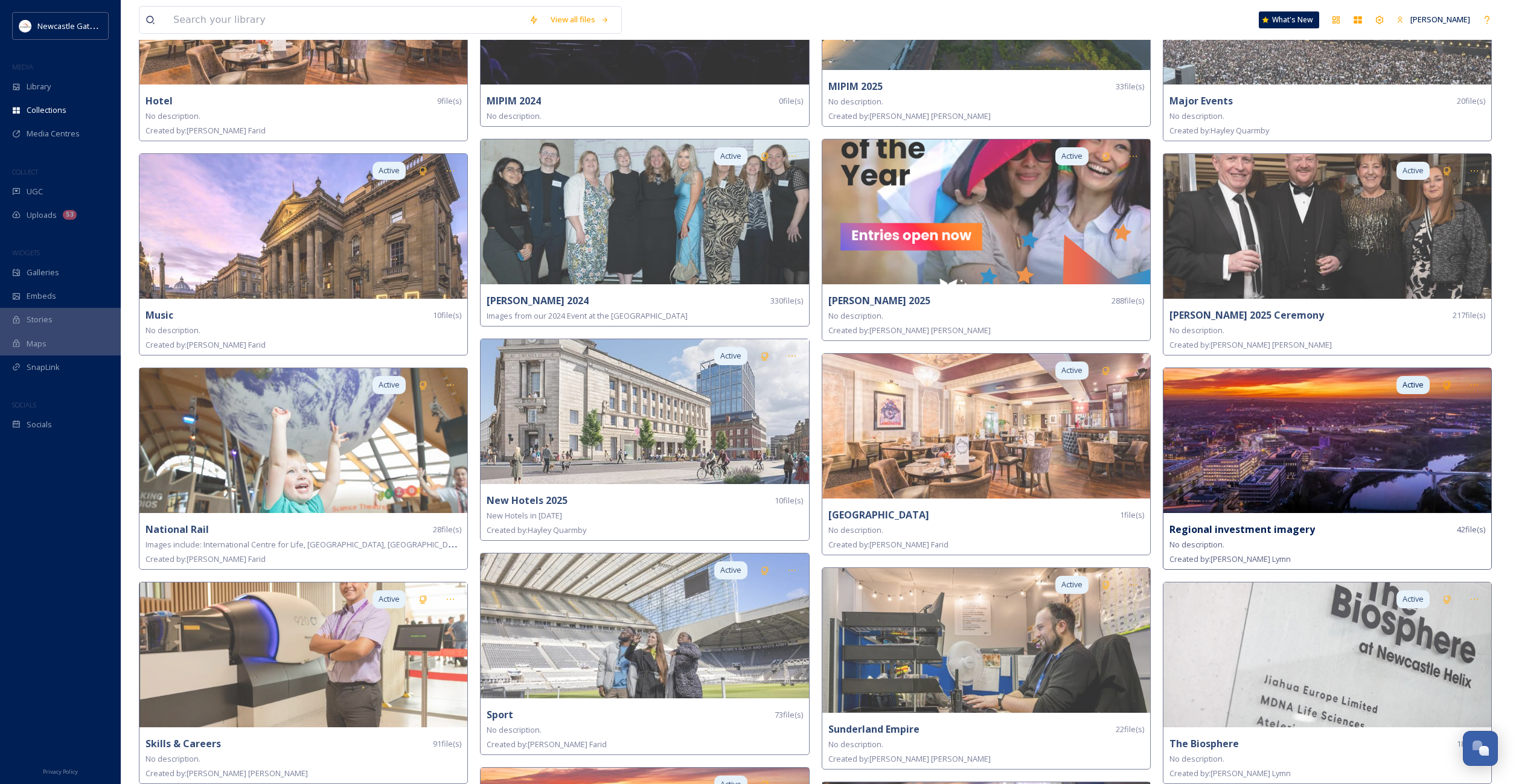
click at [1325, 451] on img at bounding box center [1327, 440] width 328 height 145
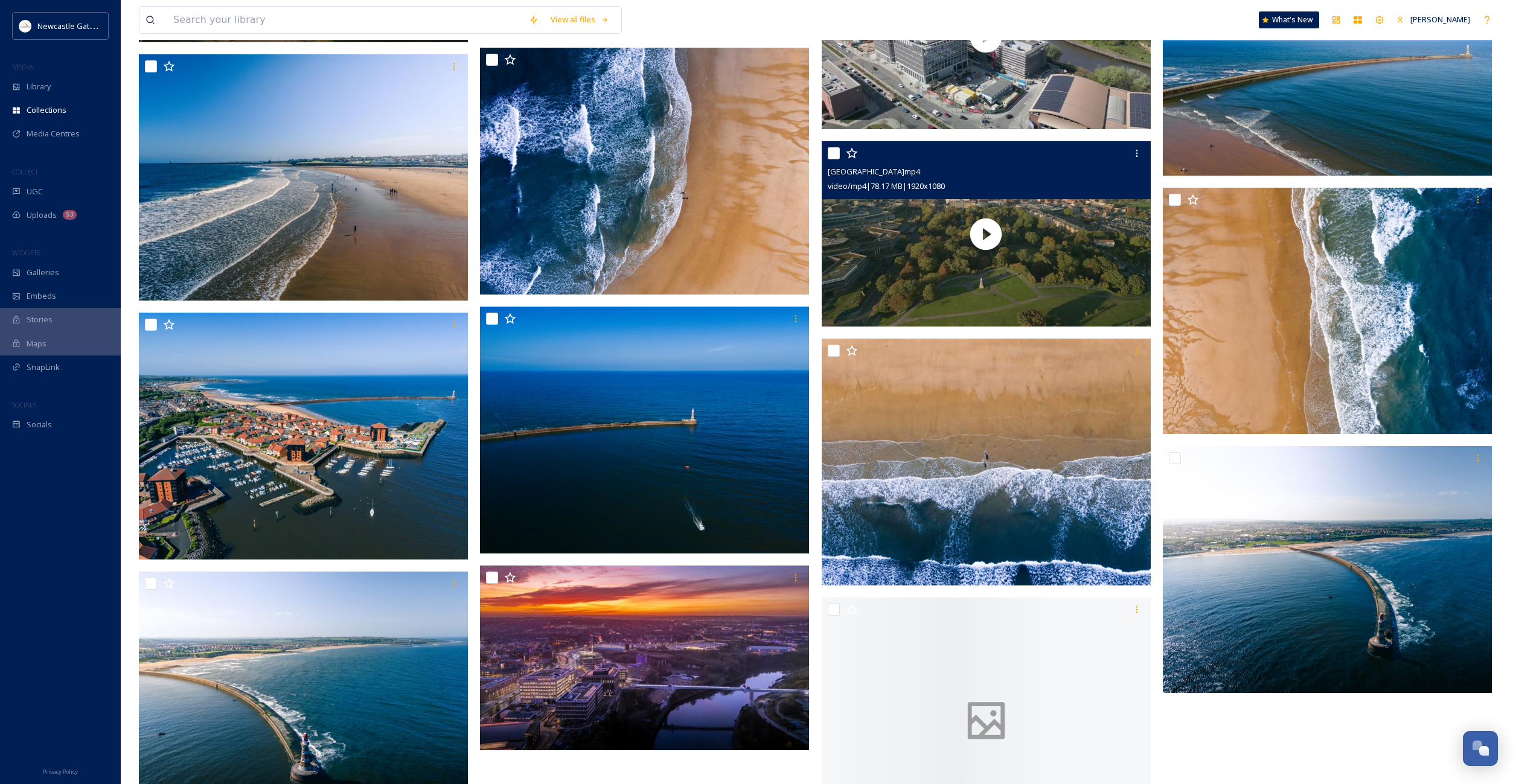
scroll to position [2177, 0]
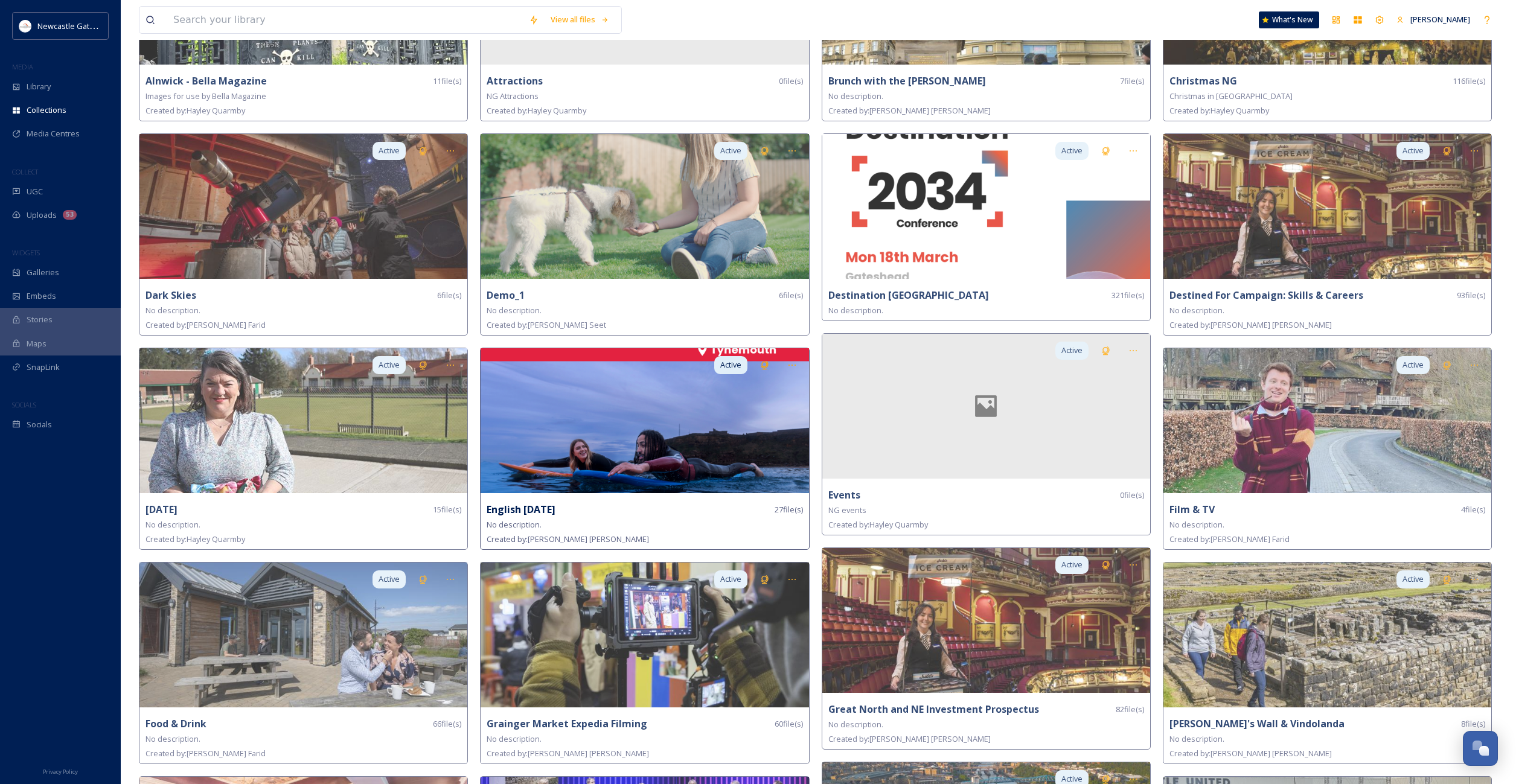
scroll to position [643, 0]
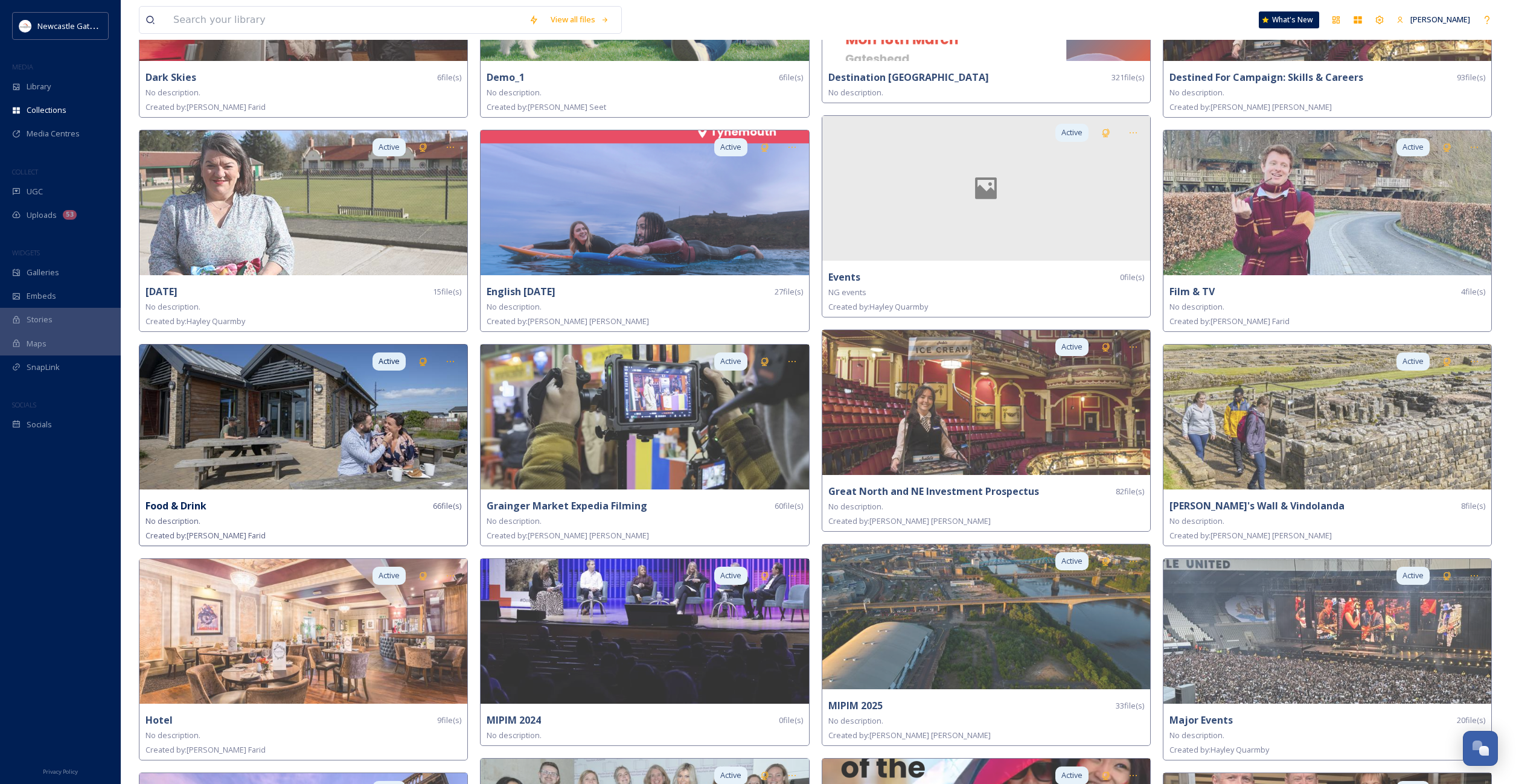
click at [334, 431] on img at bounding box center [303, 416] width 328 height 145
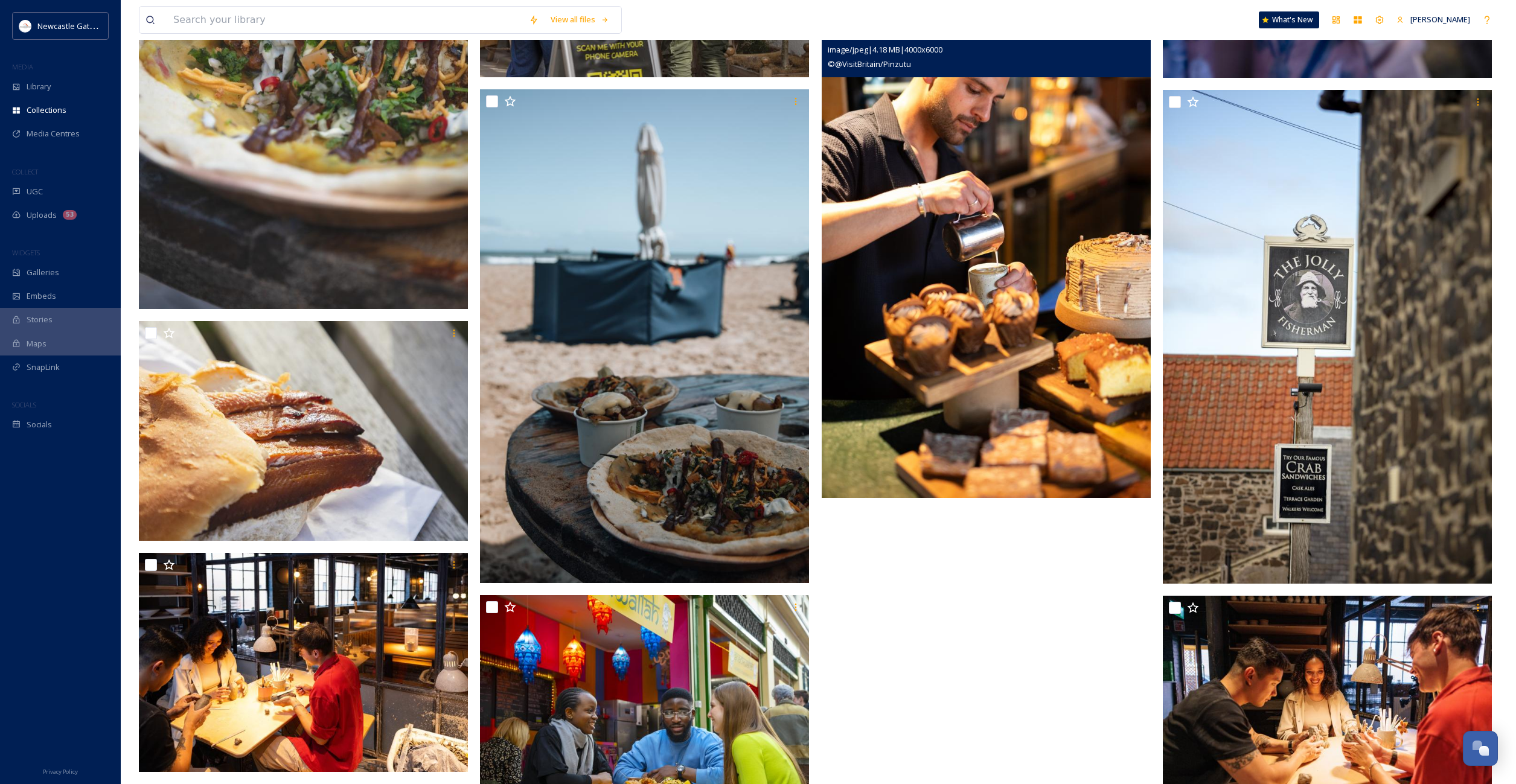
scroll to position [4713, 0]
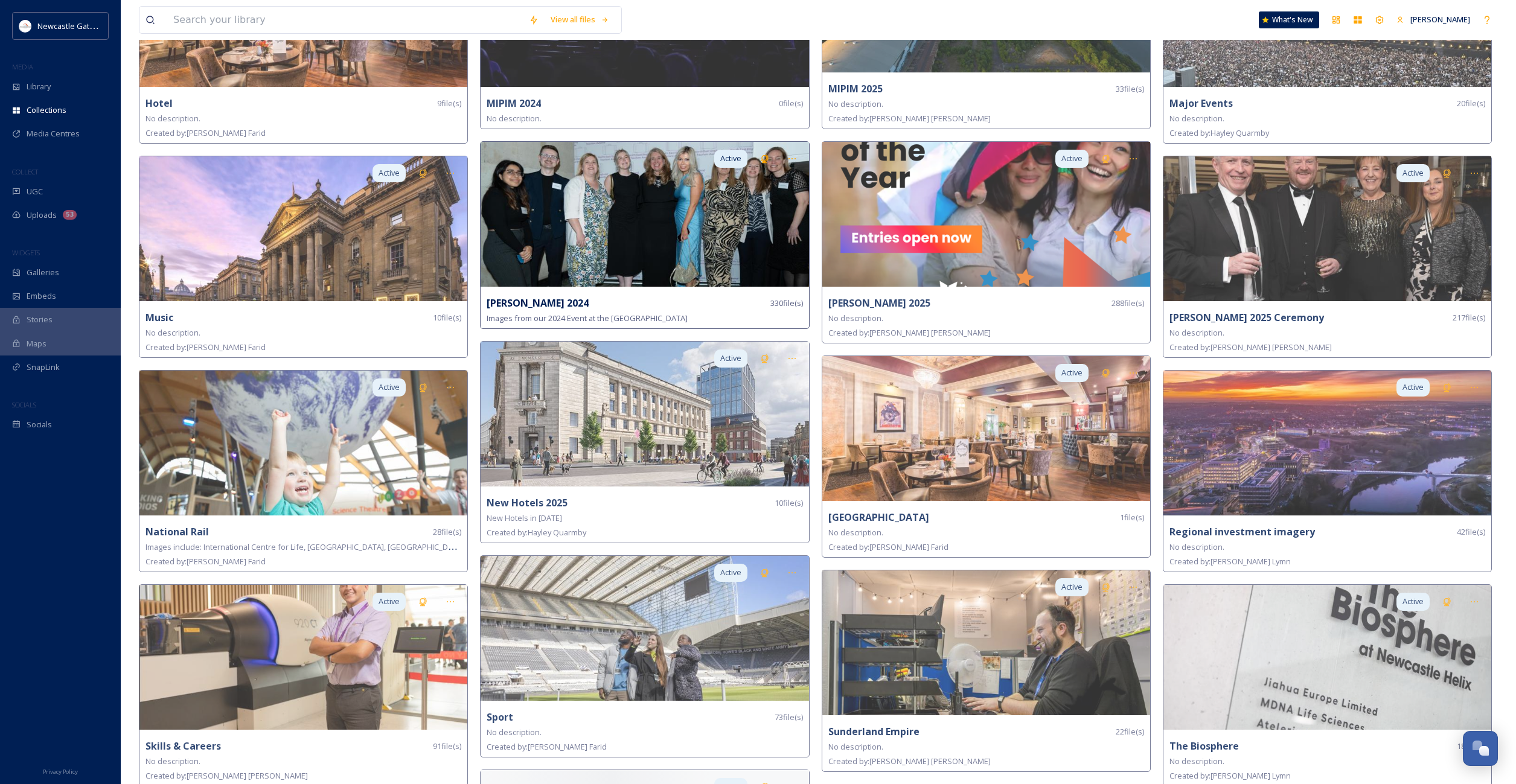
scroll to position [1280, 0]
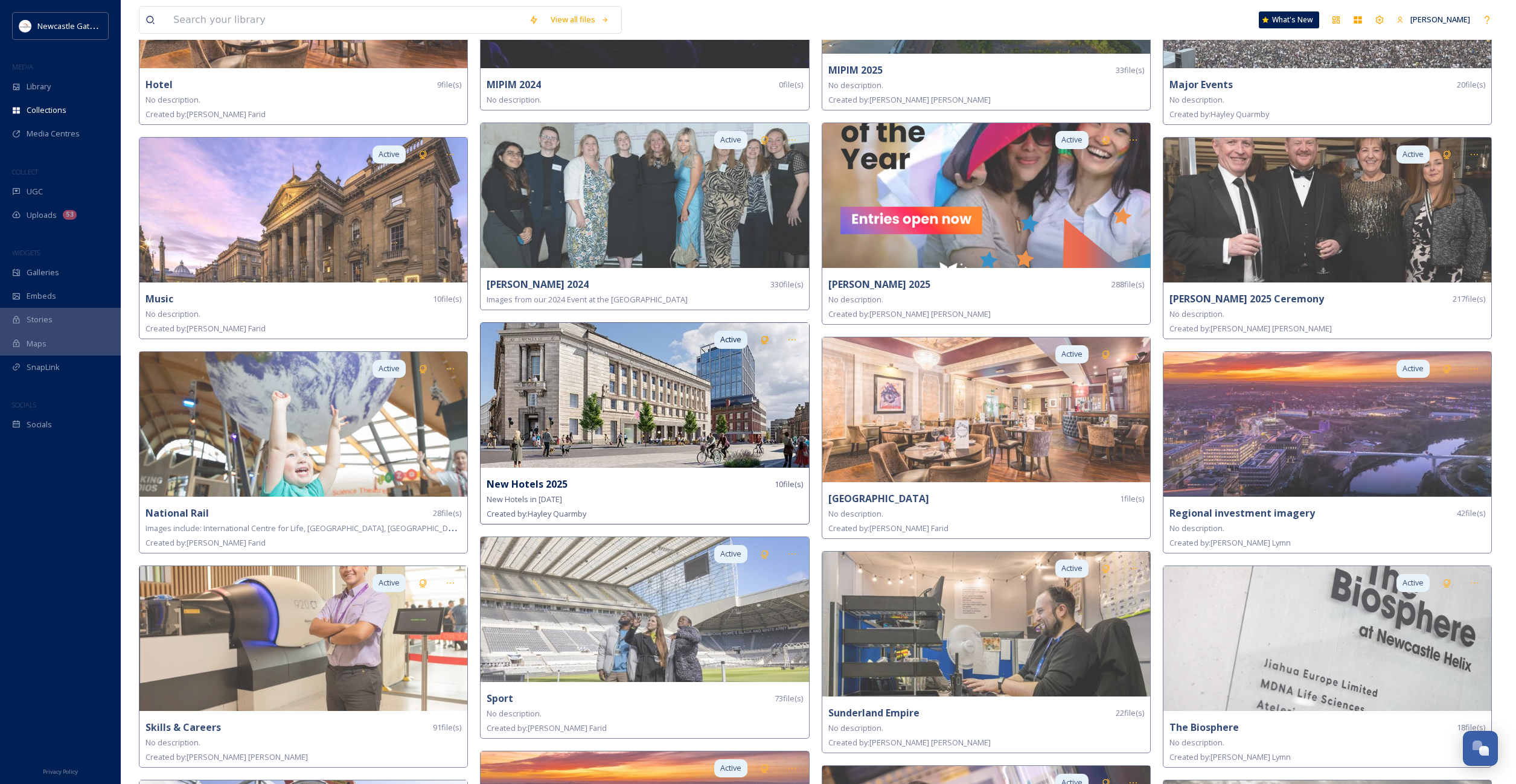
click at [624, 401] on img at bounding box center [644, 394] width 328 height 145
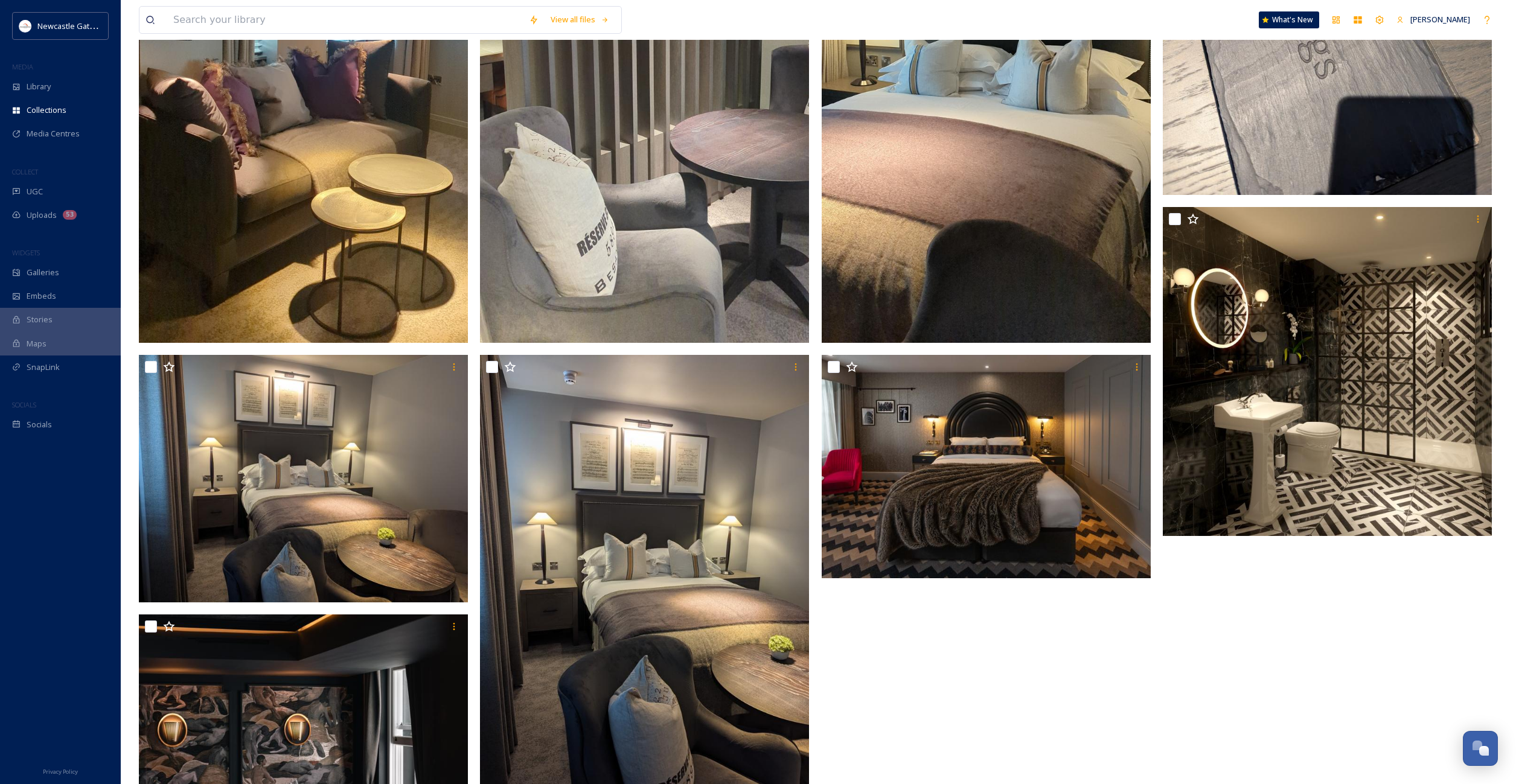
scroll to position [686, 0]
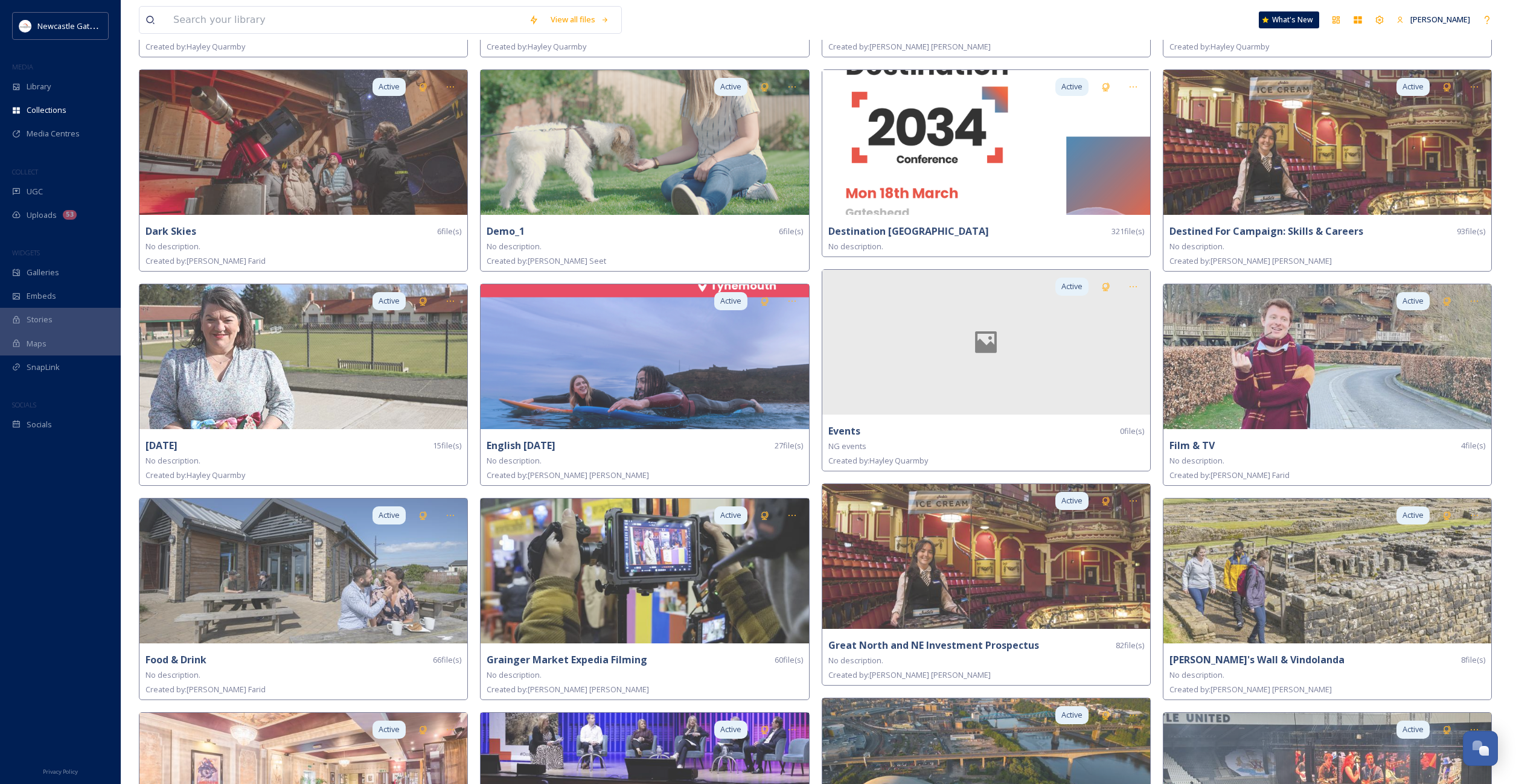
scroll to position [534, 0]
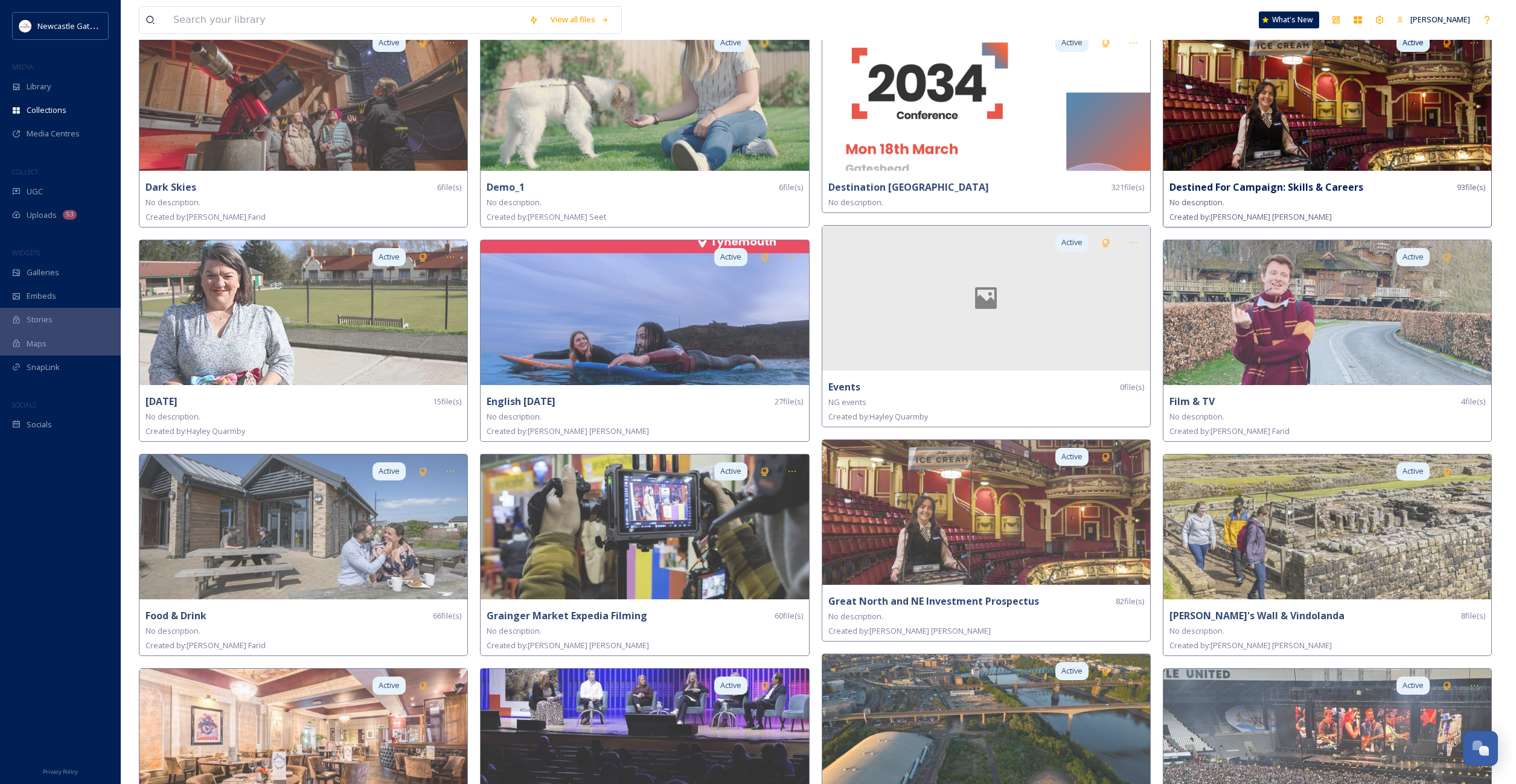
click at [1295, 121] on img at bounding box center [1327, 97] width 328 height 145
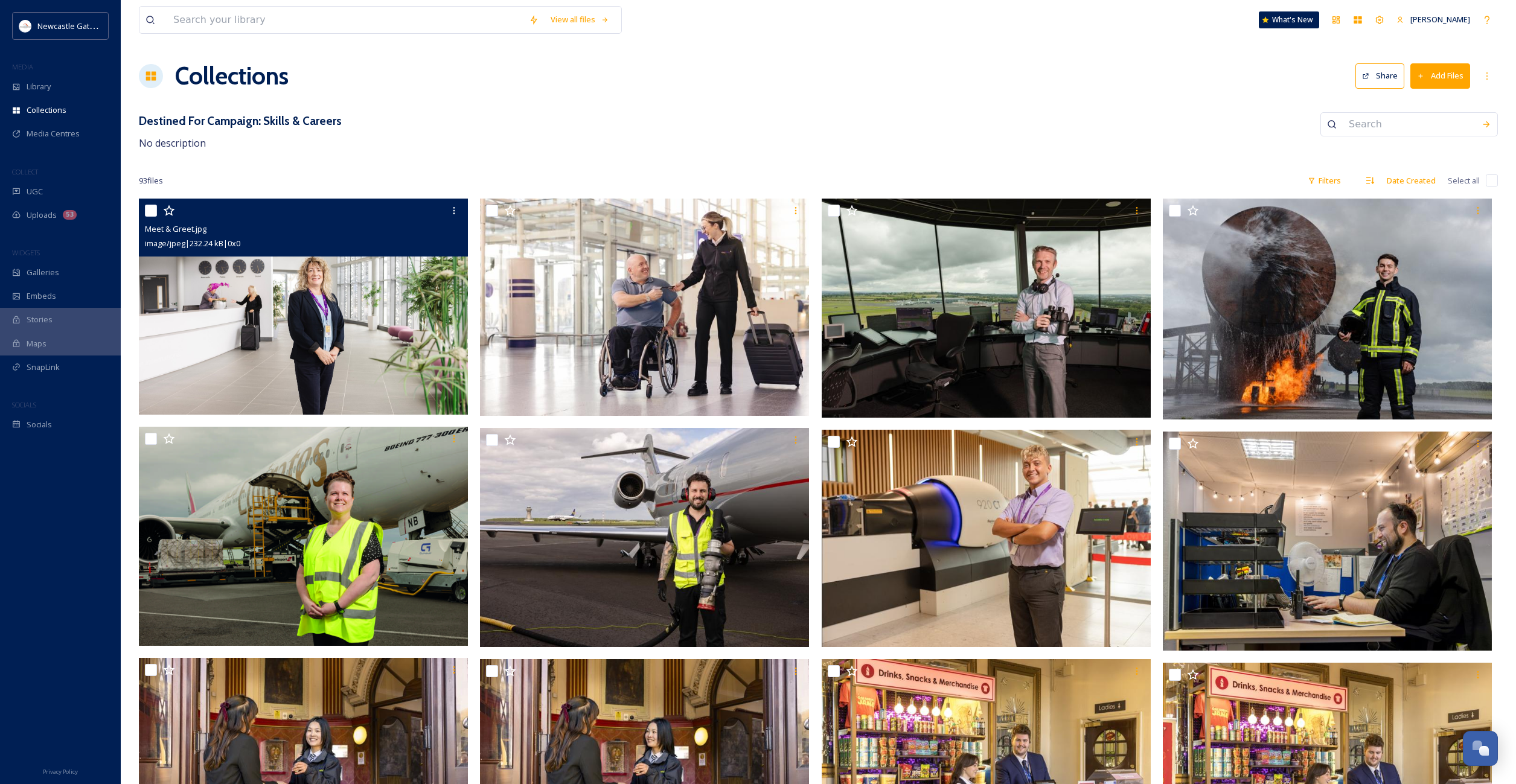
click at [314, 309] on img at bounding box center [303, 307] width 329 height 216
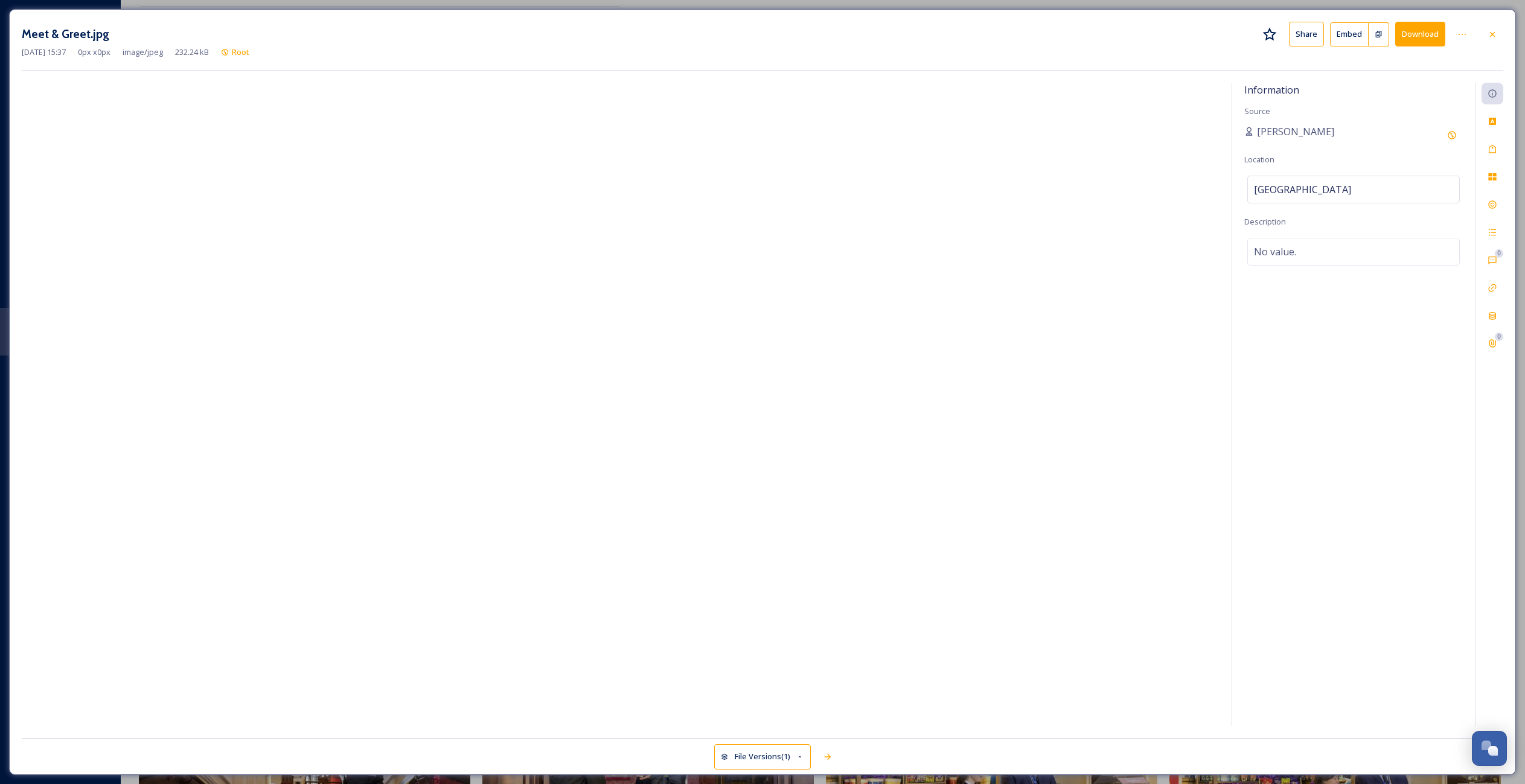
click at [1417, 37] on button "Download" at bounding box center [1420, 33] width 50 height 25
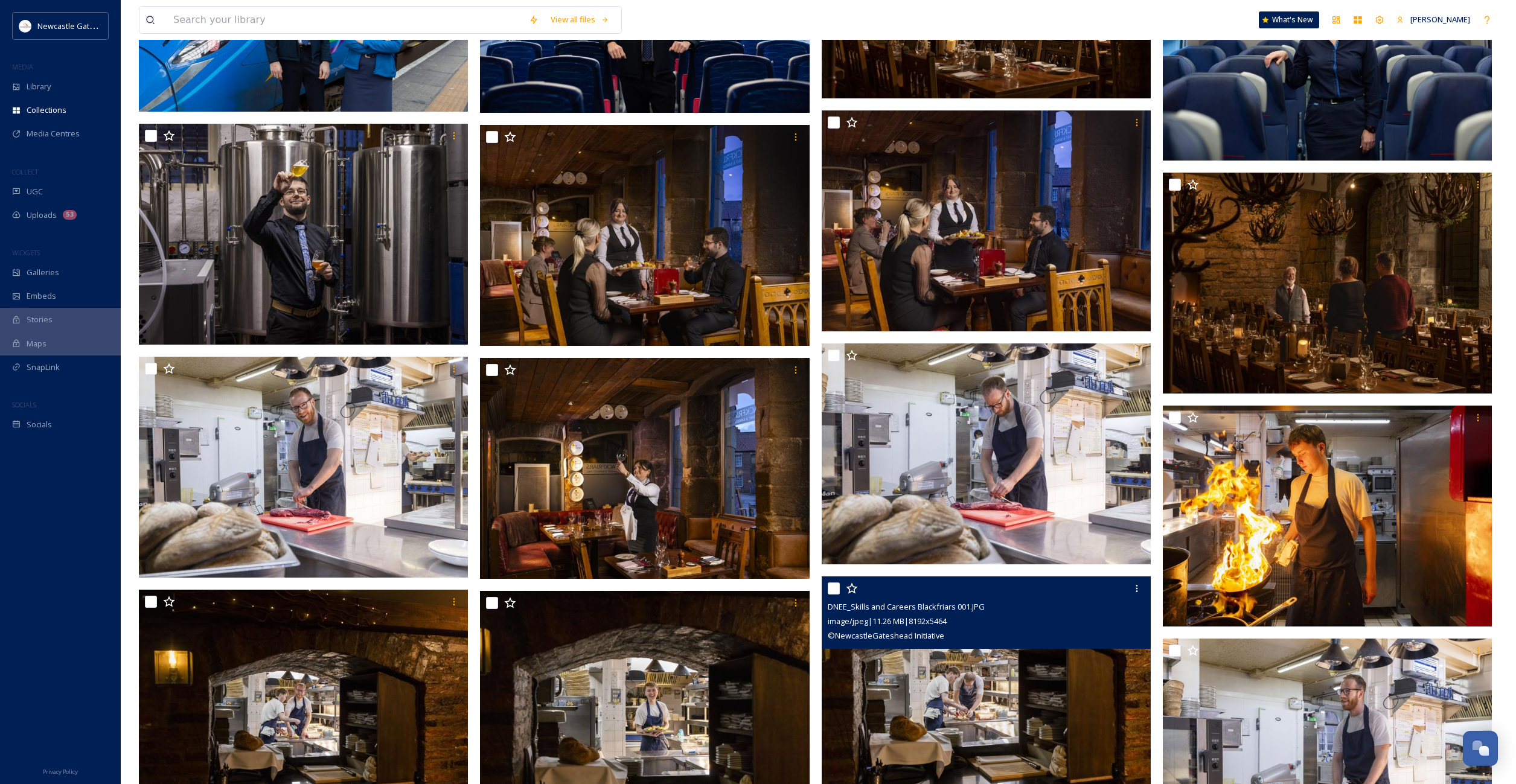
scroll to position [4467, 0]
